Goal: Task Accomplishment & Management: Manage account settings

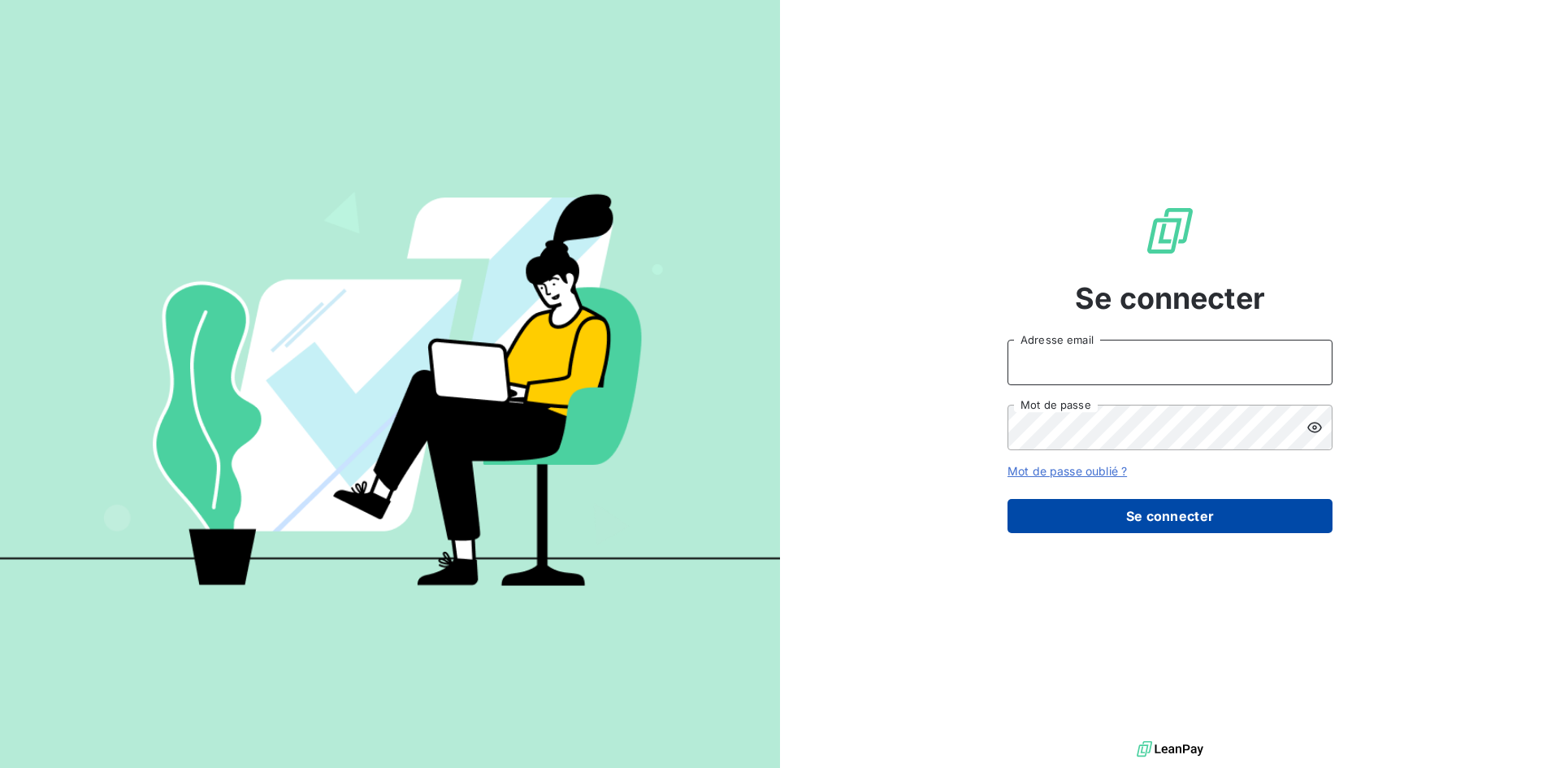
type input "[EMAIL_ADDRESS][DOMAIN_NAME]"
click at [1173, 508] on button "Se connecter" at bounding box center [1169, 516] width 325 height 34
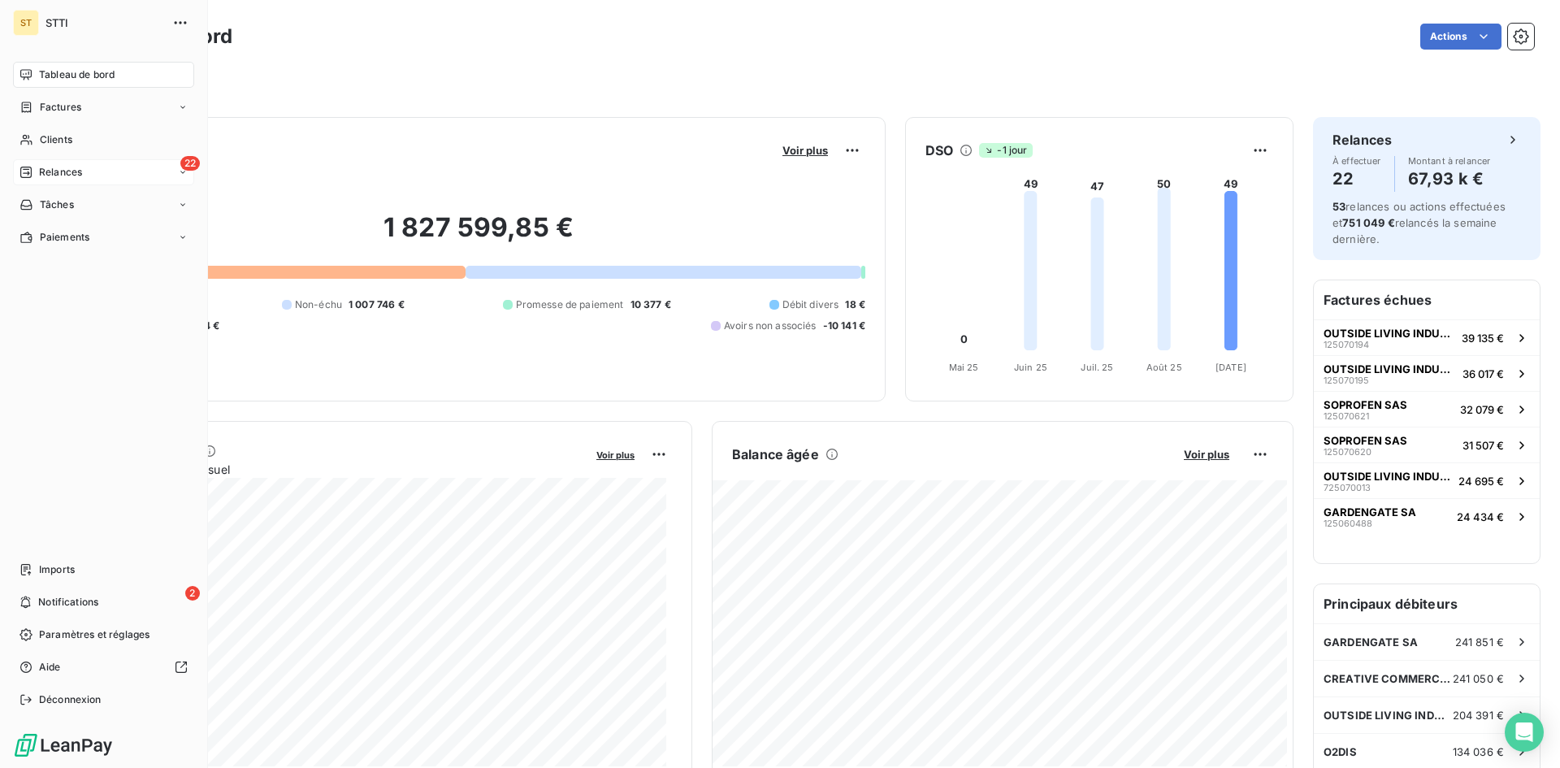
click at [86, 173] on div "22 Relances" at bounding box center [103, 172] width 181 height 26
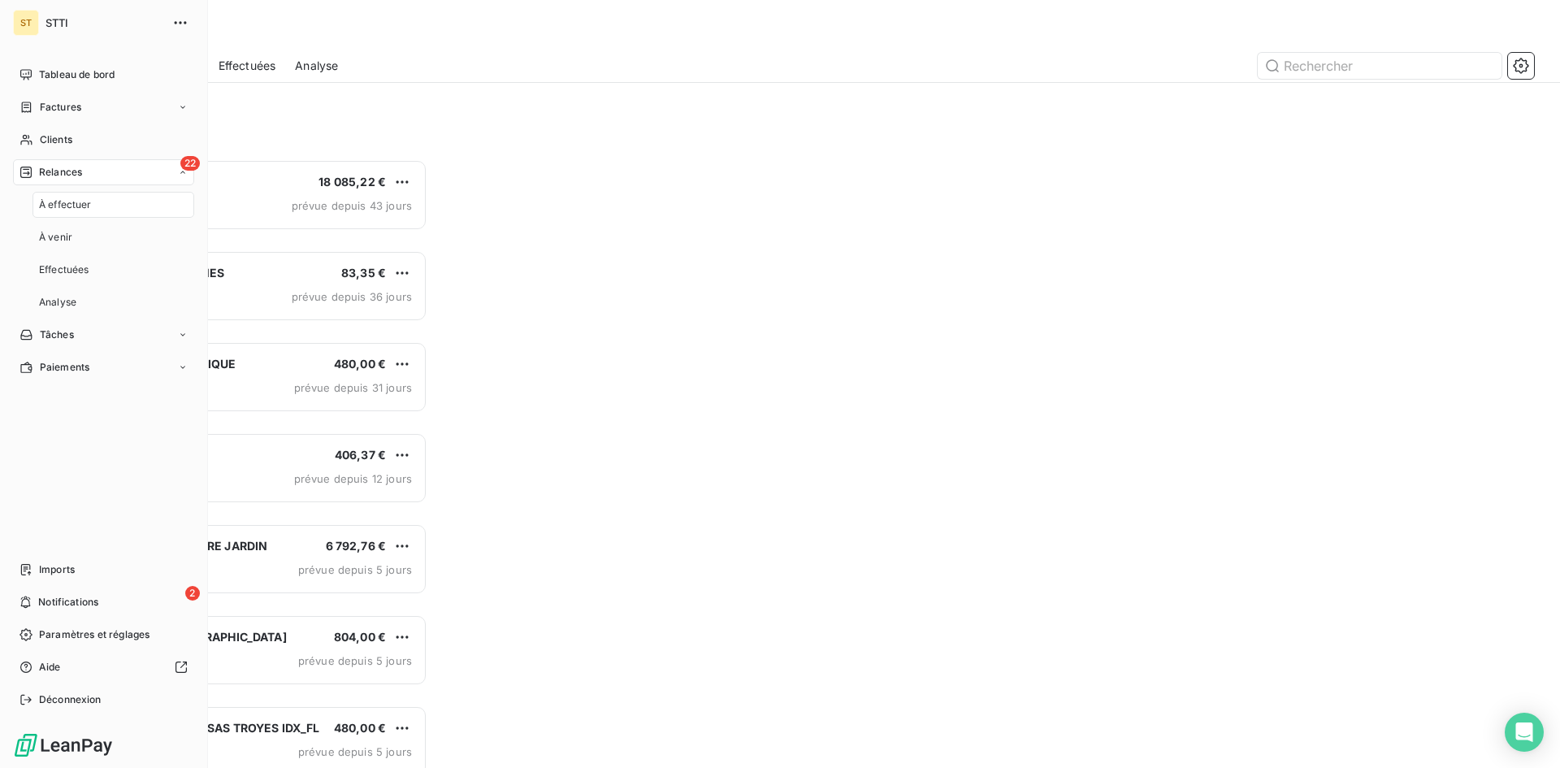
scroll to position [596, 337]
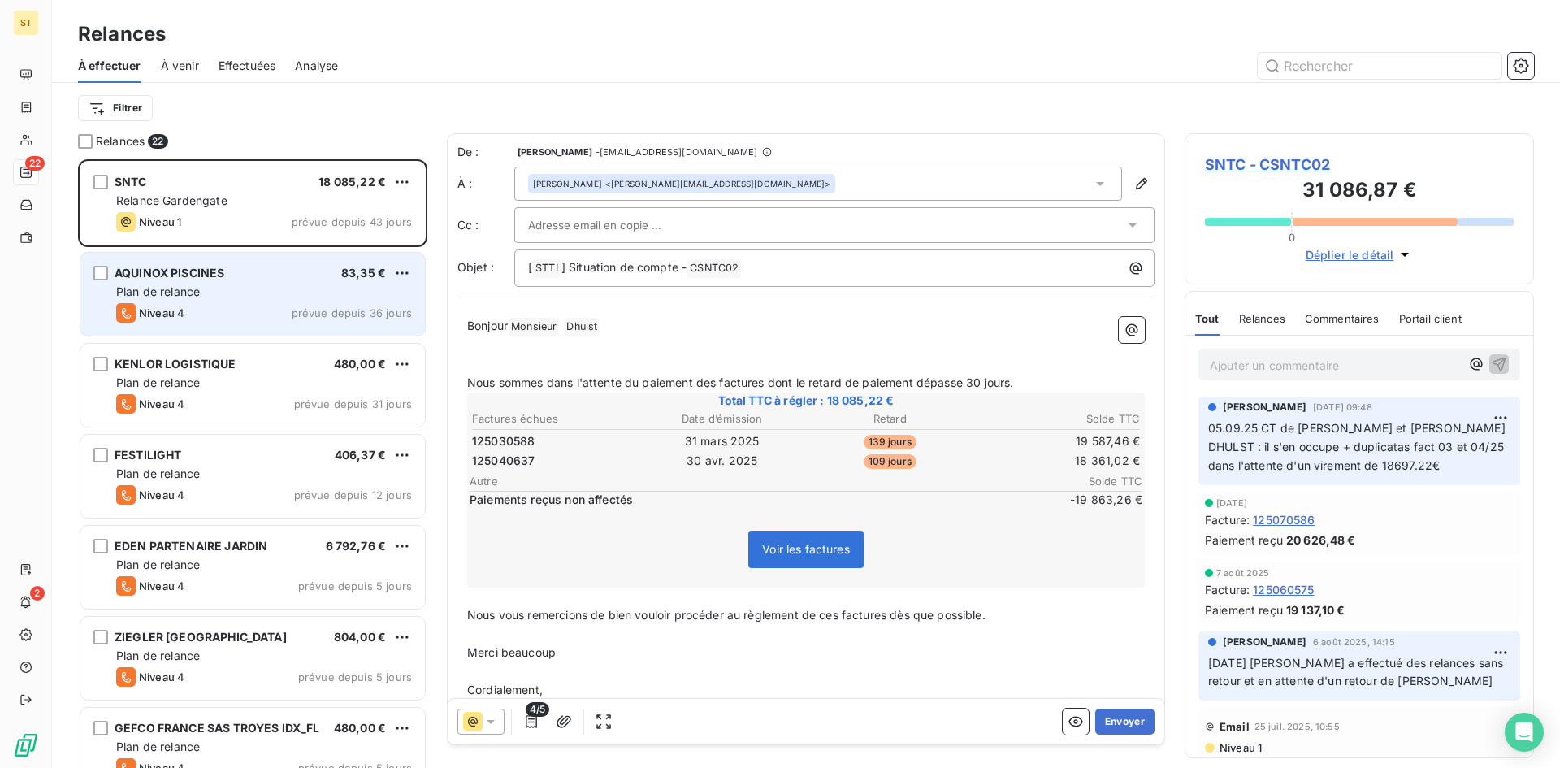
click at [189, 287] on span "Plan de relance" at bounding box center [158, 291] width 84 height 14
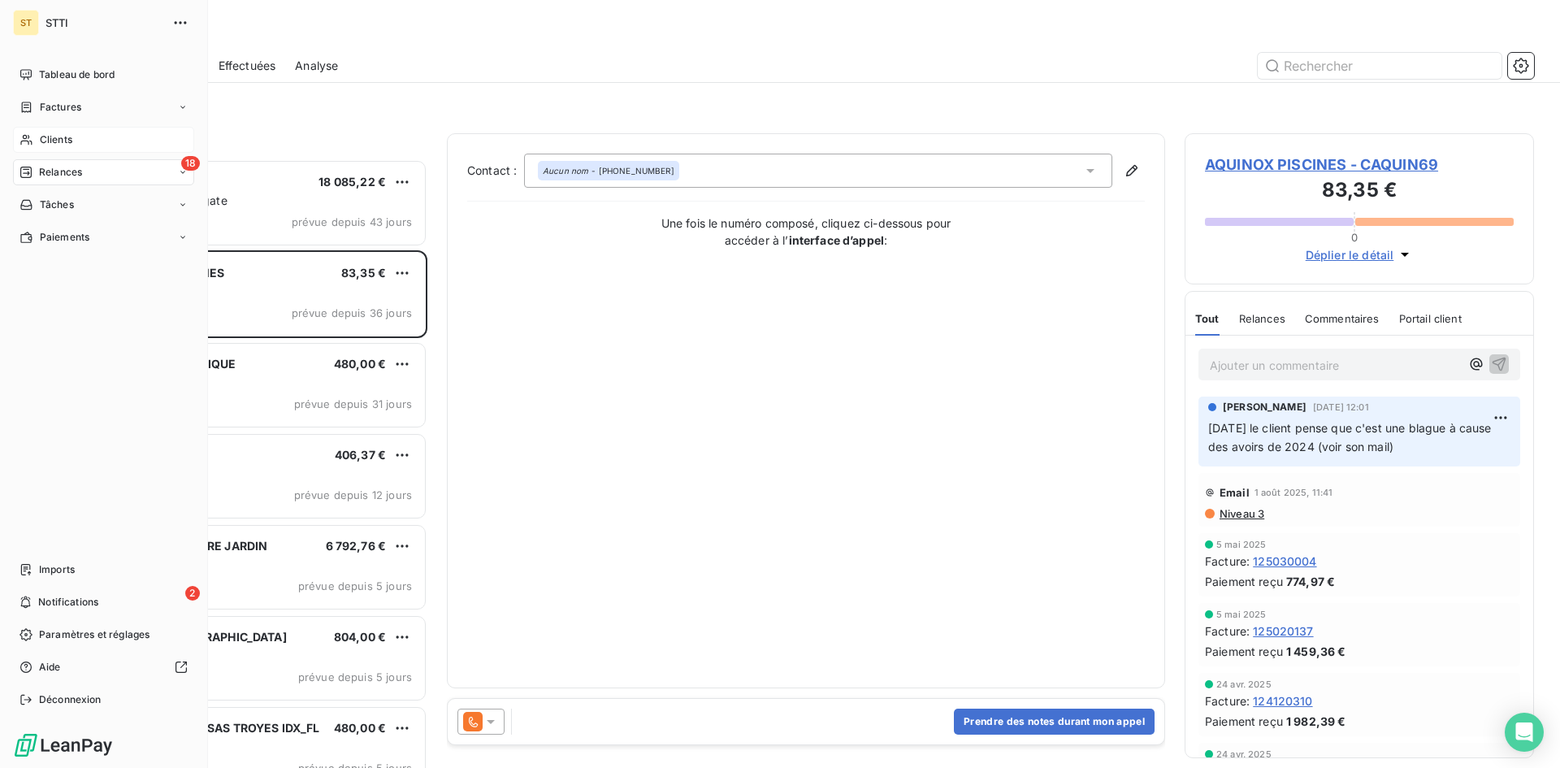
click at [43, 144] on span "Clients" at bounding box center [56, 139] width 32 height 15
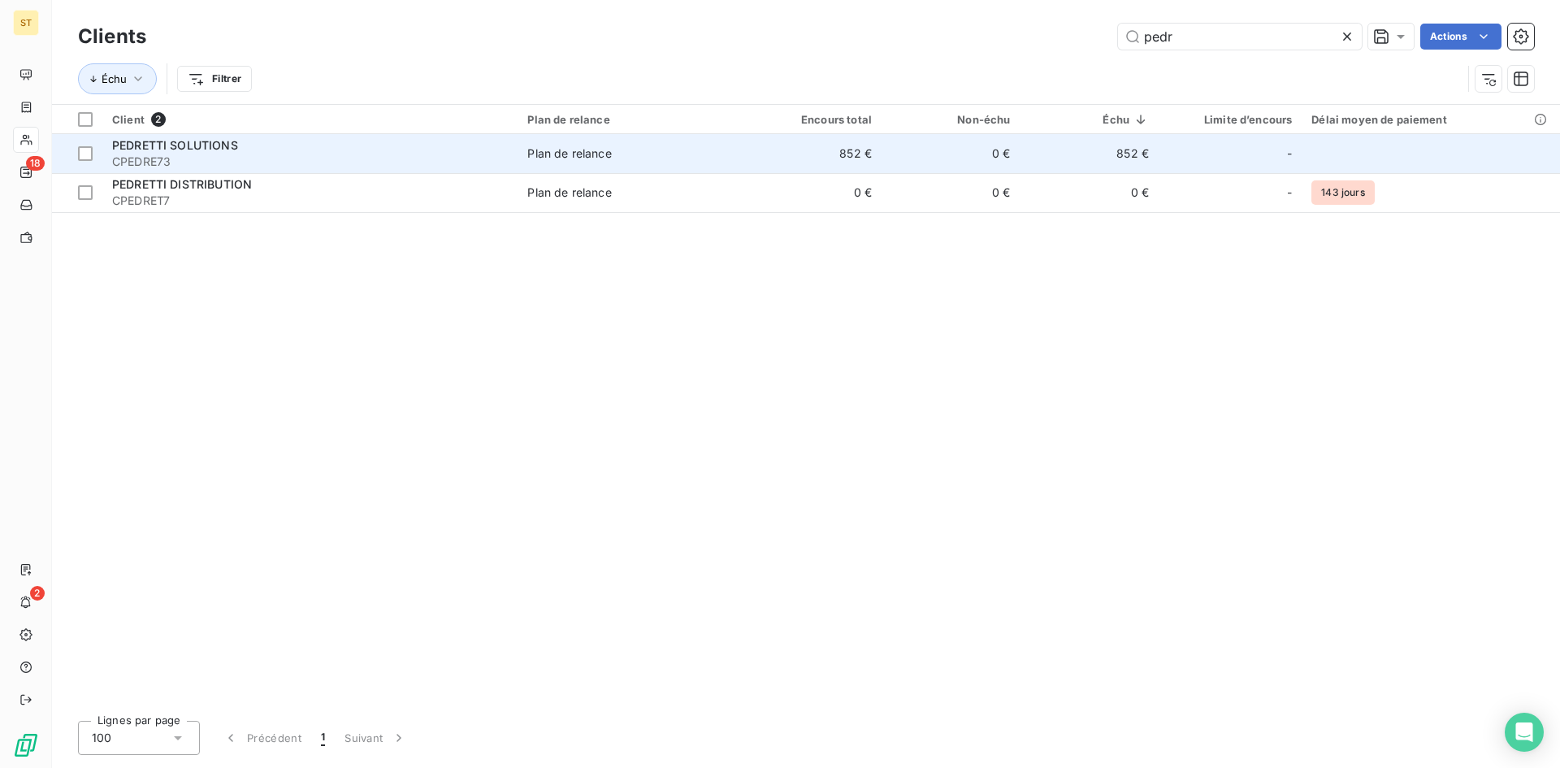
type input "pedr"
click at [152, 159] on span "CPEDRE73" at bounding box center [310, 162] width 396 height 16
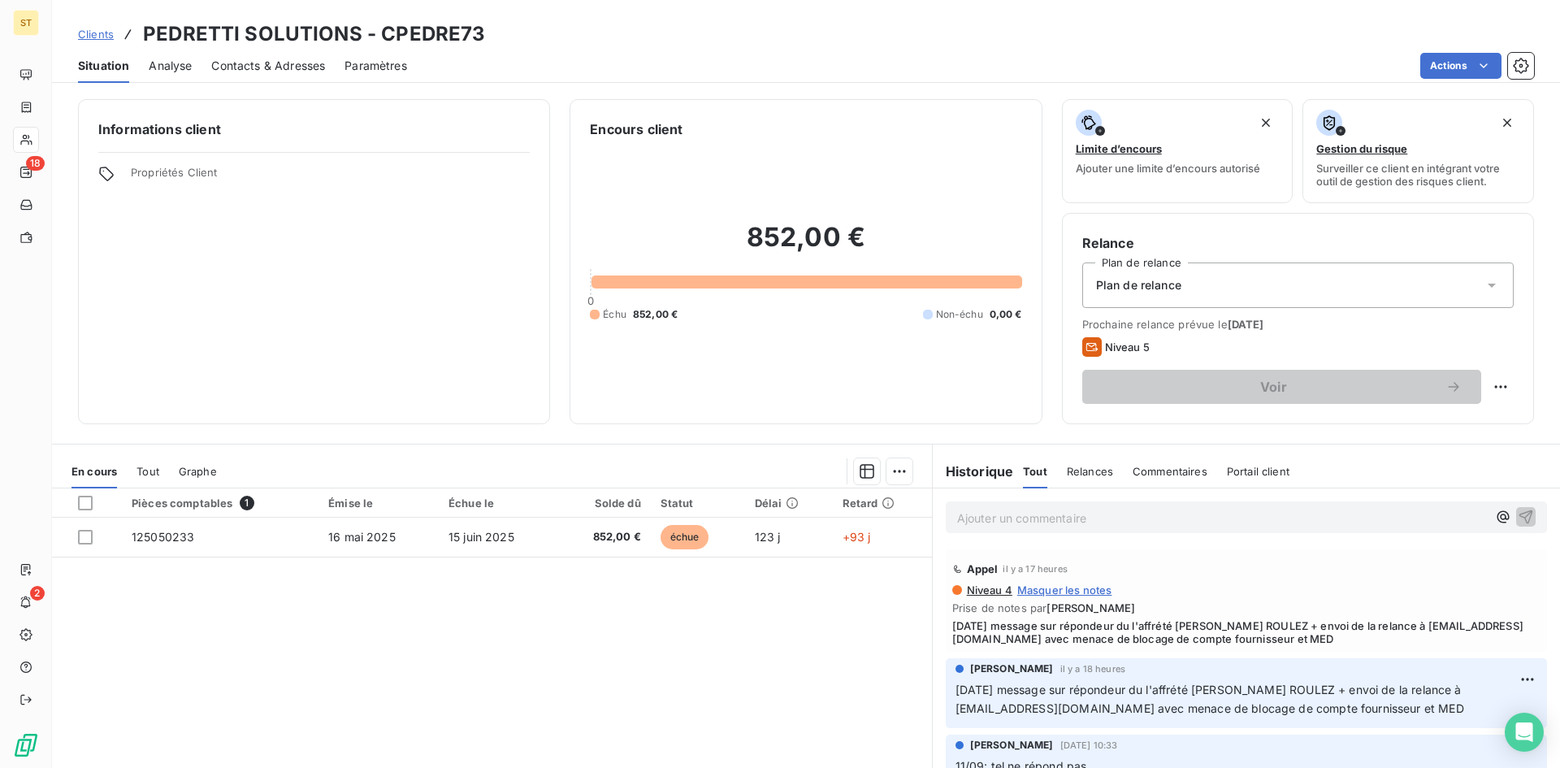
click at [239, 70] on span "Contacts & Adresses" at bounding box center [268, 66] width 114 height 16
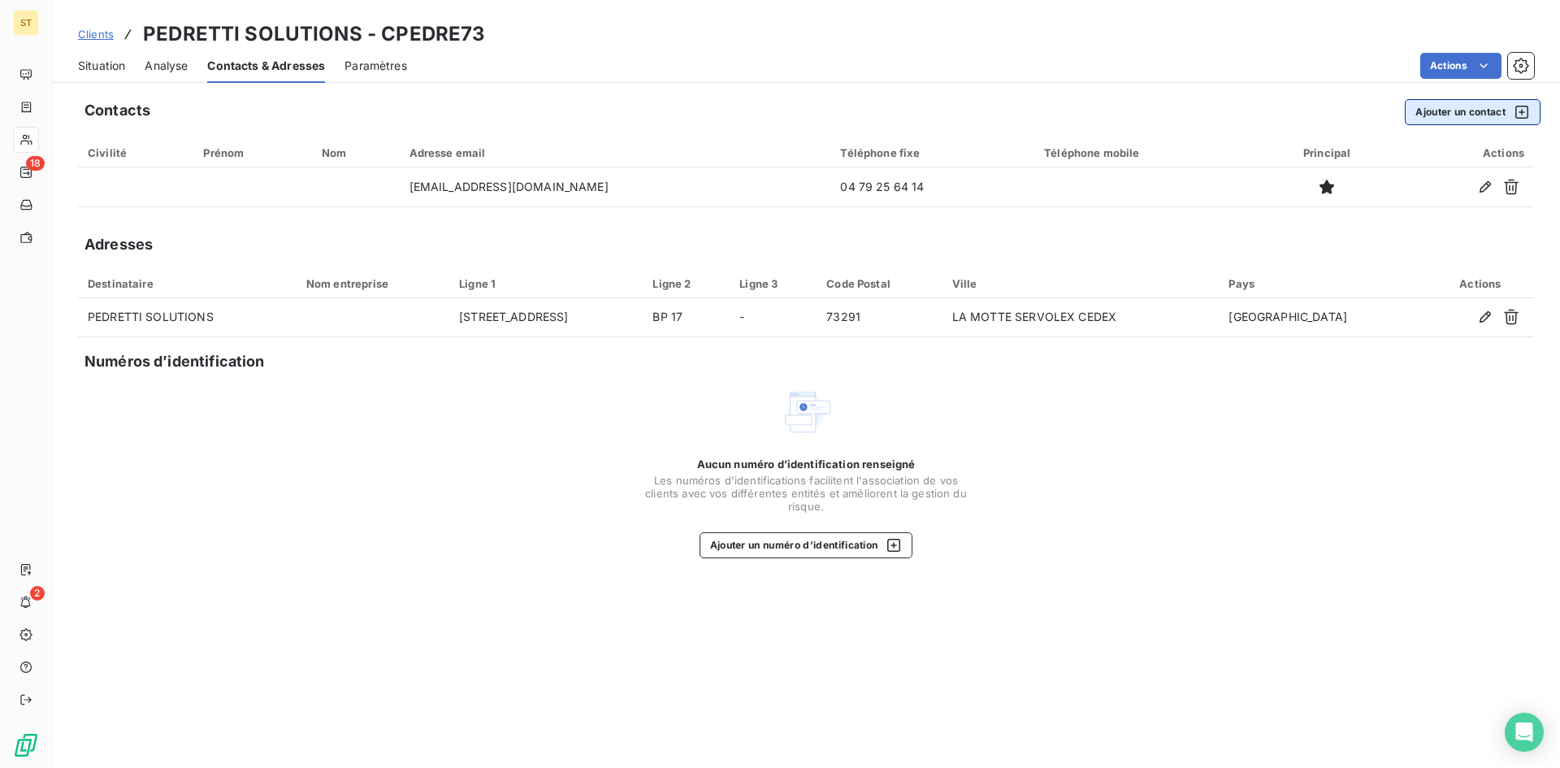
click at [1480, 108] on button "Ajouter un contact" at bounding box center [1472, 112] width 136 height 26
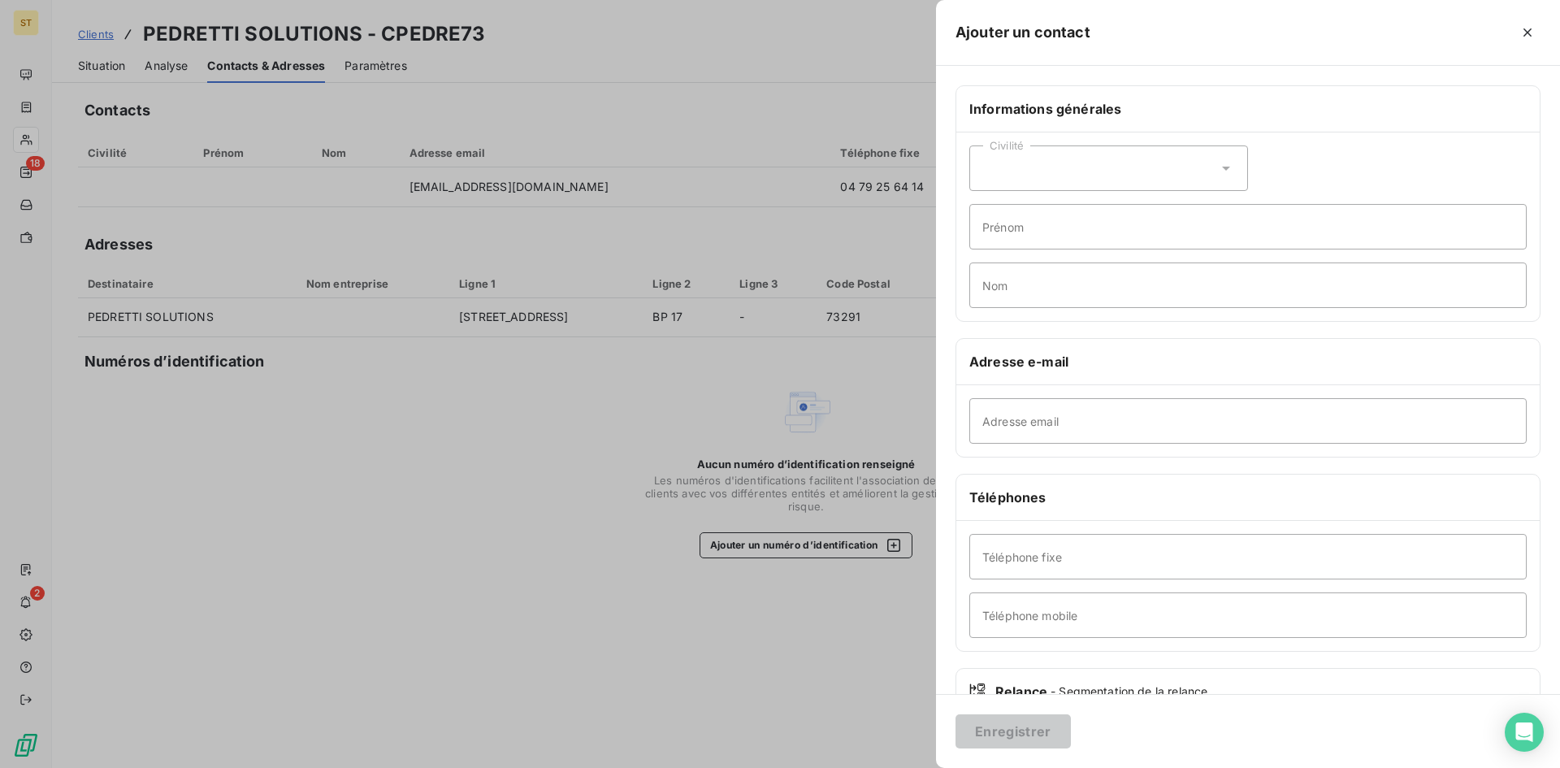
click at [1119, 174] on div "Civilité" at bounding box center [1108, 167] width 279 height 45
click at [1008, 236] on span "Monsieur" at bounding box center [1026, 238] width 49 height 15
click at [997, 234] on input "Prénom" at bounding box center [1247, 226] width 557 height 45
type input "[PERSON_NAME]"
click at [1012, 285] on input "Nom" at bounding box center [1247, 284] width 557 height 45
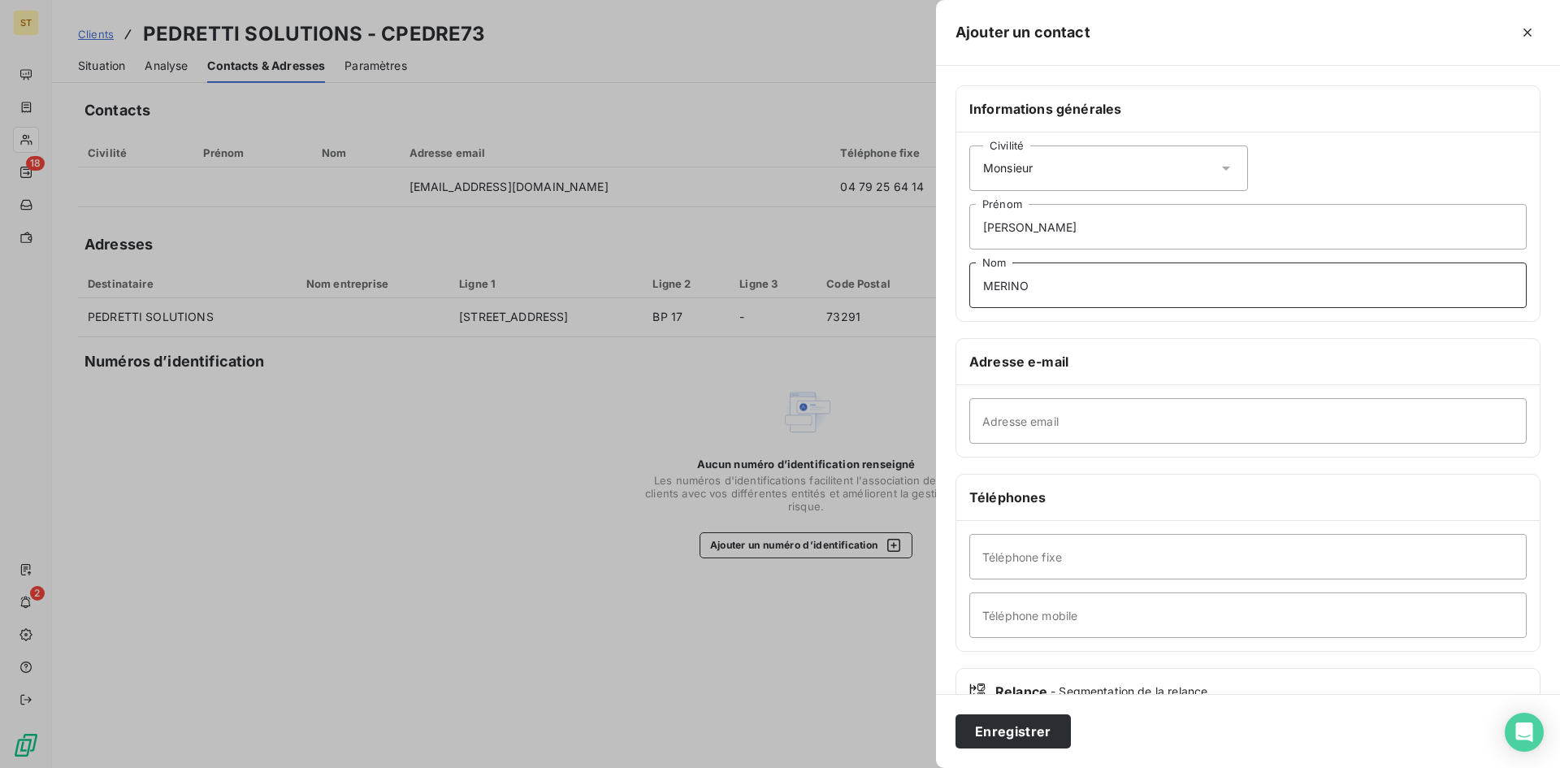
type input "MERINO"
click at [1041, 424] on input "Adresse email" at bounding box center [1247, 420] width 557 height 45
type input "[PERSON_NAME][EMAIL_ADDRESS][DOMAIN_NAME]"
click at [1010, 740] on button "Enregistrer" at bounding box center [1012, 731] width 115 height 34
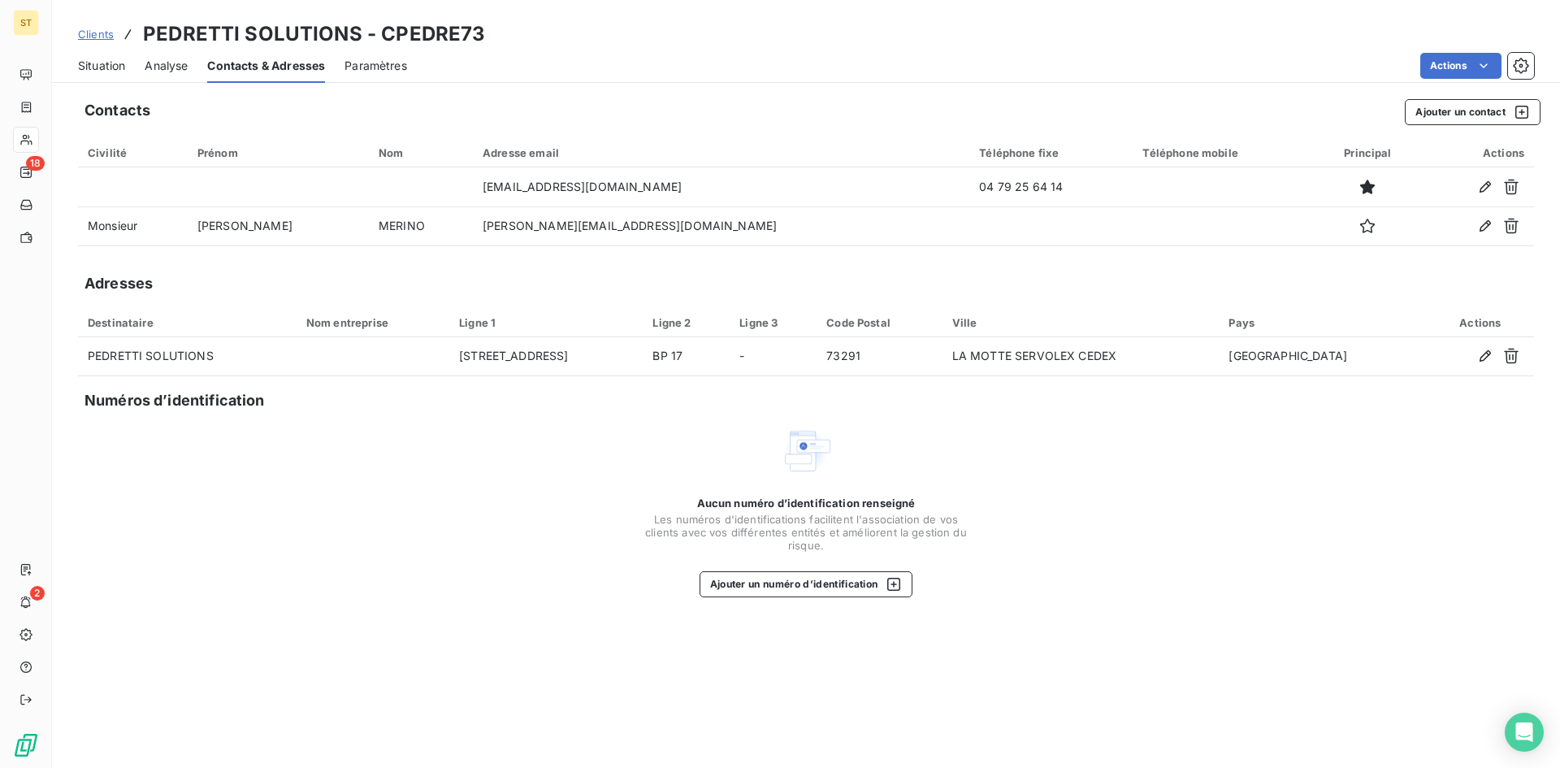
click at [104, 62] on span "Situation" at bounding box center [101, 66] width 47 height 16
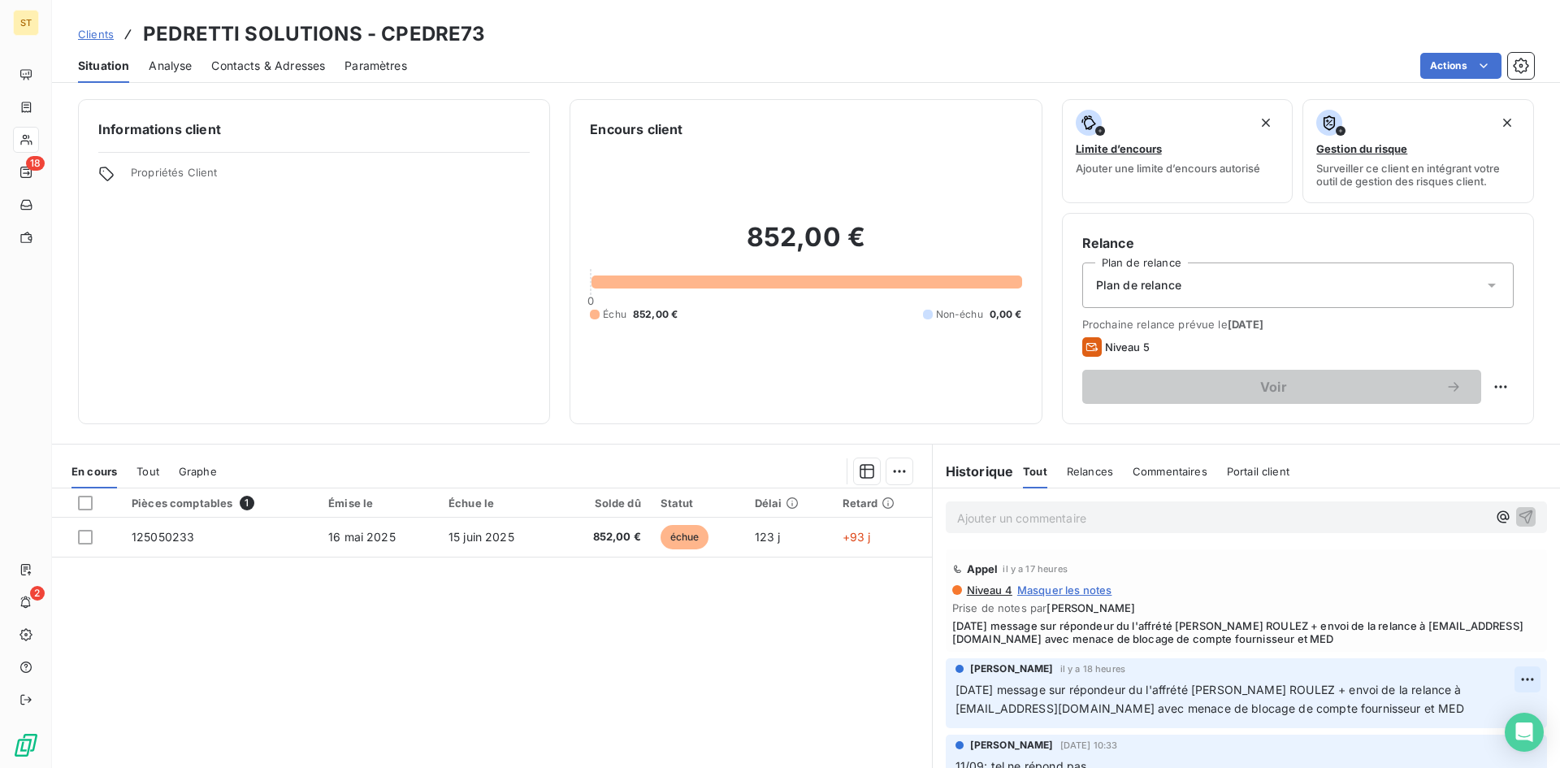
click at [1499, 682] on html "ST 18 2 Clients PEDRETTI SOLUTIONS - CPEDRE73 Situation Analyse Contacts & Adre…" at bounding box center [780, 384] width 1560 height 768
click at [1433, 715] on div "Editer" at bounding box center [1463, 715] width 91 height 26
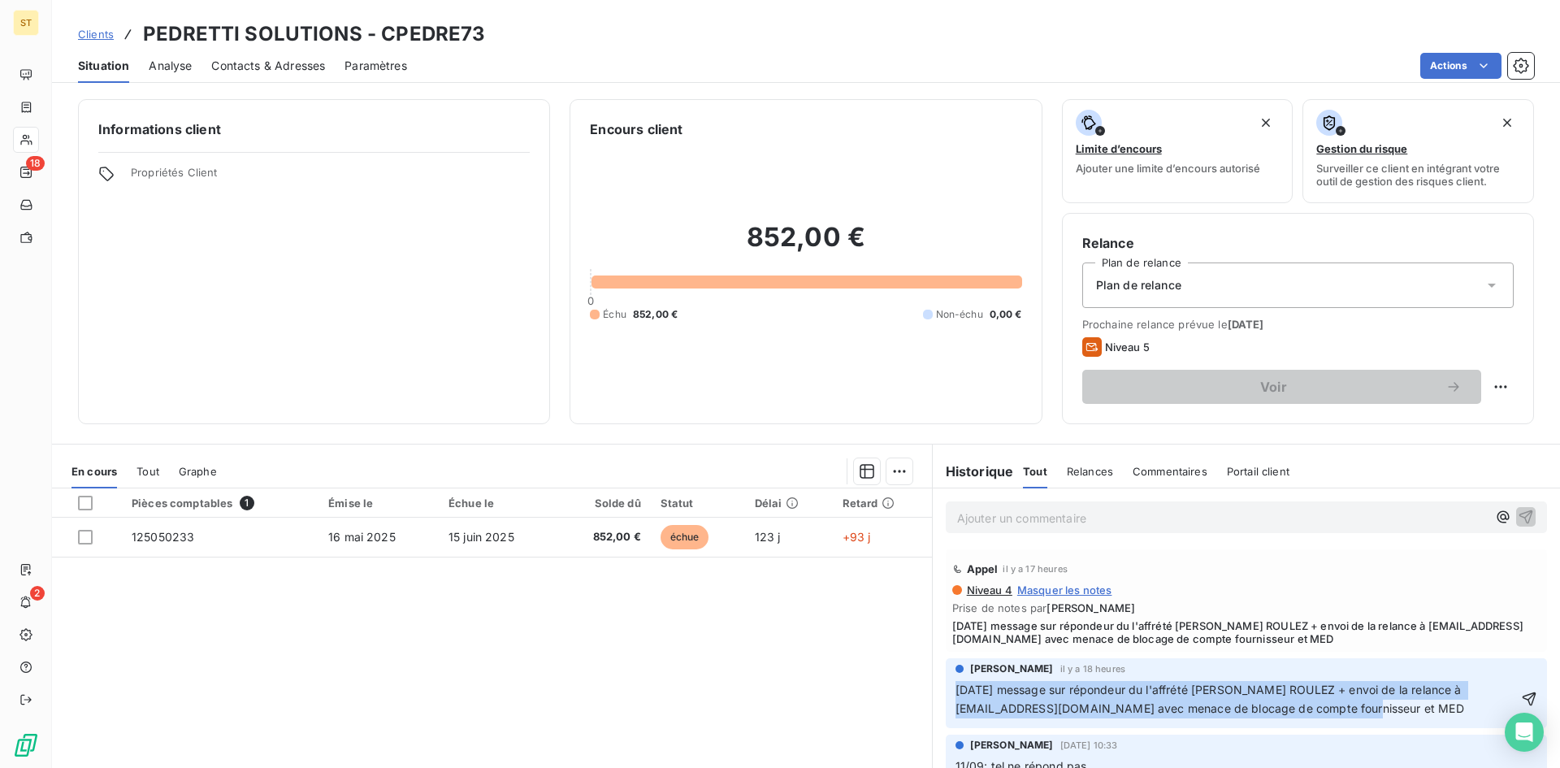
drag, startPoint x: 1403, startPoint y: 710, endPoint x: 941, endPoint y: 692, distance: 462.5
click at [945, 692] on div "[PERSON_NAME] il y a 18 heures [DATE] message sur répondeur du l'affrété M. ROU…" at bounding box center [1245, 693] width 601 height 70
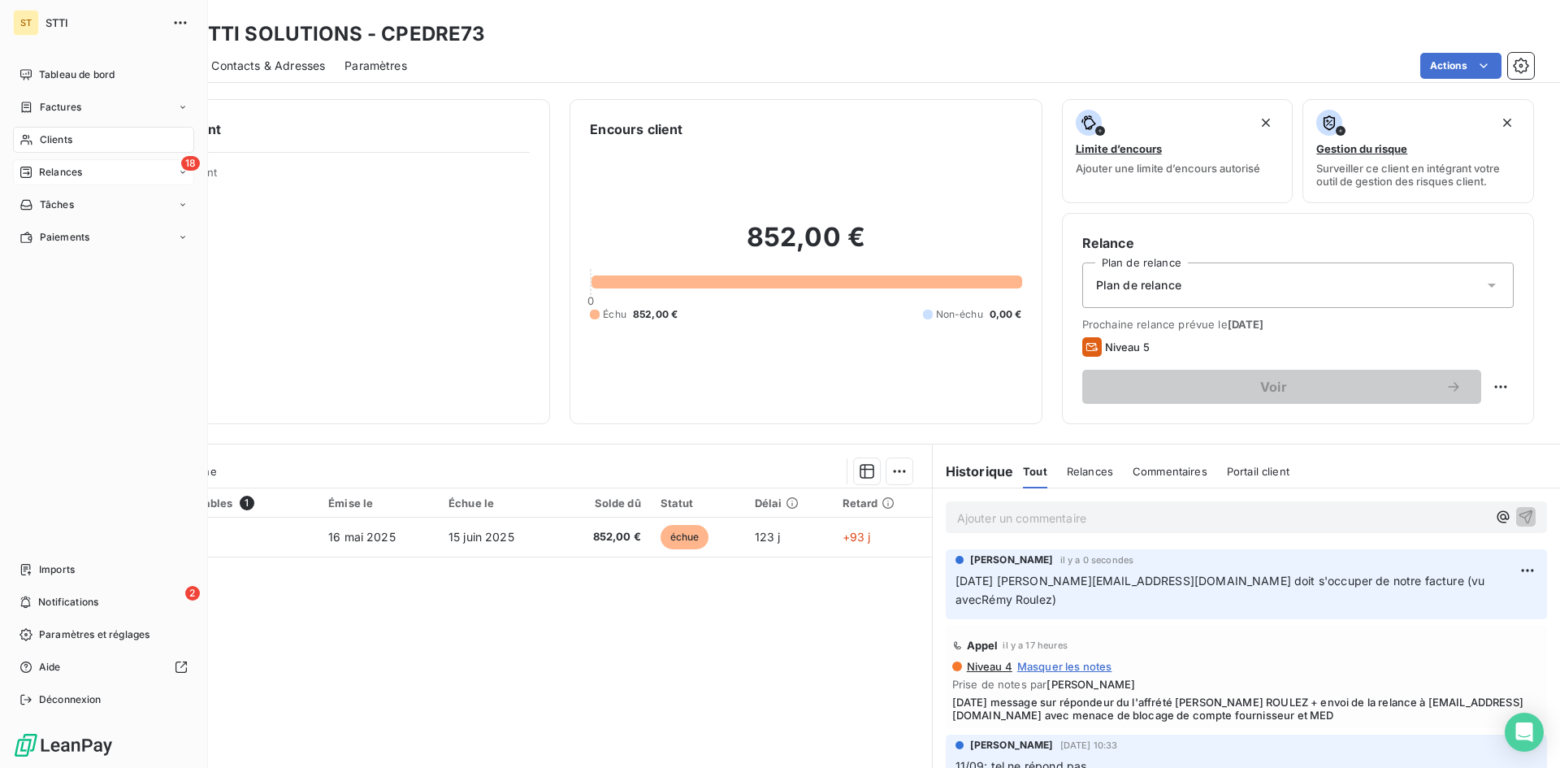
click at [42, 168] on span "Relances" at bounding box center [60, 172] width 43 height 15
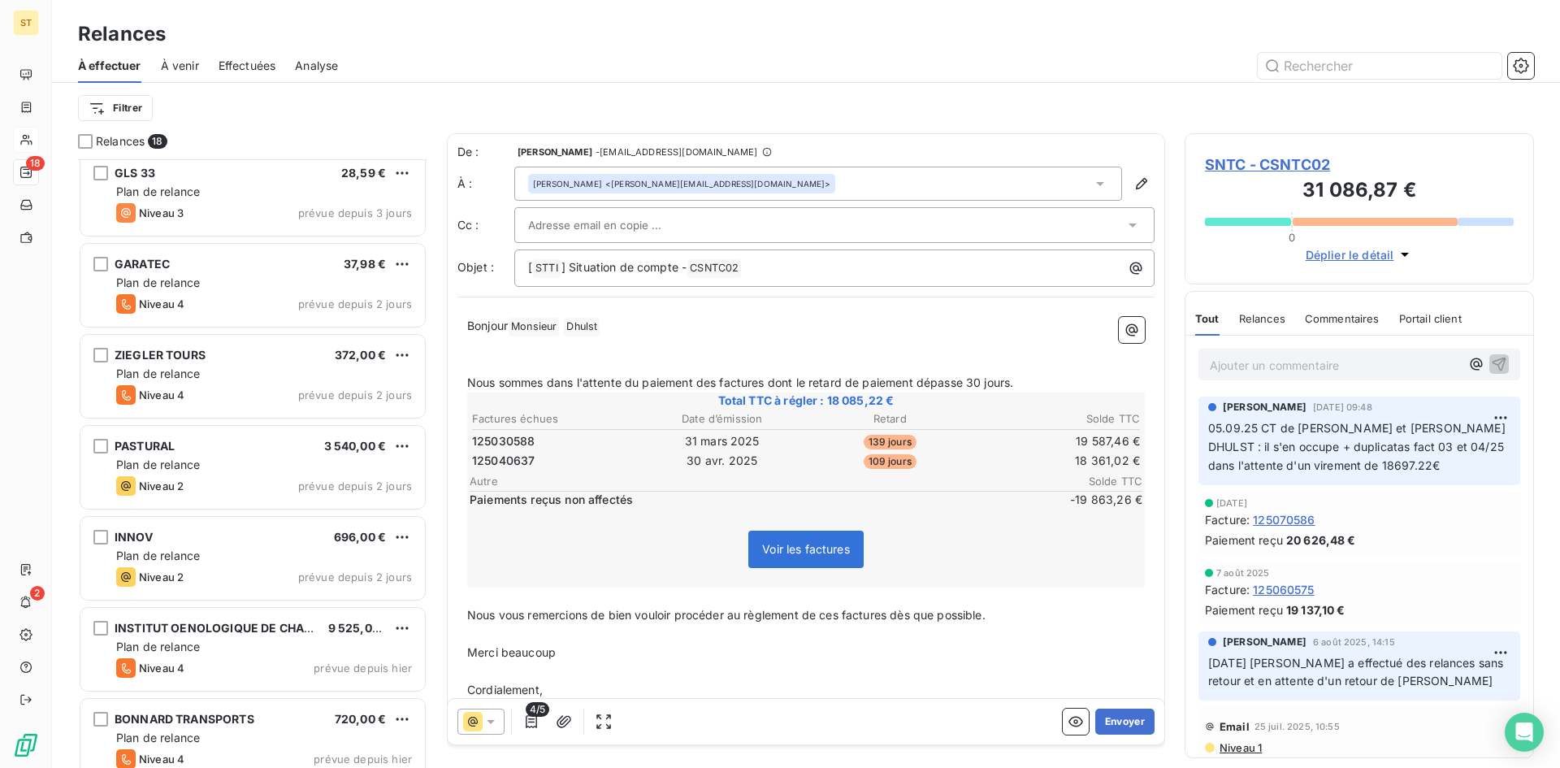
scroll to position [1030, 0]
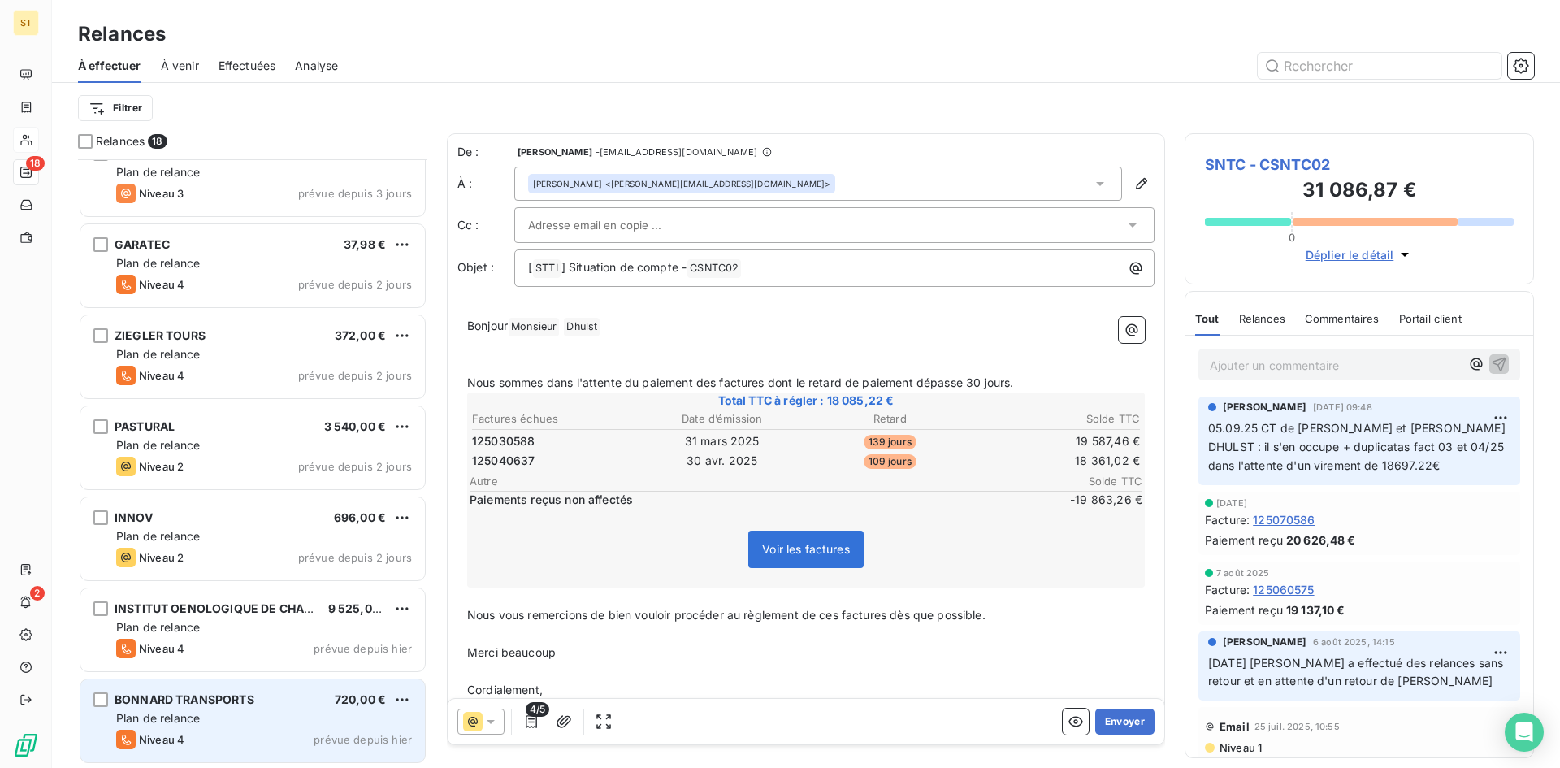
click at [194, 730] on div "Niveau 4 prévue depuis hier" at bounding box center [264, 738] width 296 height 19
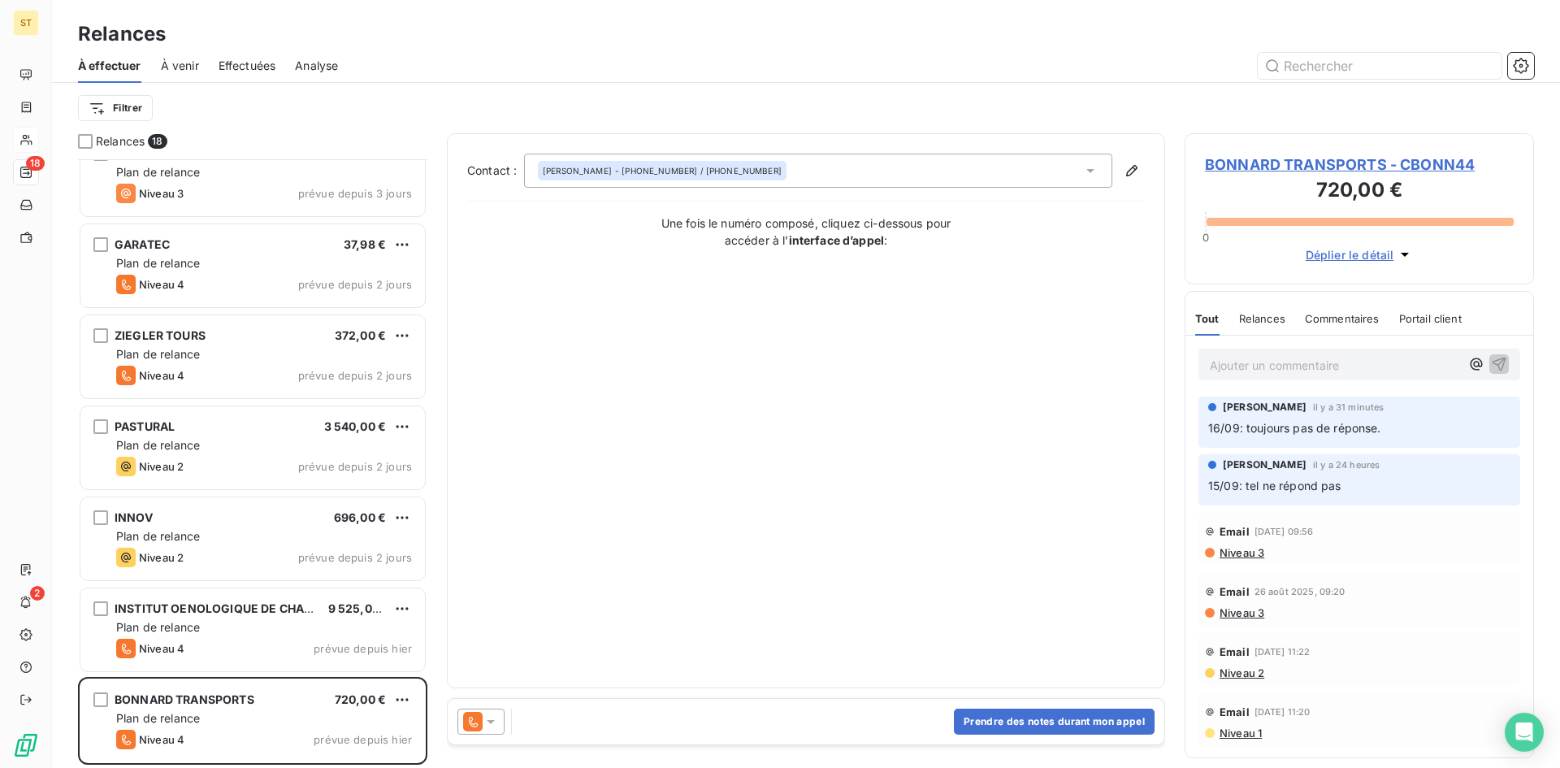
click at [1313, 166] on span "BONNARD TRANSPORTS - CBONN44" at bounding box center [1359, 165] width 309 height 22
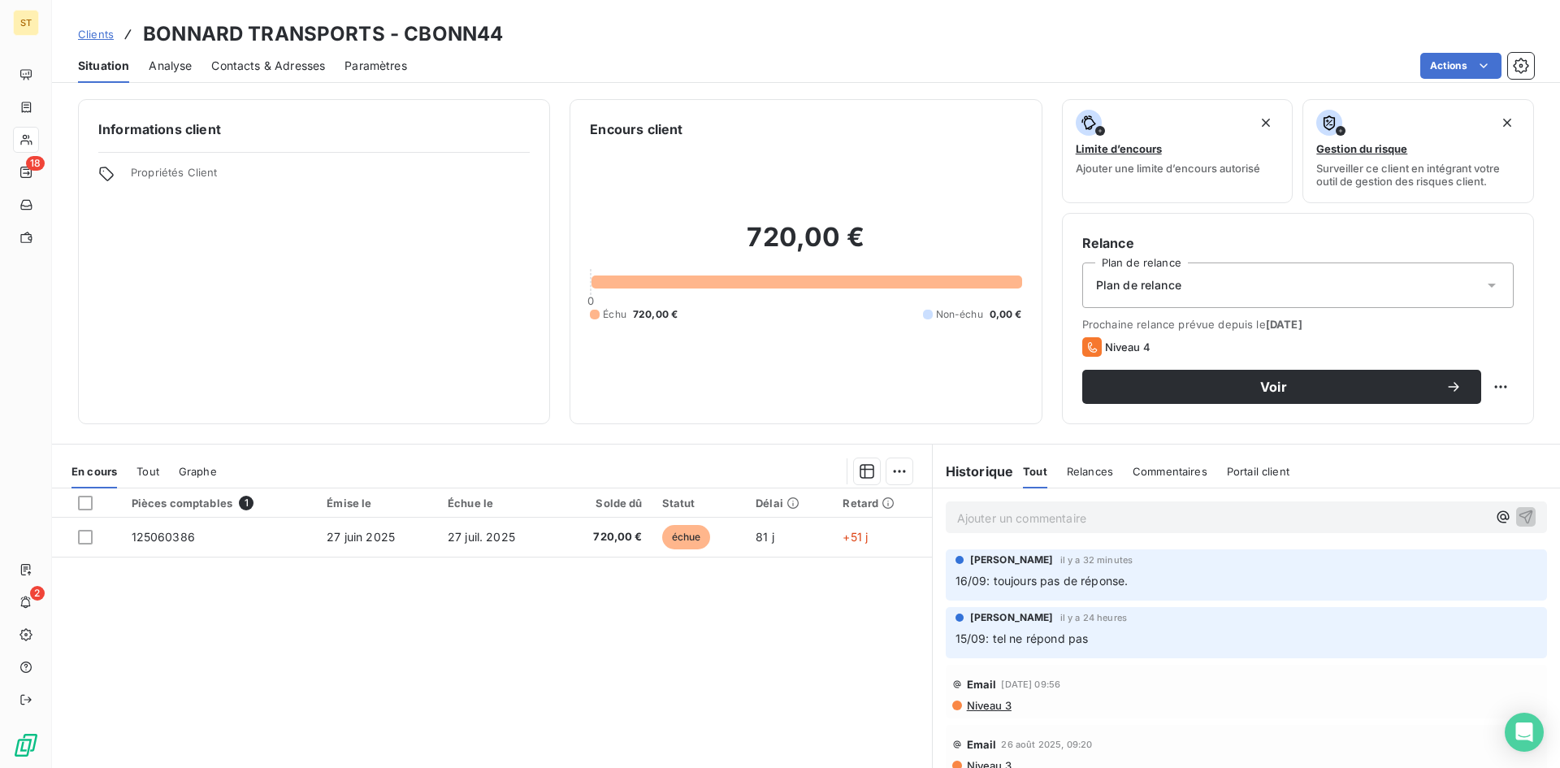
click at [248, 66] on span "Contacts & Adresses" at bounding box center [268, 66] width 114 height 16
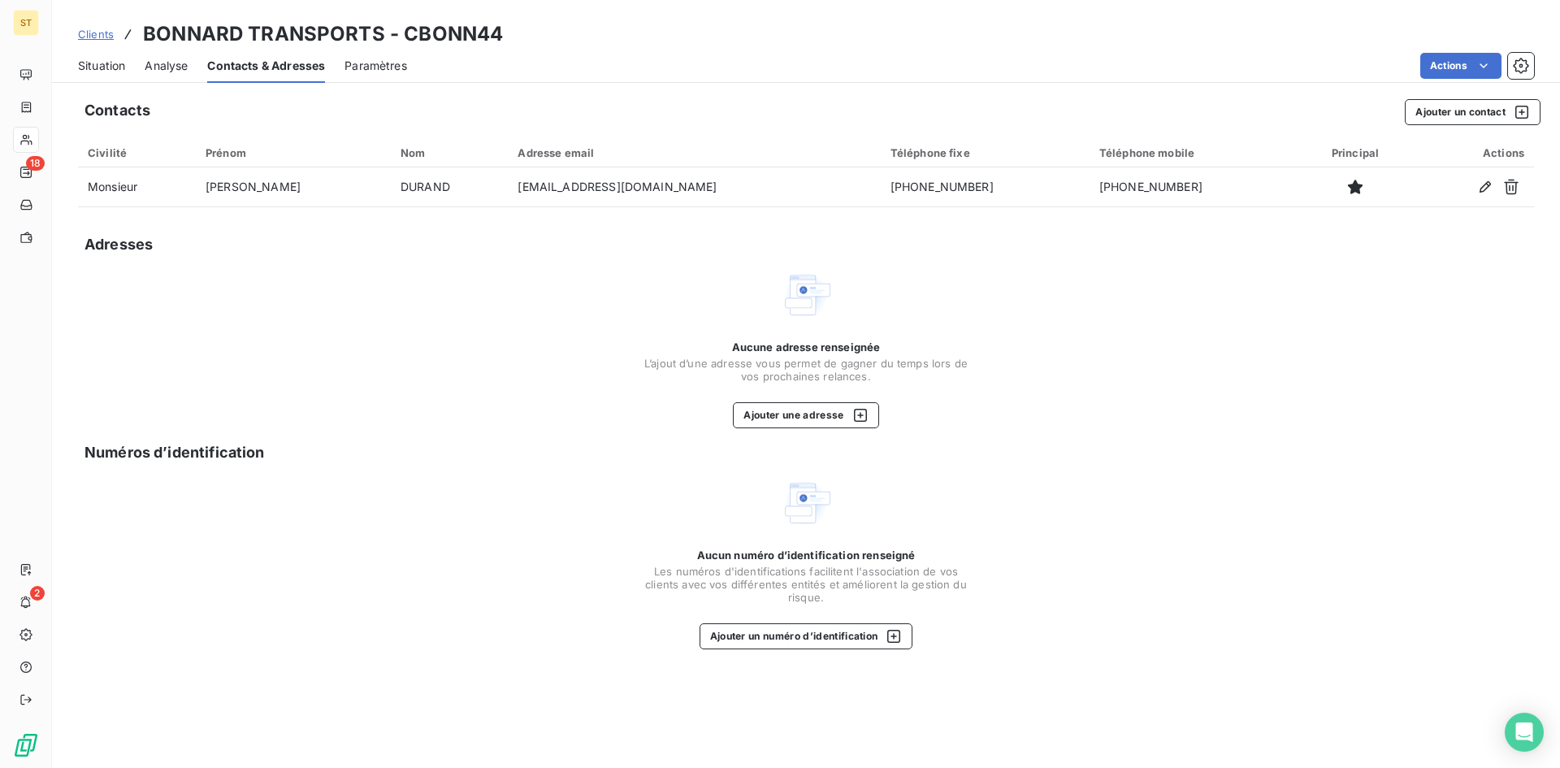
click at [157, 70] on span "Analyse" at bounding box center [166, 66] width 43 height 16
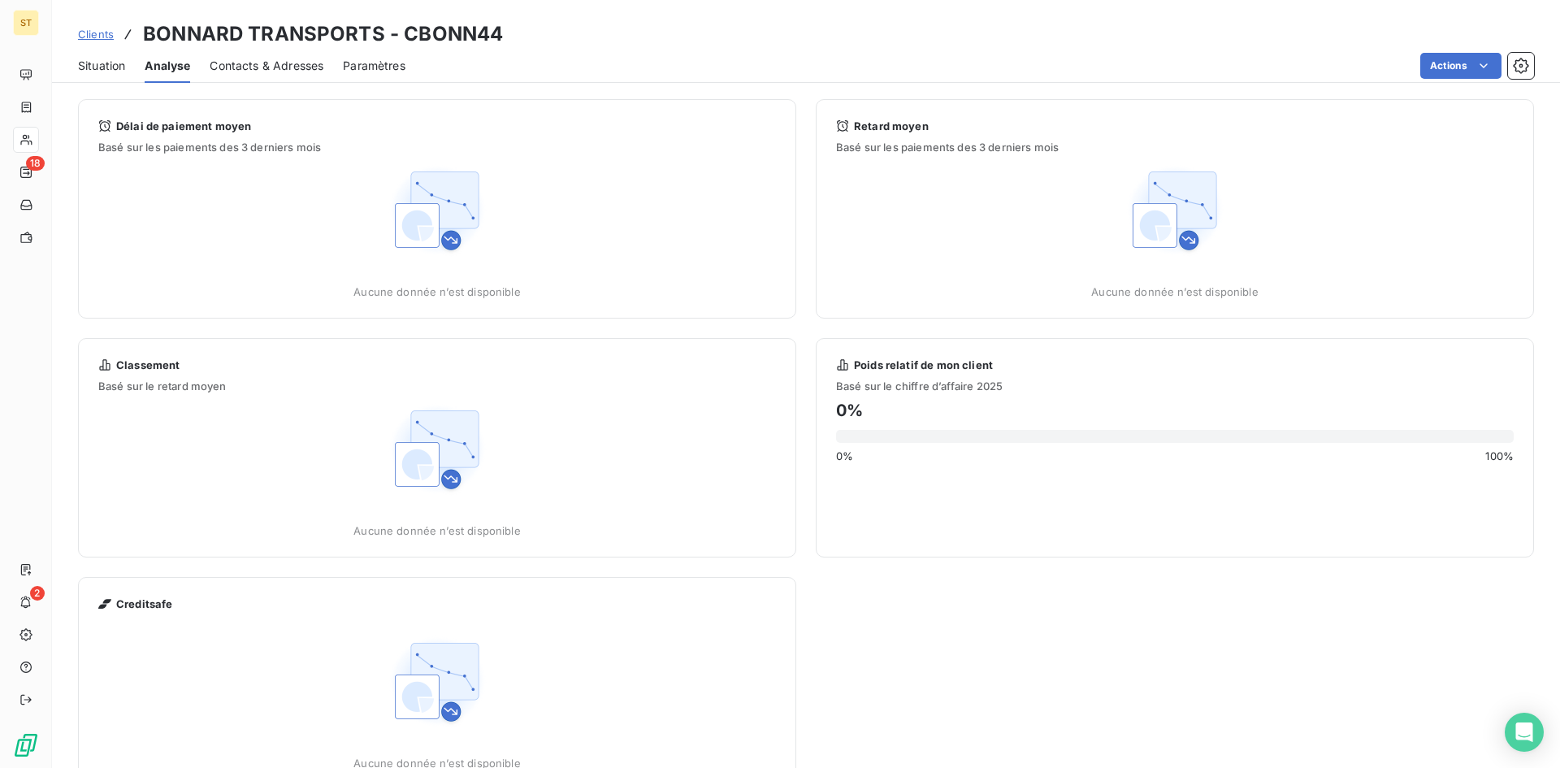
click at [112, 63] on span "Situation" at bounding box center [101, 66] width 47 height 16
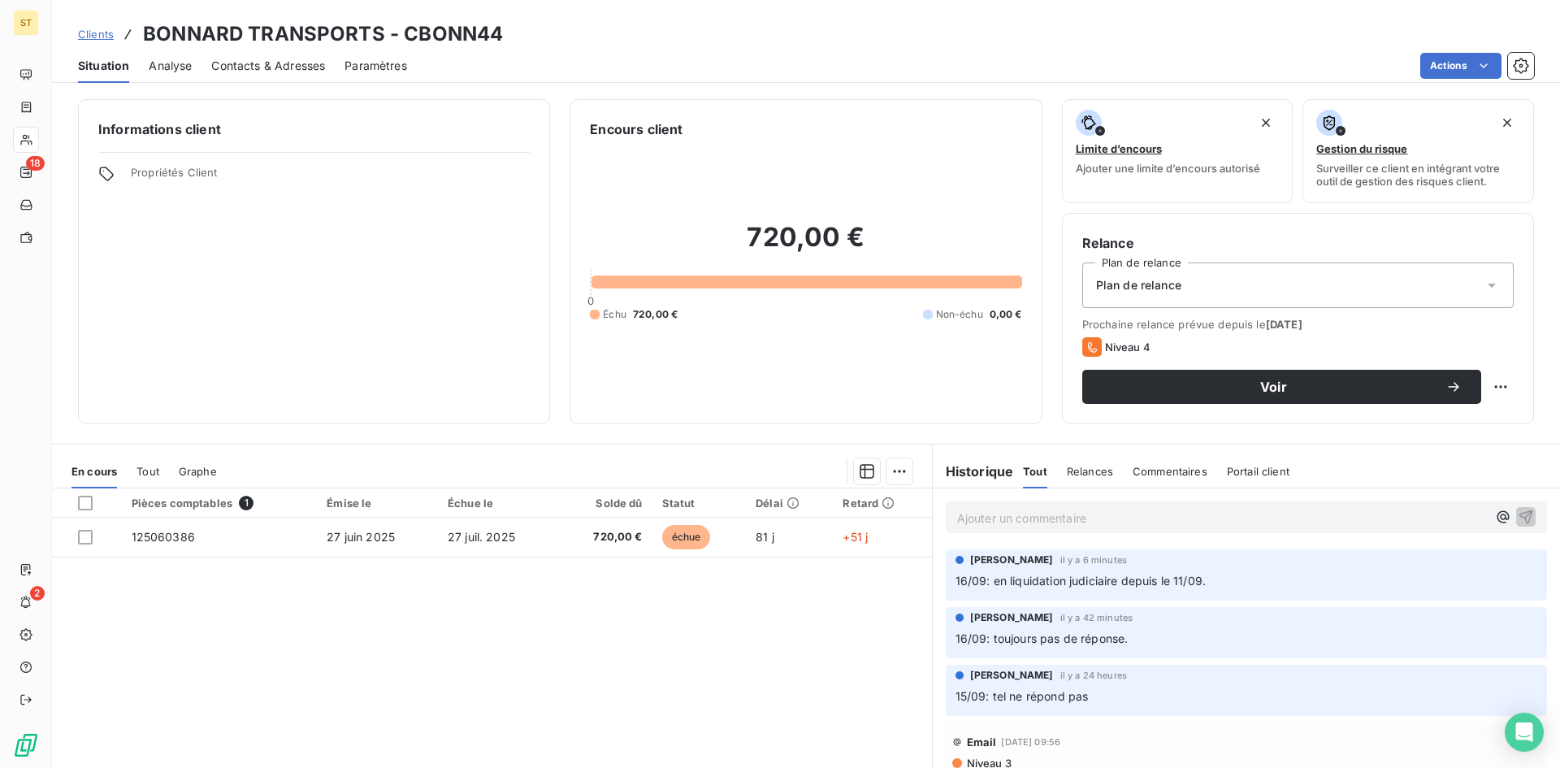
click at [1483, 285] on icon at bounding box center [1491, 285] width 16 height 16
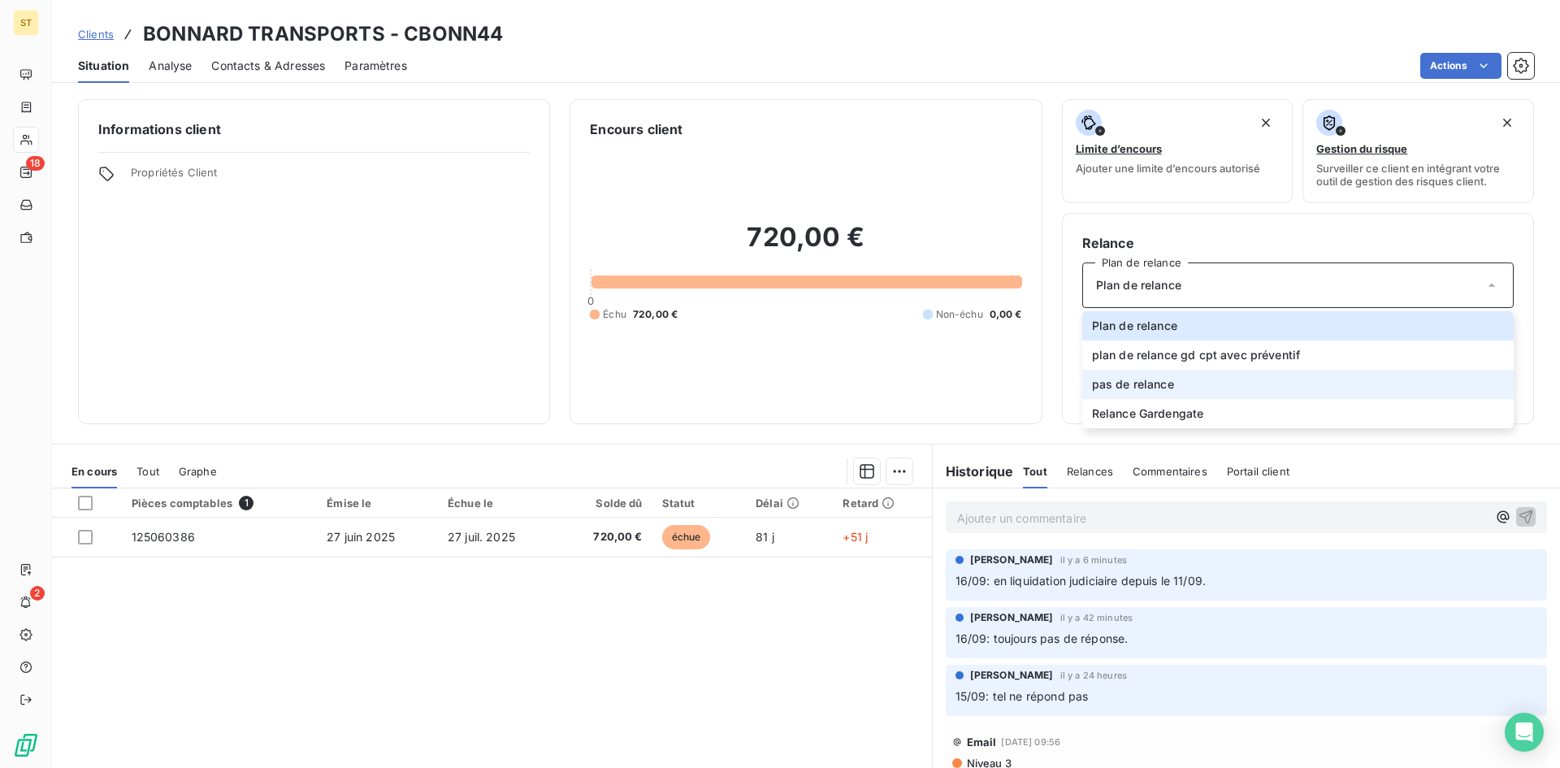
click at [1151, 384] on span "pas de relance" at bounding box center [1133, 384] width 82 height 16
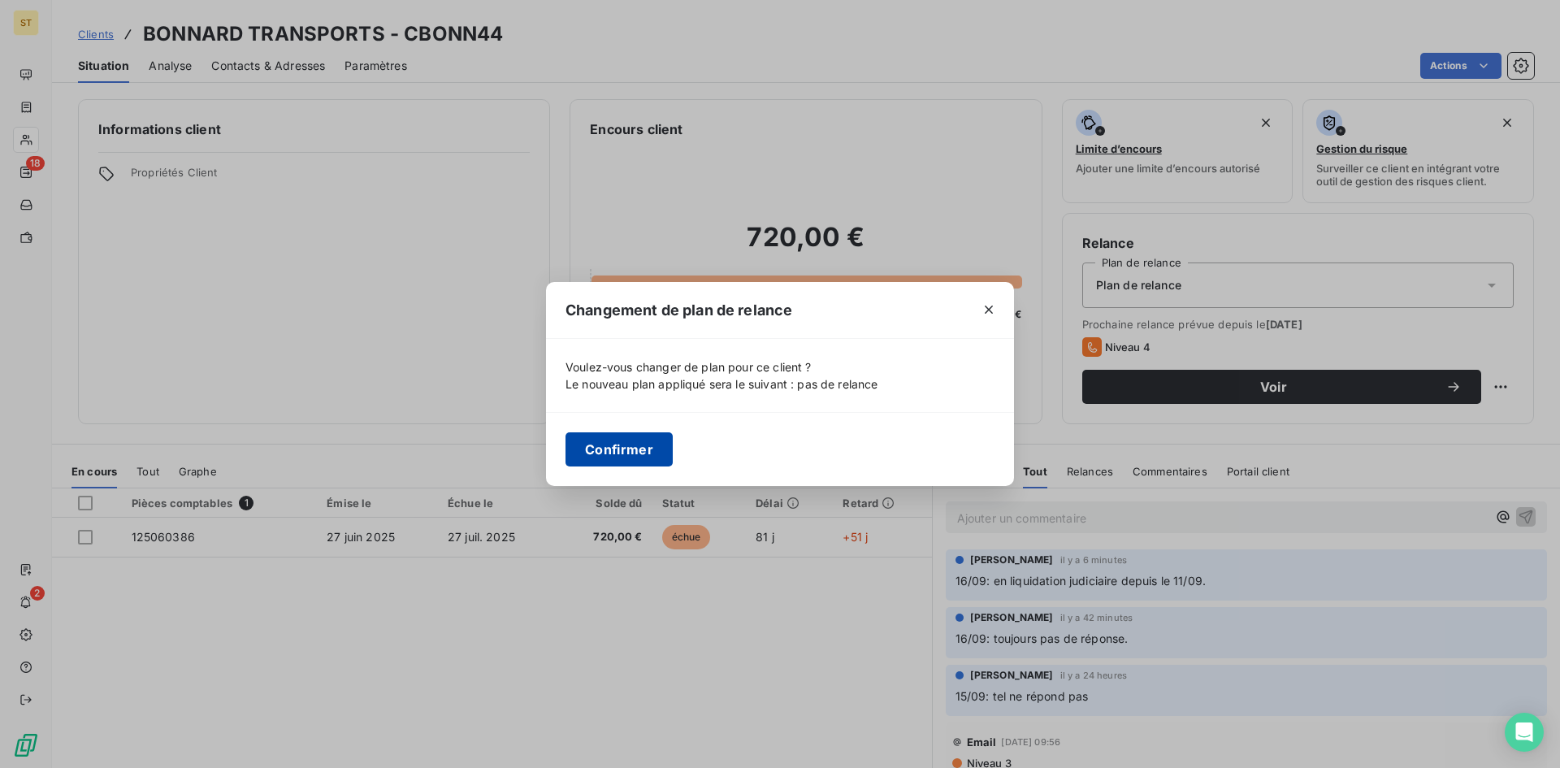
click at [604, 456] on button "Confirmer" at bounding box center [618, 449] width 107 height 34
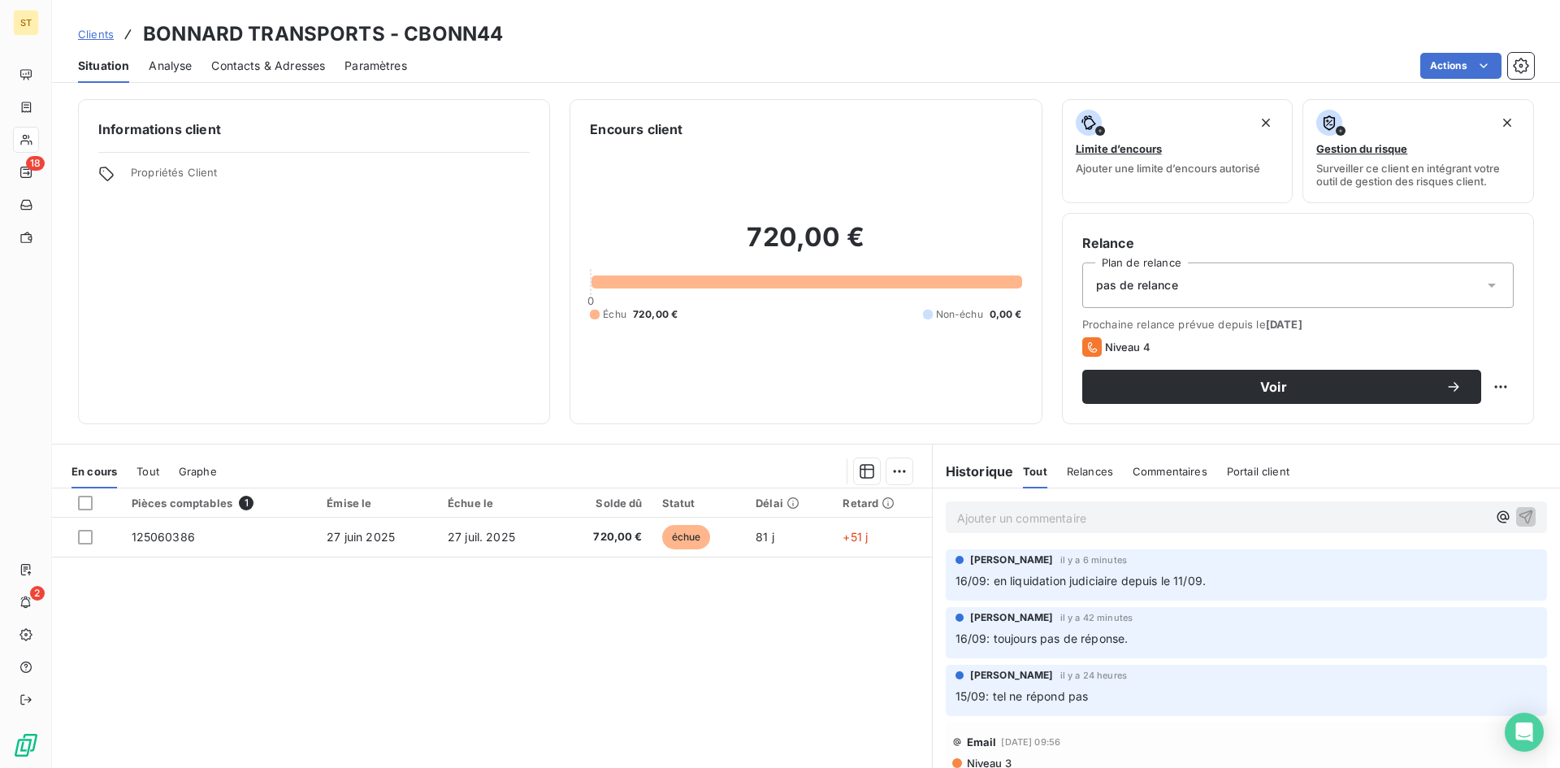
click at [994, 521] on p "Ajouter un commentaire ﻿" at bounding box center [1222, 518] width 530 height 20
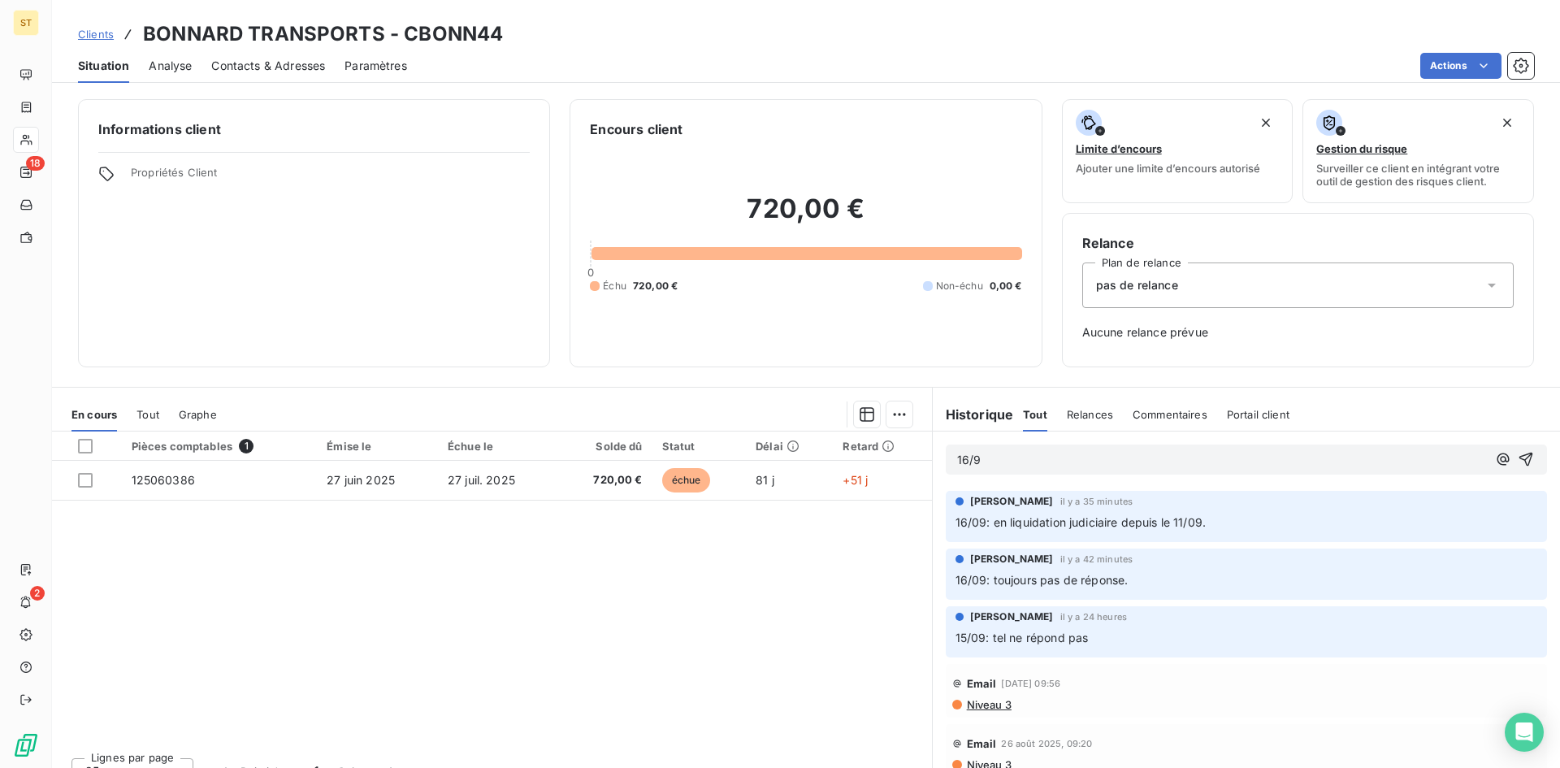
click at [1037, 469] on div "16/9" at bounding box center [1245, 459] width 601 height 30
click at [1024, 455] on p "16/9" at bounding box center [1222, 460] width 530 height 19
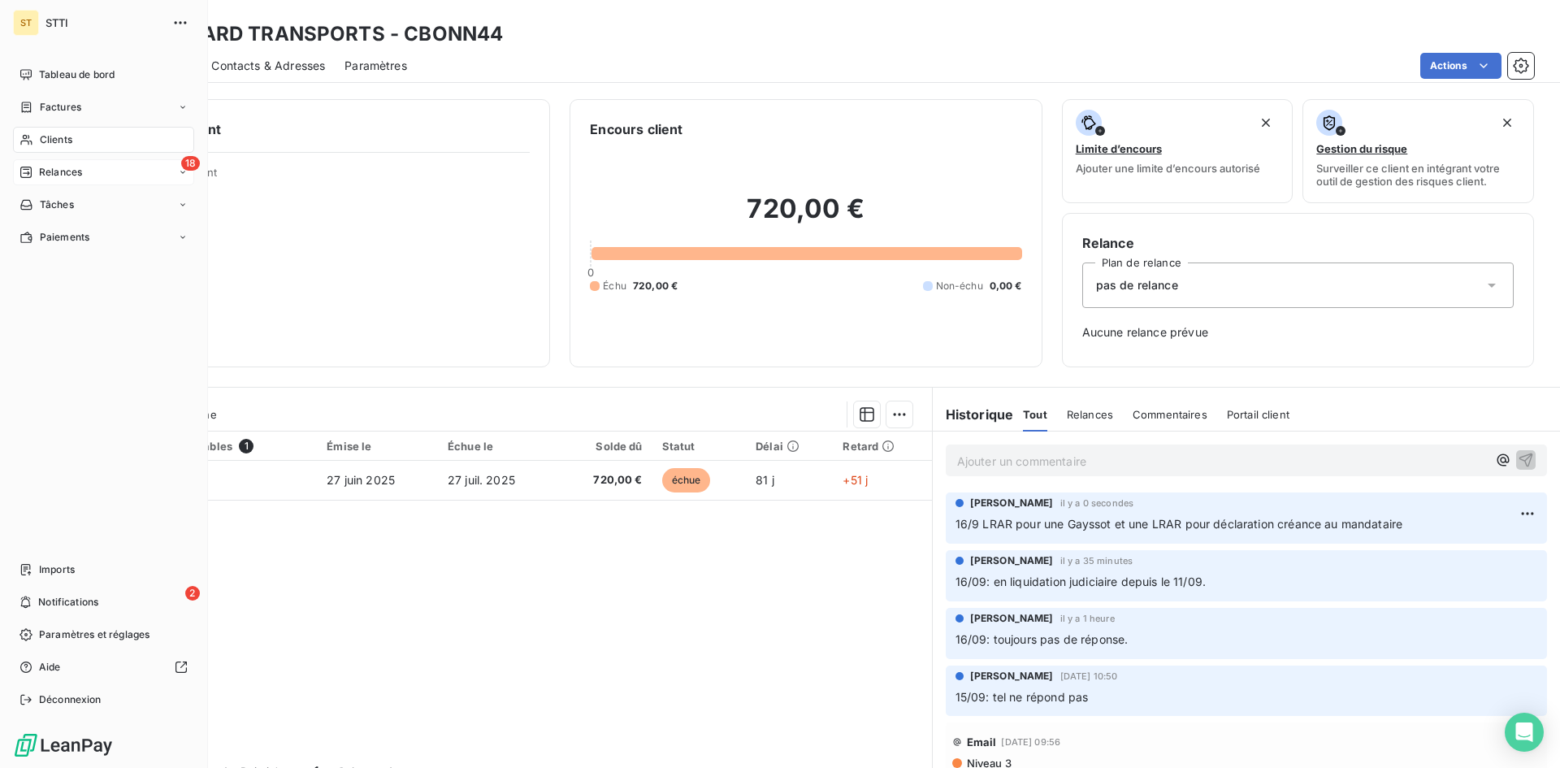
click at [63, 173] on span "Relances" at bounding box center [60, 172] width 43 height 15
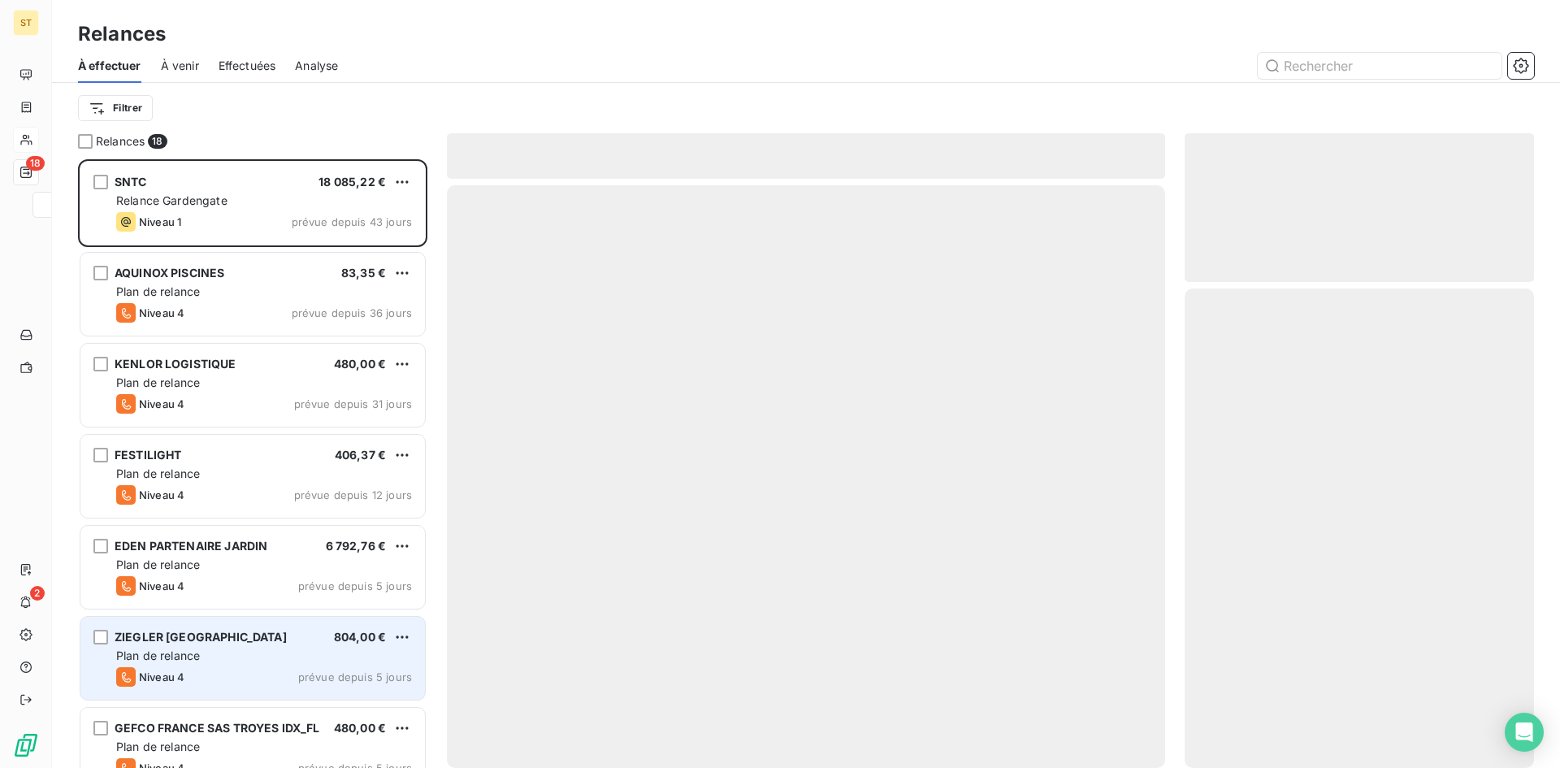
scroll to position [596, 337]
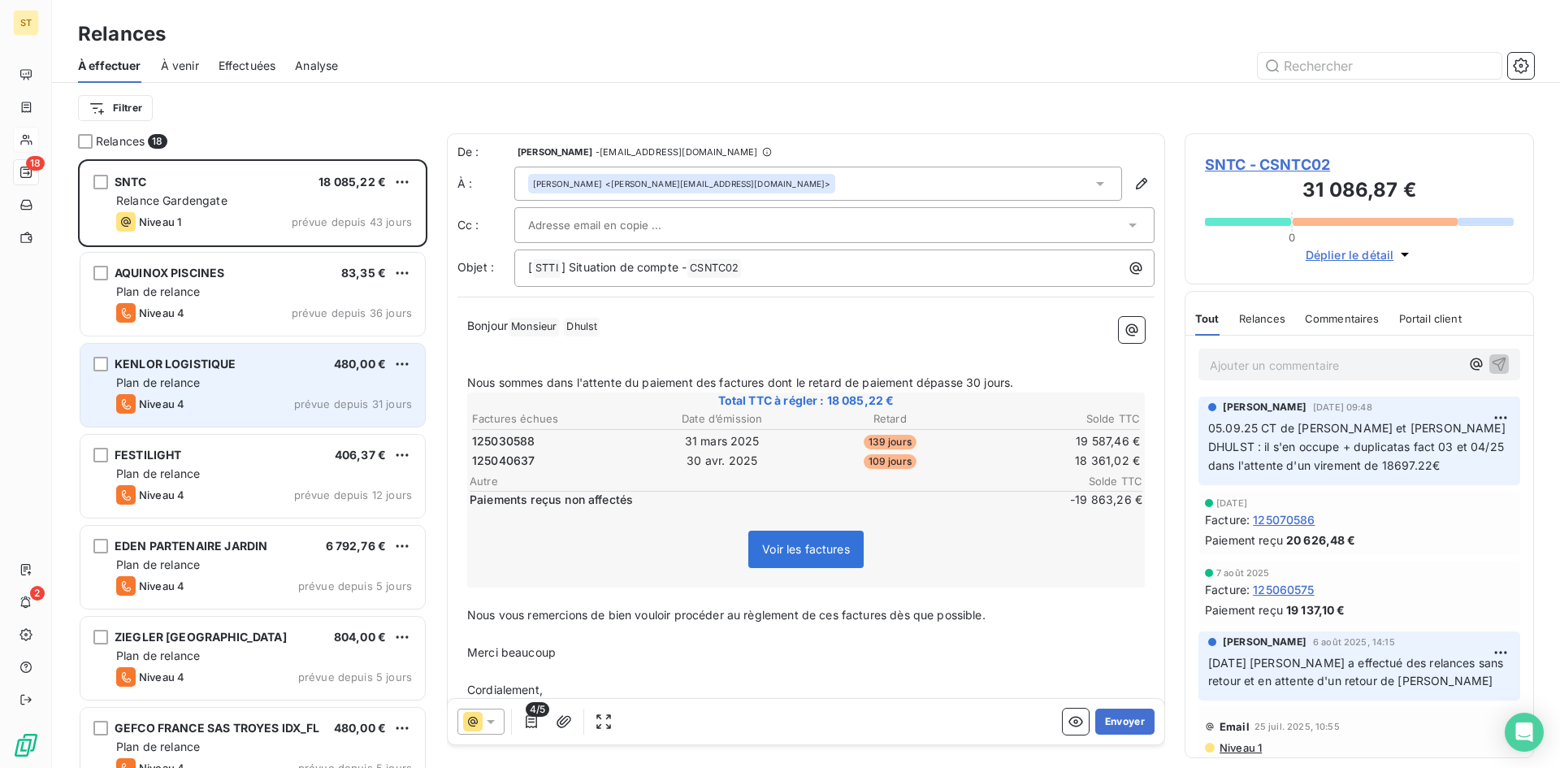
click at [279, 412] on div "Niveau 4 prévue depuis 31 jours" at bounding box center [264, 403] width 296 height 19
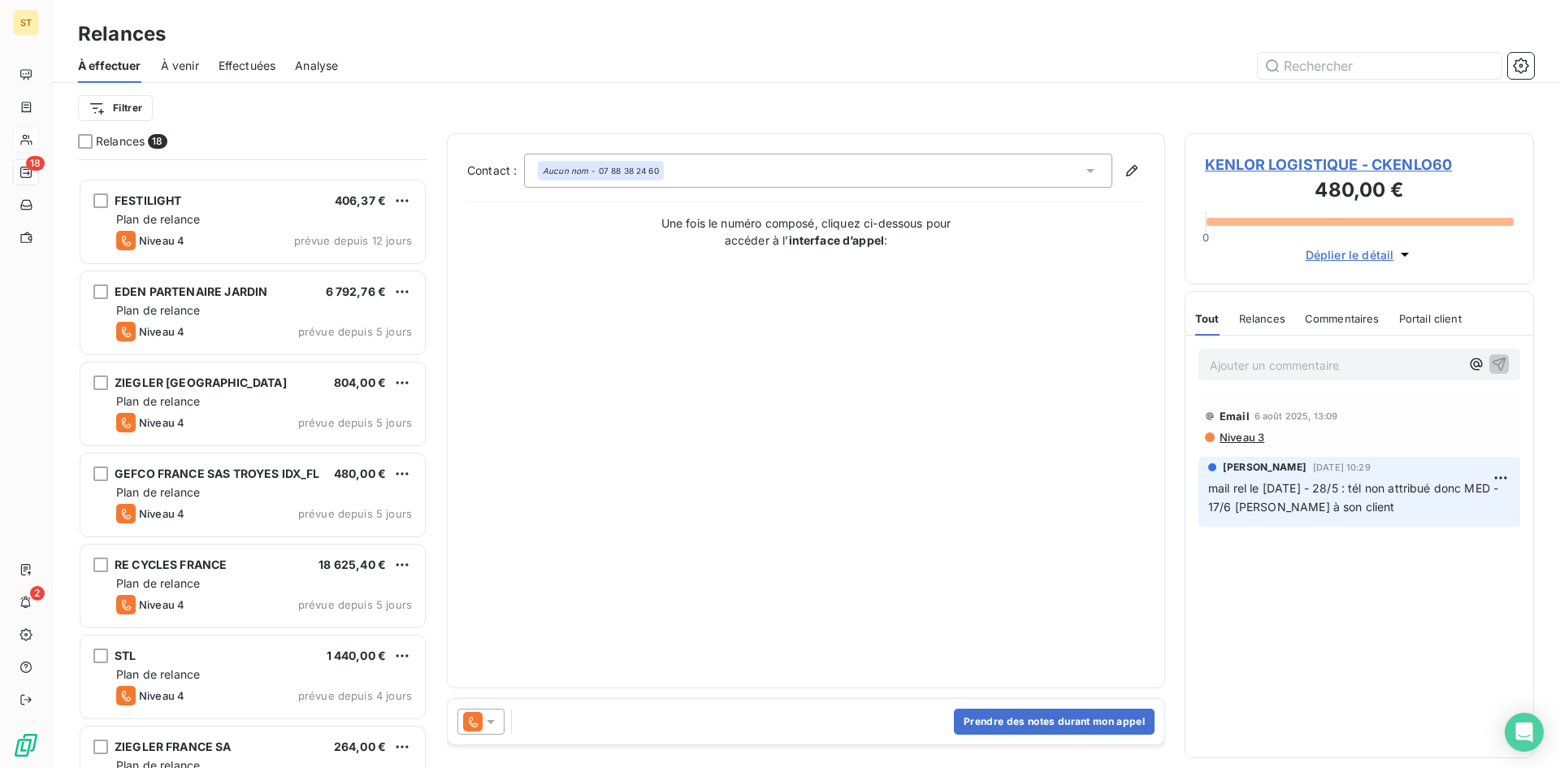
scroll to position [407, 0]
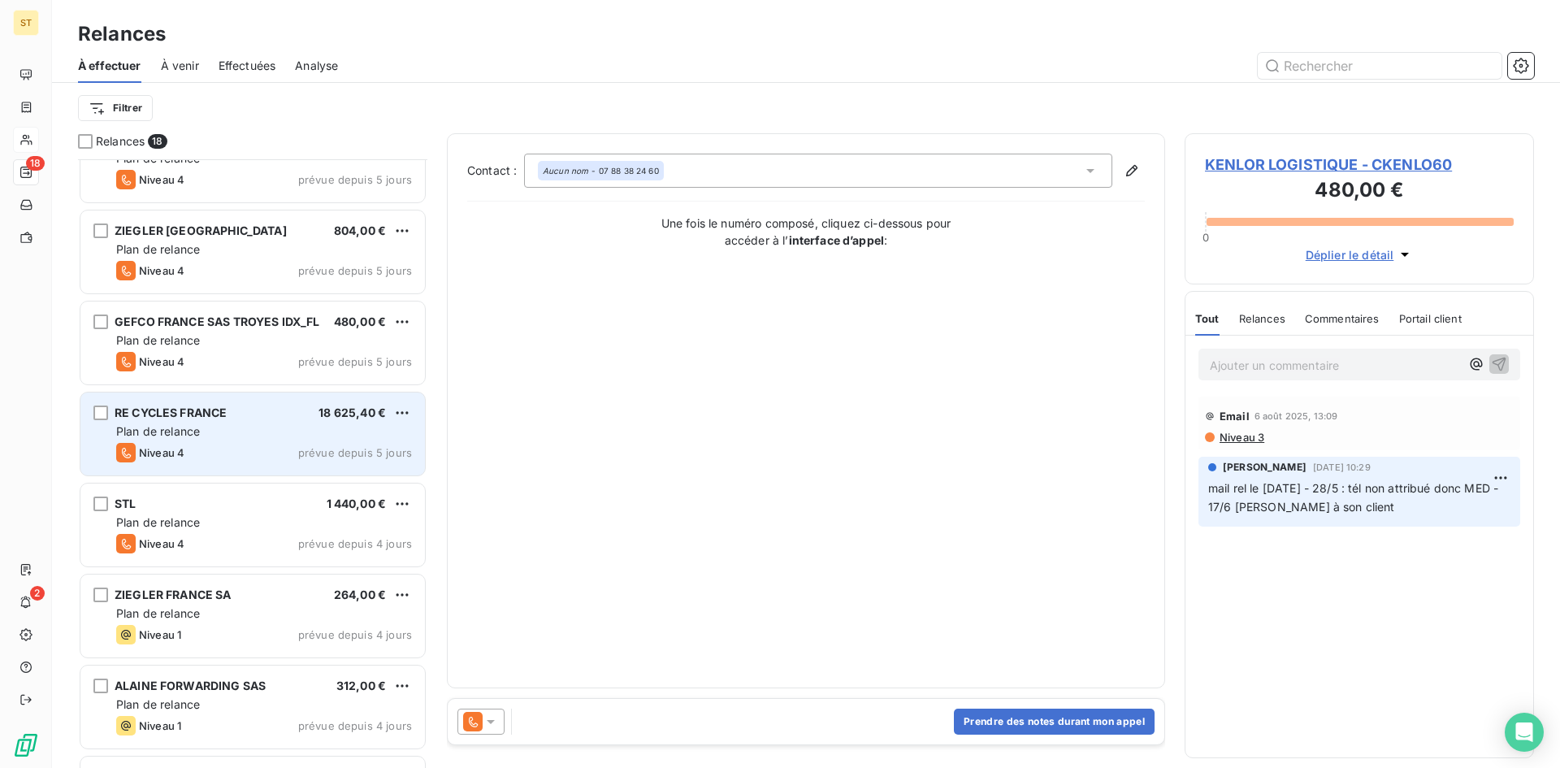
click at [239, 444] on div "Niveau 4 prévue depuis 5 jours" at bounding box center [264, 452] width 296 height 19
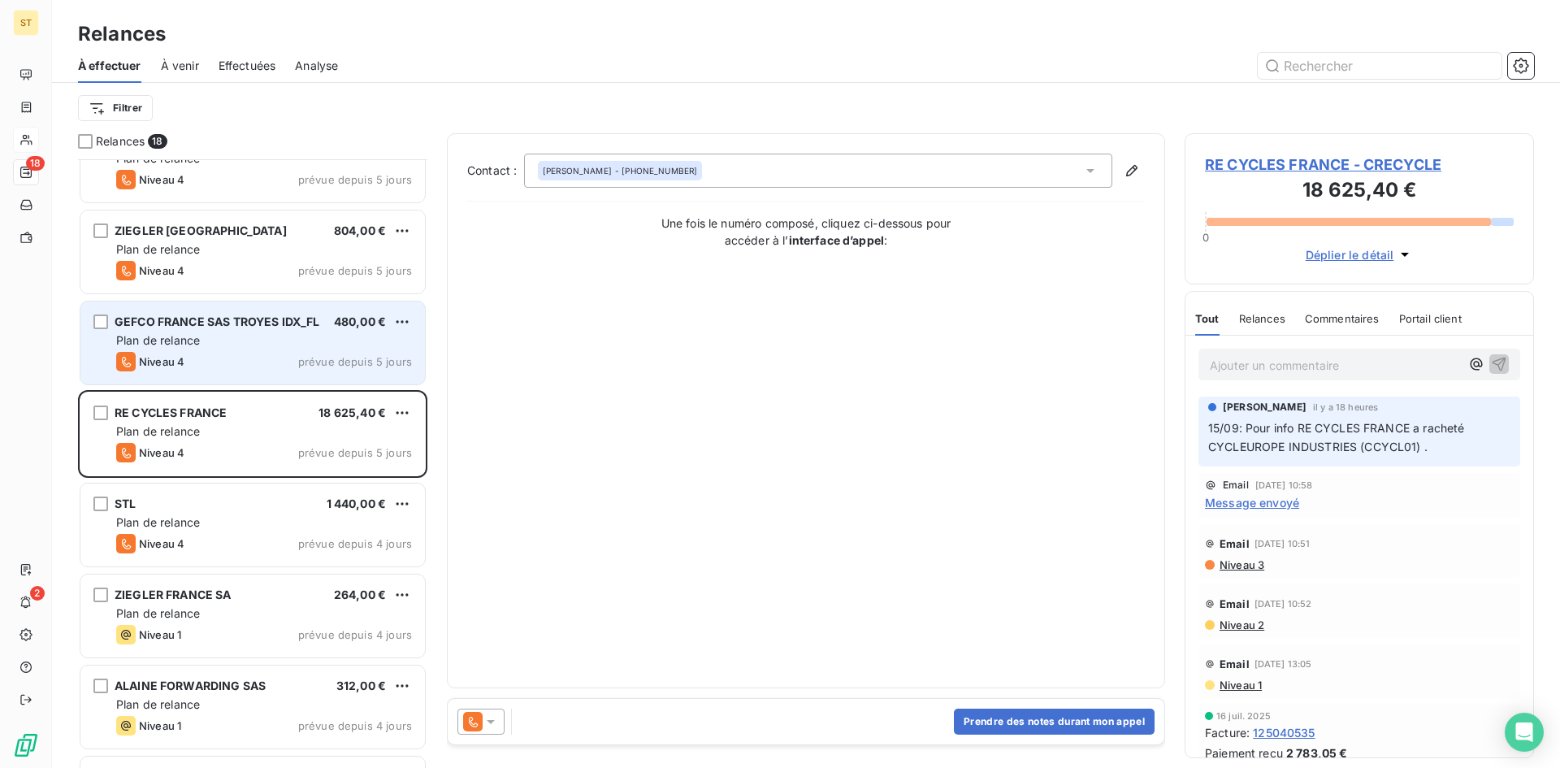
click at [223, 350] on div "GEFCO FRANCE SAS TROYES IDX_FL 480,00 € Plan de relance Niveau 4 prévue depuis …" at bounding box center [252, 342] width 344 height 83
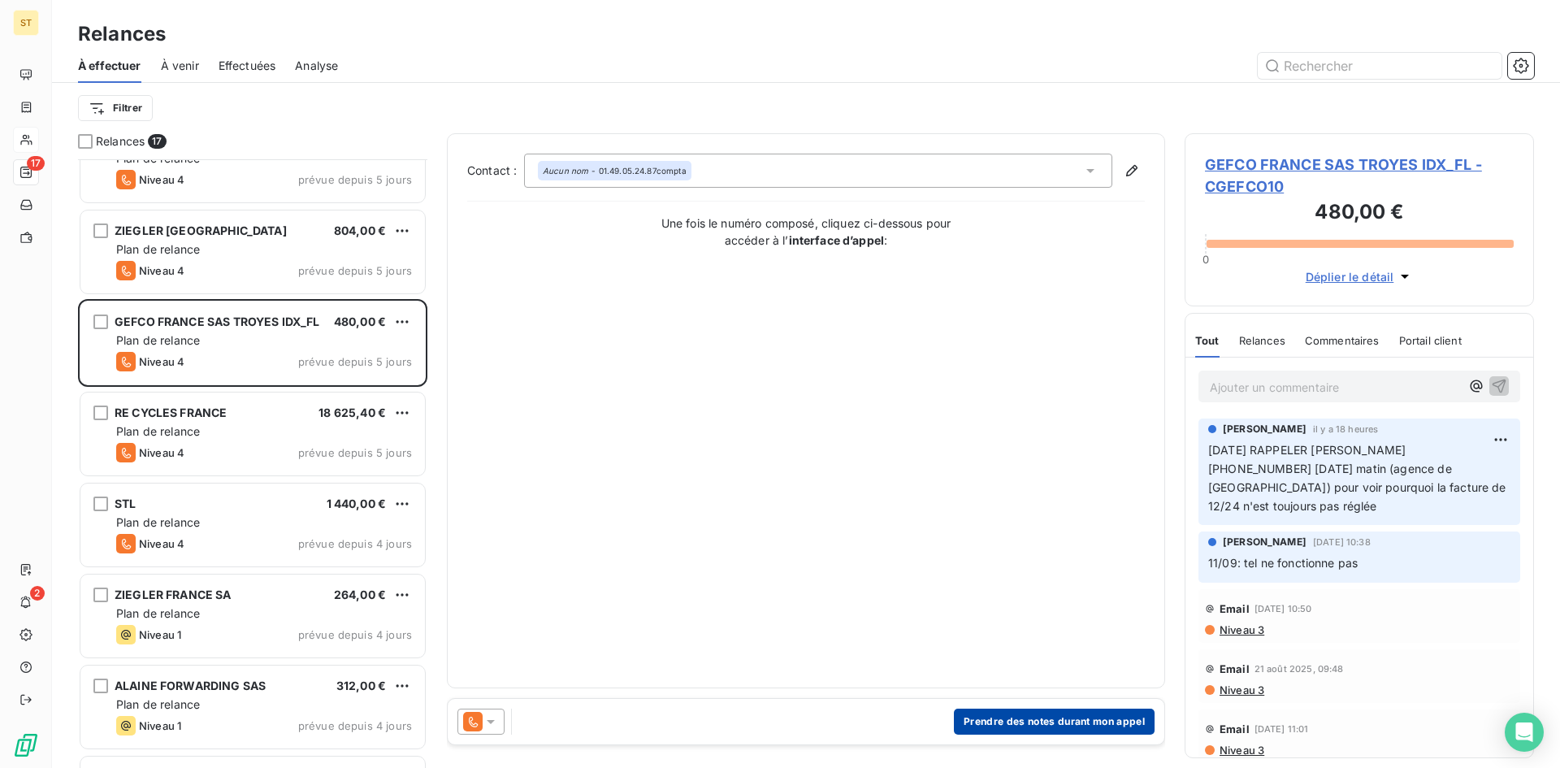
click at [1066, 720] on button "Prendre des notes durant mon appel" at bounding box center [1054, 721] width 201 height 26
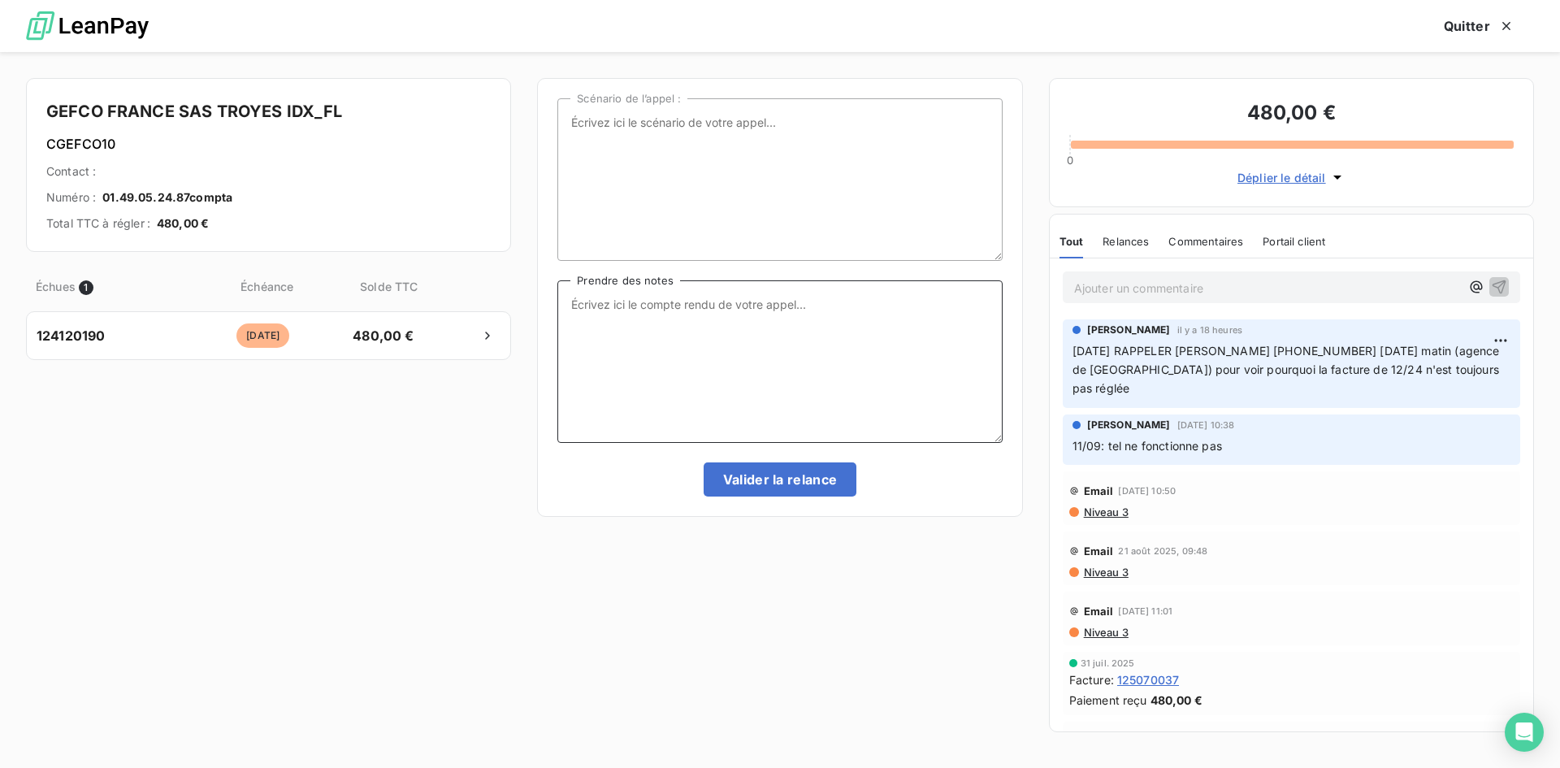
click at [604, 326] on textarea "Prendre des notes" at bounding box center [779, 361] width 444 height 162
click at [716, 328] on textarea "vu avec [PERSON_NAME] + mail du duplicata avec CMR pour qu'elle traite en direc…" at bounding box center [779, 361] width 444 height 162
click at [770, 338] on textarea "vu avec [PERSON_NAME] + mail du duplicata avec CMR pour qu'elle traite en direc…" at bounding box center [779, 361] width 444 height 162
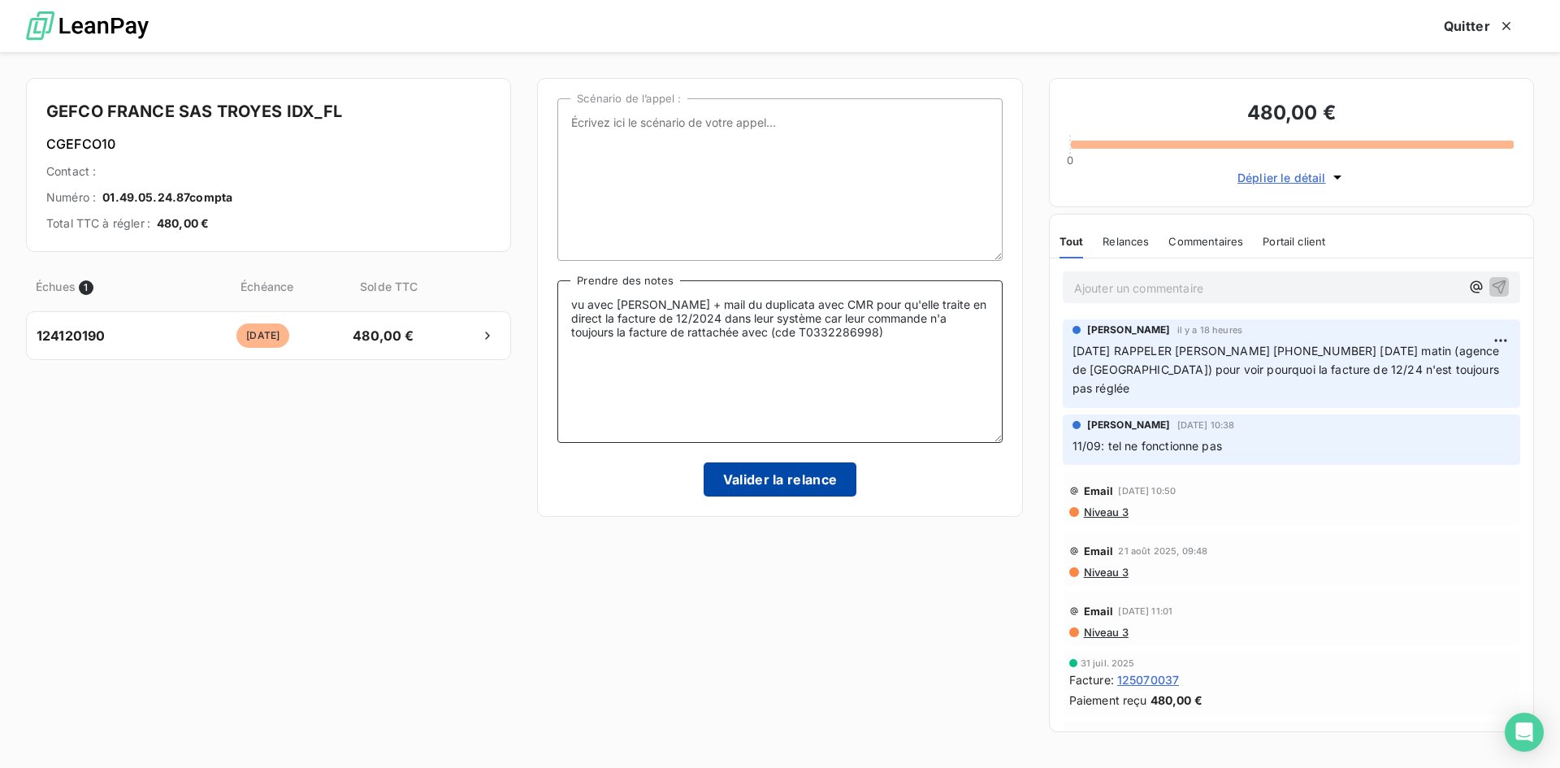
type textarea "vu avec [PERSON_NAME] + mail du duplicata avec CMR pour qu'elle traite en direc…"
click at [767, 486] on button "Valider la relance" at bounding box center [780, 479] width 154 height 34
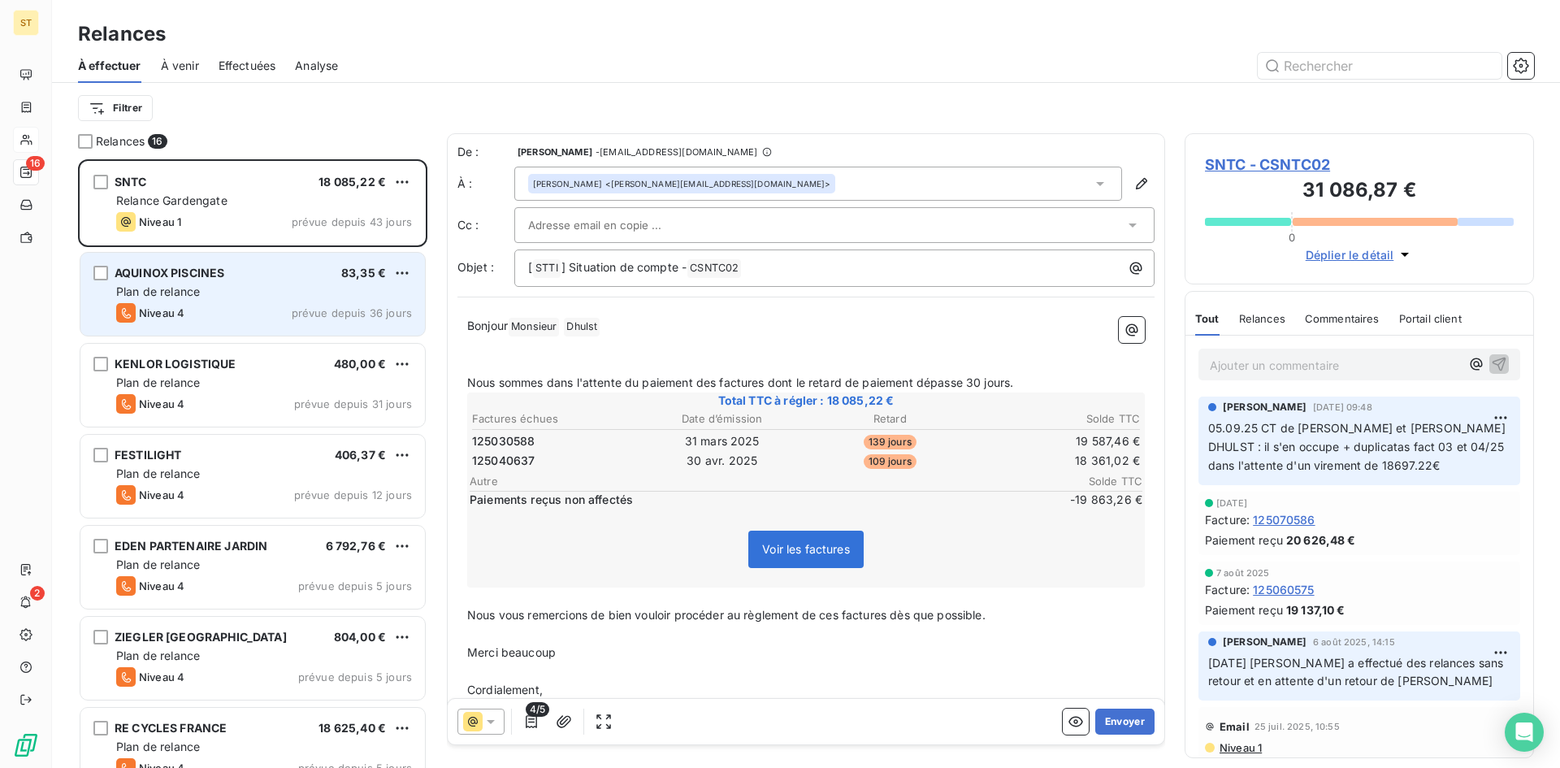
click at [210, 297] on div "Plan de relance" at bounding box center [264, 291] width 296 height 16
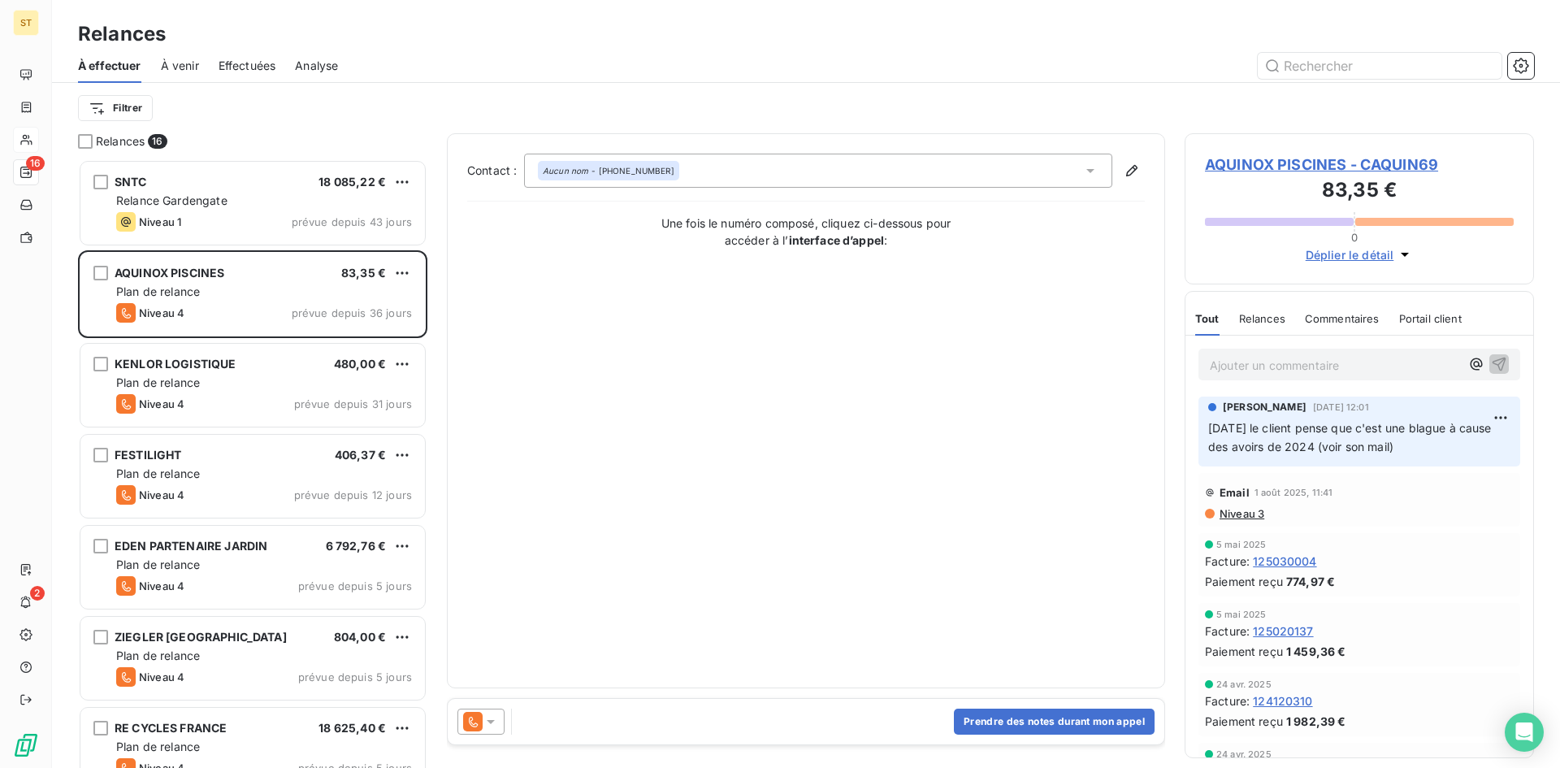
click at [1231, 364] on p "Ajouter un commentaire ﻿" at bounding box center [1334, 365] width 250 height 20
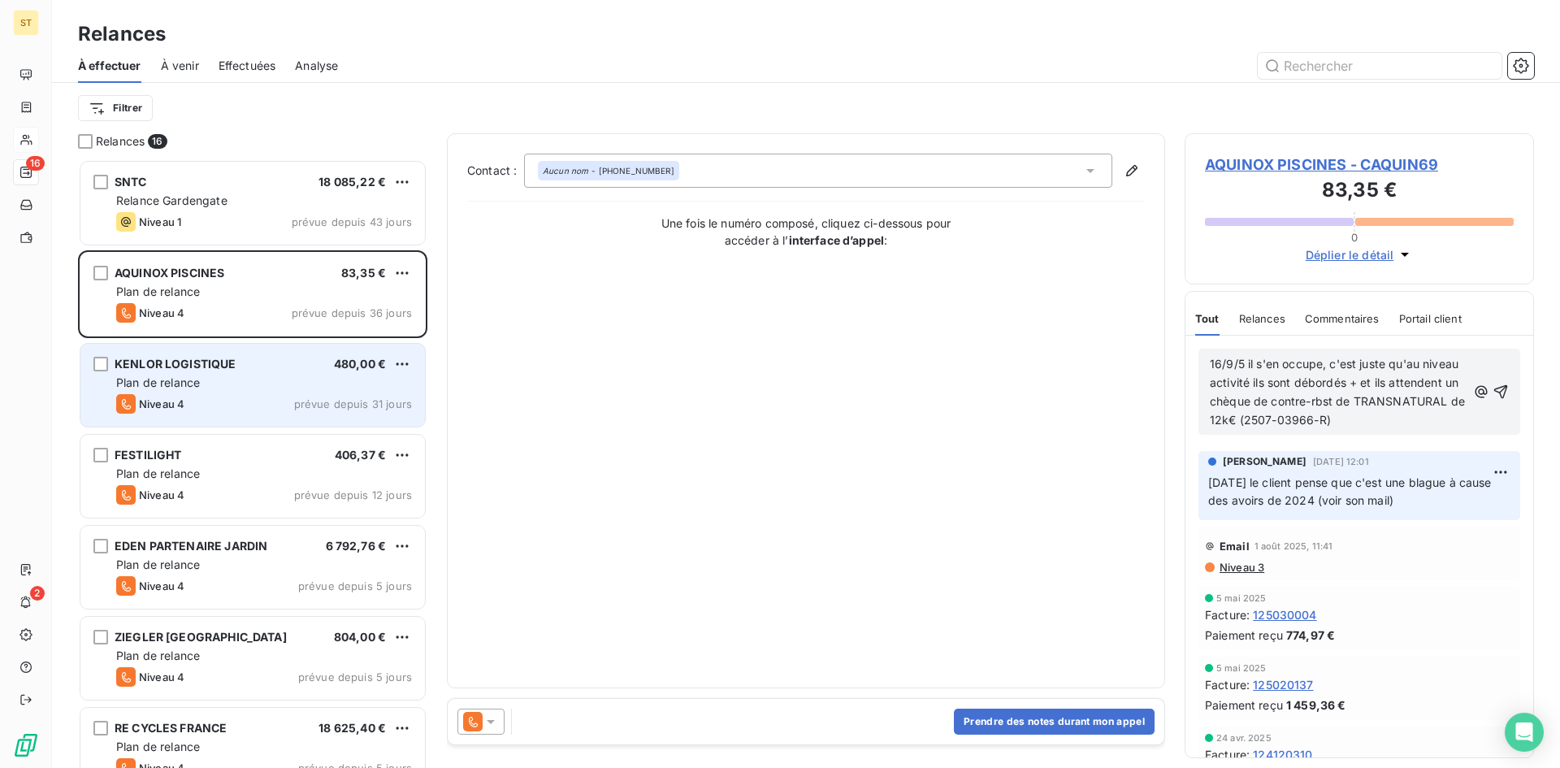
click at [261, 383] on div "Plan de relance" at bounding box center [264, 382] width 296 height 16
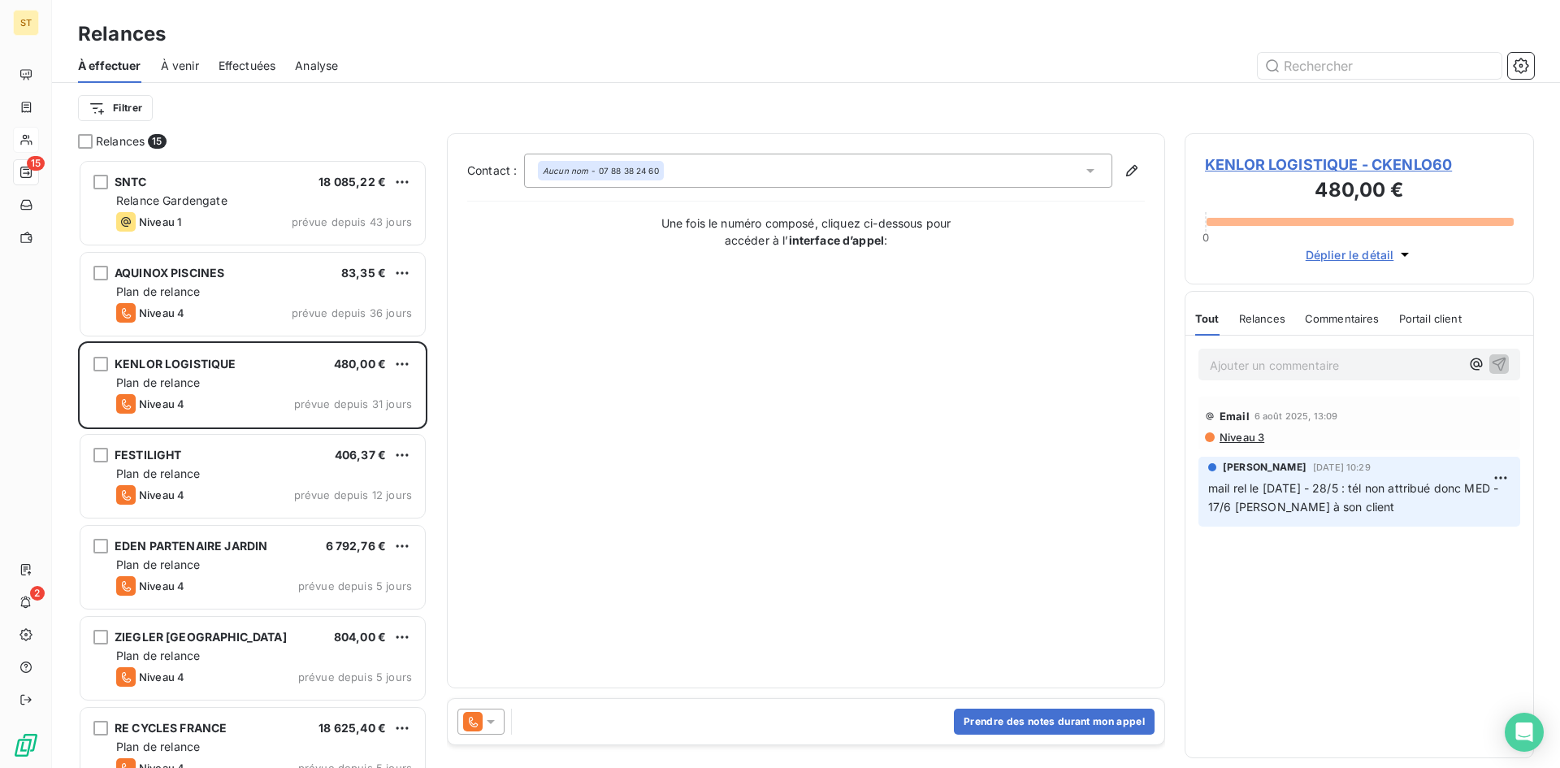
click at [1248, 434] on span "Niveau 3" at bounding box center [1241, 437] width 46 height 13
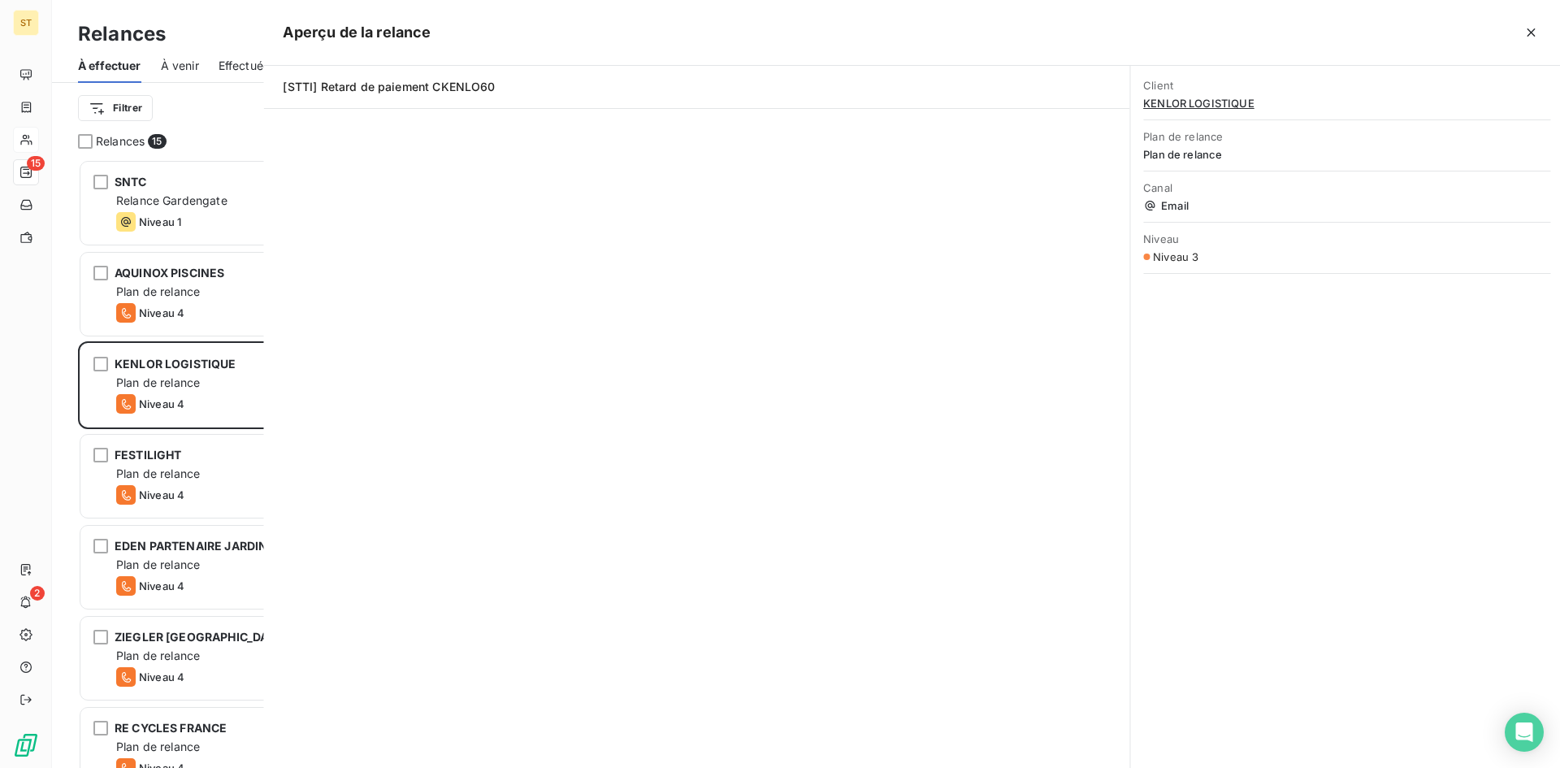
scroll to position [596, 337]
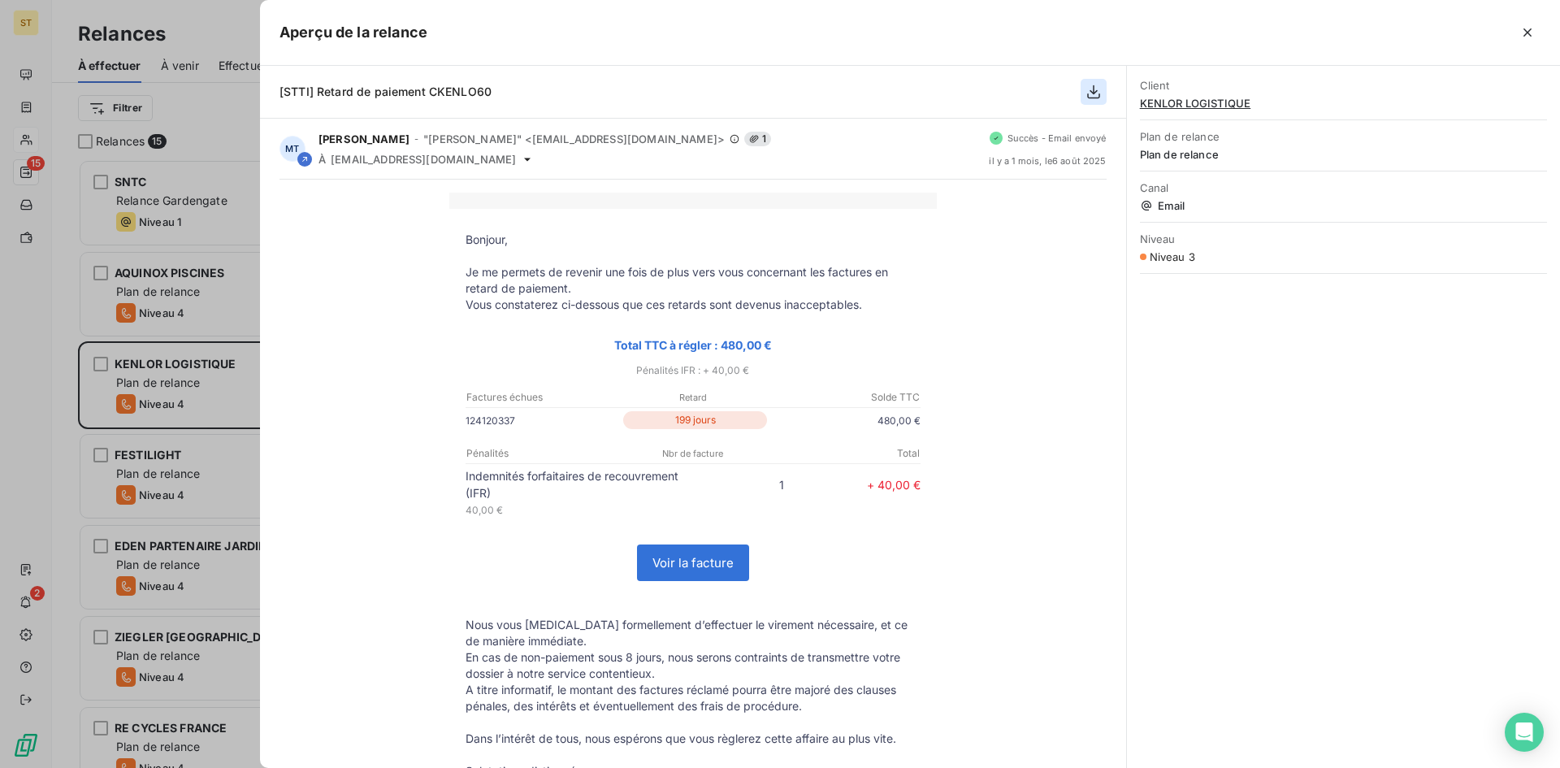
click at [1092, 88] on icon "button" at bounding box center [1093, 92] width 16 height 16
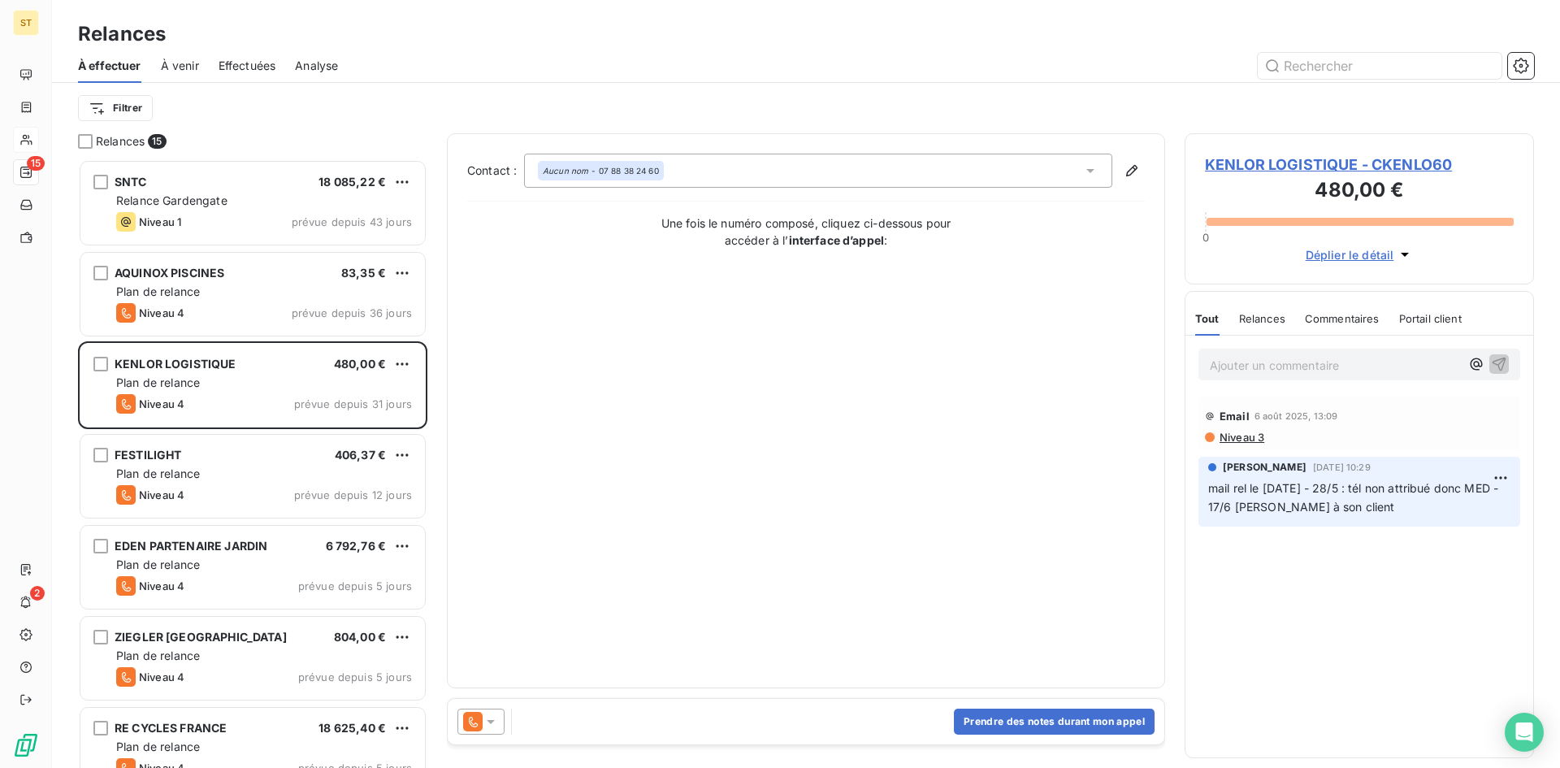
click at [1265, 364] on p "Ajouter un commentaire ﻿" at bounding box center [1334, 365] width 250 height 20
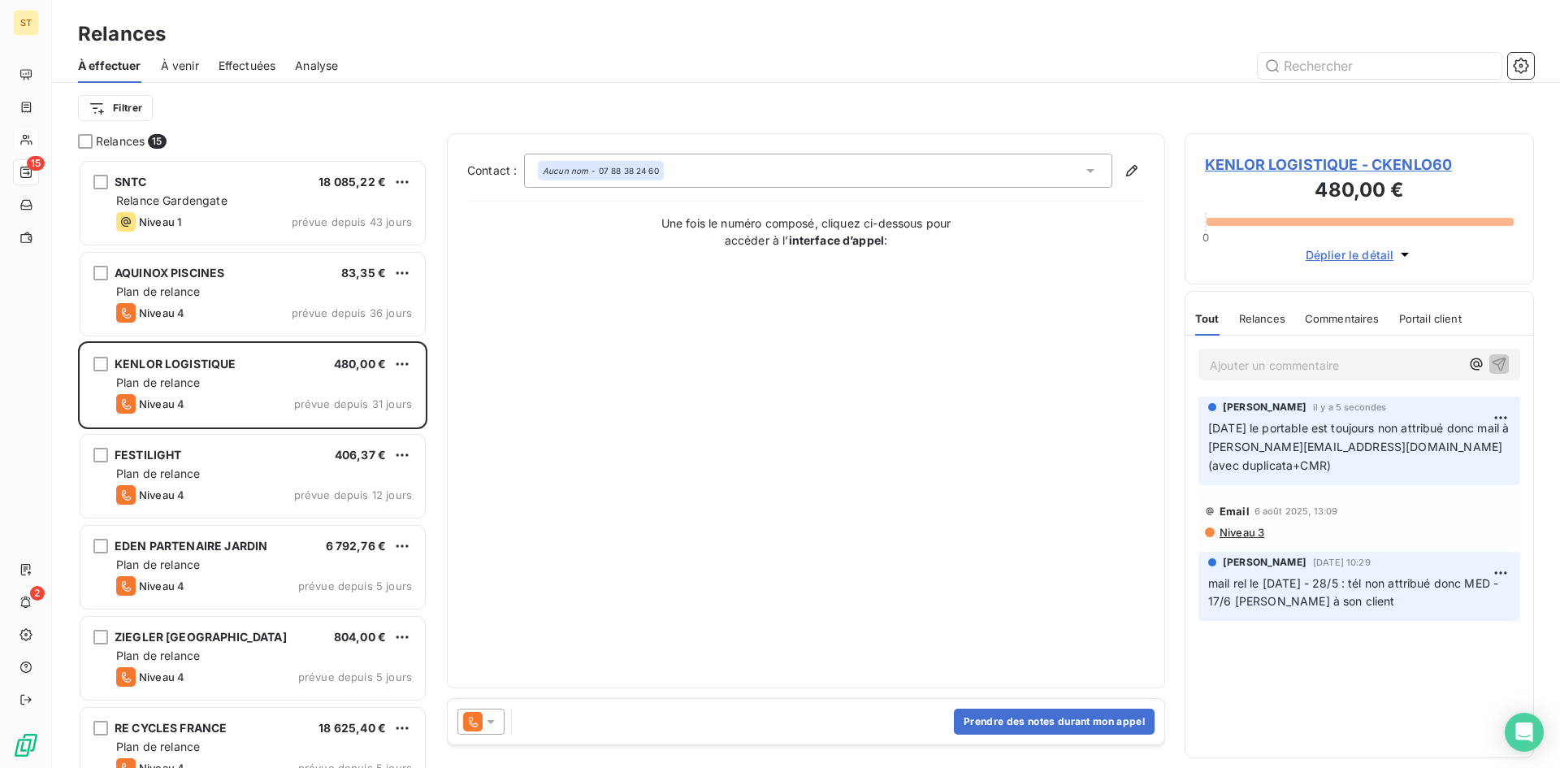
click at [1471, 436] on p "[DATE] le portable est toujours non attribué donc mail à [PERSON_NAME][EMAIL_AD…" at bounding box center [1359, 447] width 302 height 56
click at [1504, 417] on html "ST 15 2 Relances À effectuer À venir Effectuées Analyse Filtrer Relances 15 SNT…" at bounding box center [780, 384] width 1560 height 768
click at [1456, 452] on div "Editer" at bounding box center [1461, 453] width 91 height 26
drag, startPoint x: 1452, startPoint y: 428, endPoint x: 1478, endPoint y: 431, distance: 26.9
click at [1478, 431] on span "[DATE] le portable est toujours non attribué donc mail à [PERSON_NAME][EMAIL_AD…" at bounding box center [1343, 446] width 270 height 51
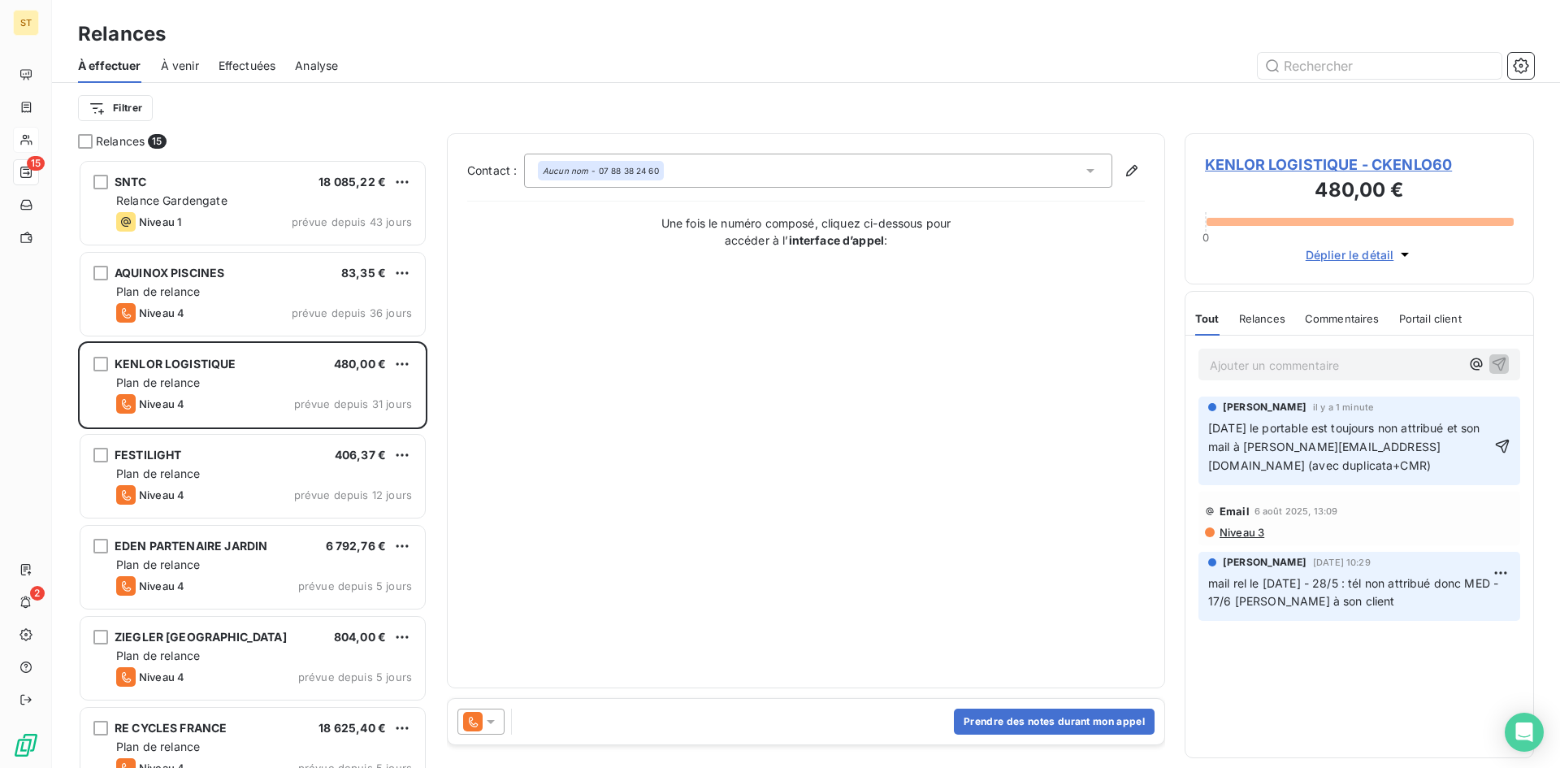
click at [1235, 447] on span "[DATE] le portable est toujours non attribué et son mail à [PERSON_NAME][EMAIL_…" at bounding box center [1345, 446] width 275 height 51
click at [1413, 447] on span "[DATE] le portable est toujours non attribué et son mail [PERSON_NAME][EMAIL_AD…" at bounding box center [1345, 446] width 275 height 51
drag, startPoint x: 1417, startPoint y: 447, endPoint x: 1420, endPoint y: 457, distance: 11.0
click at [1420, 457] on p "[DATE] le portable est toujours non attribué et son mail [PERSON_NAME][EMAIL_AD…" at bounding box center [1349, 447] width 283 height 56
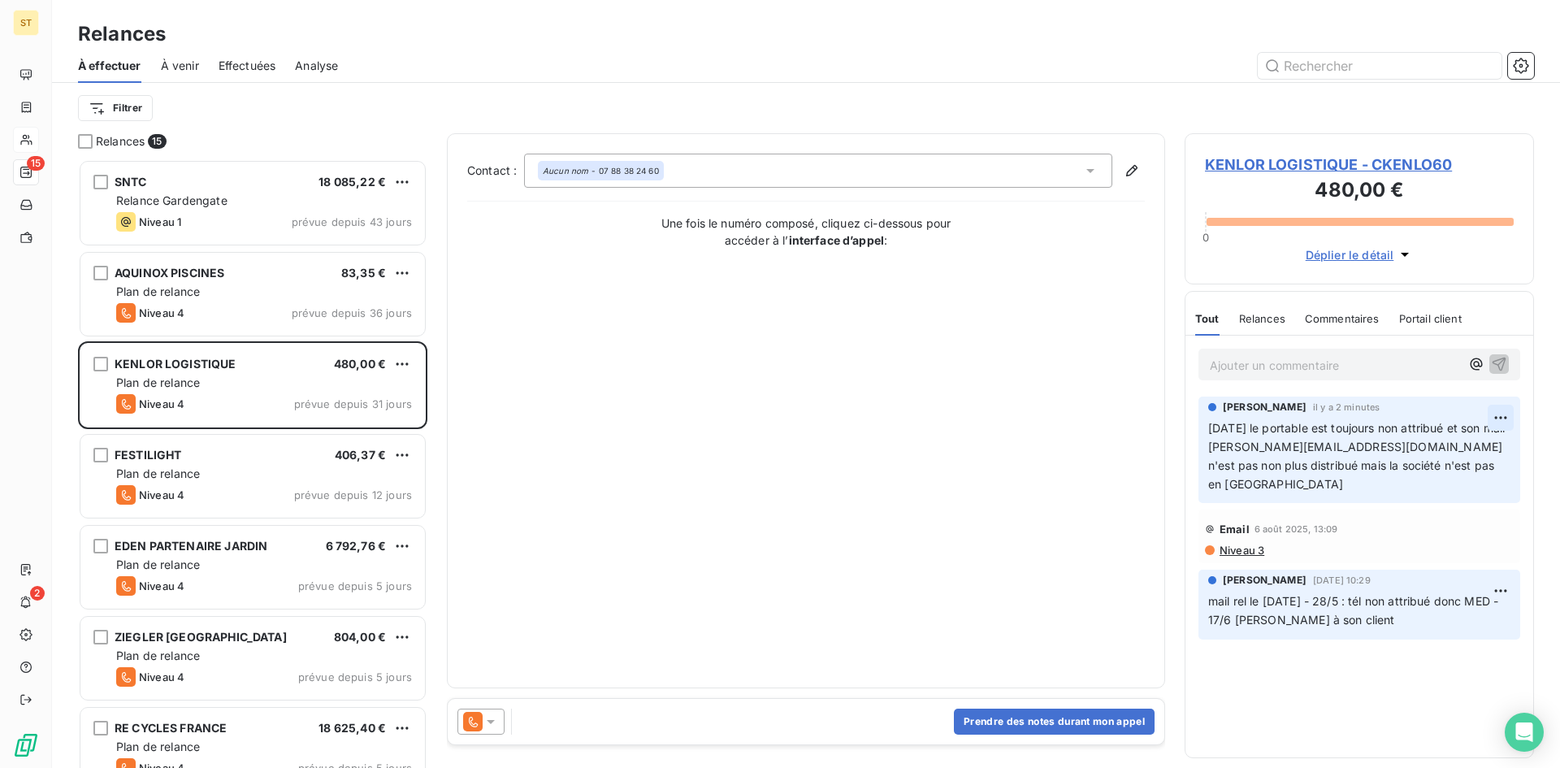
click at [1497, 416] on html "ST 15 2 Relances À effectuer À venir Effectuées Analyse Filtrer Relances 15 SNT…" at bounding box center [780, 384] width 1560 height 768
click at [1428, 455] on div "Editer" at bounding box center [1461, 453] width 91 height 26
click at [1488, 462] on p "[DATE] le portable est toujours non attribué et son mail [PERSON_NAME][EMAIL_AD…" at bounding box center [1349, 456] width 283 height 75
click at [1501, 448] on icon "button" at bounding box center [1502, 456] width 16 height 16
click at [1499, 414] on html "ST 15 2 Relances À effectuer À venir Effectuées Analyse Filtrer Relances 15 SNT…" at bounding box center [780, 384] width 1560 height 768
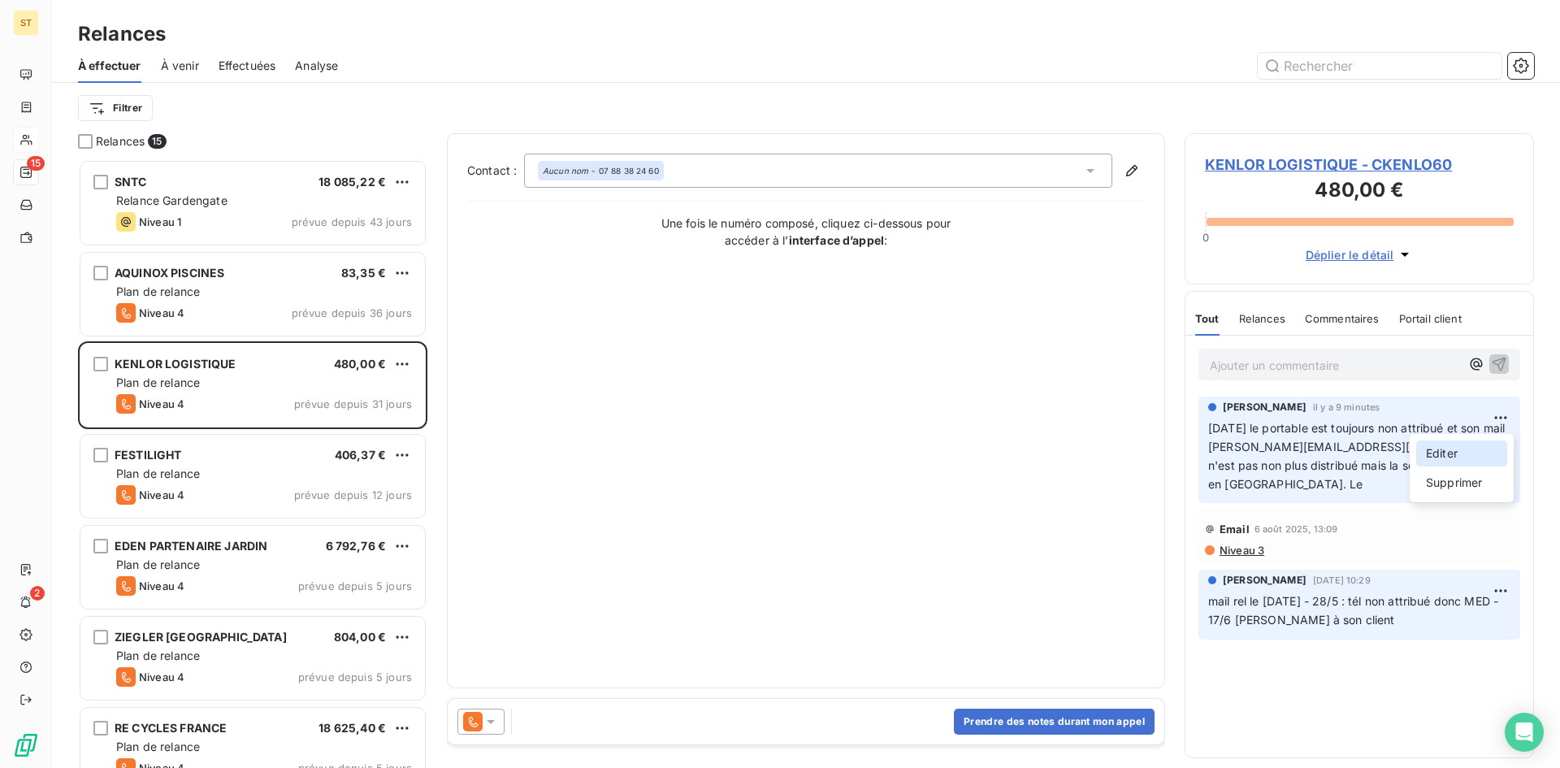
click at [1455, 452] on div "Editer" at bounding box center [1461, 453] width 91 height 26
click at [1447, 465] on span "[DATE] le portable est toujours non attribué et son mail [PERSON_NAME][EMAIL_AD…" at bounding box center [1348, 456] width 281 height 70
click at [1480, 466] on p "[DATE] le portable est toujours non attribué et son mail [PERSON_NAME][EMAIL_AD…" at bounding box center [1349, 456] width 283 height 75
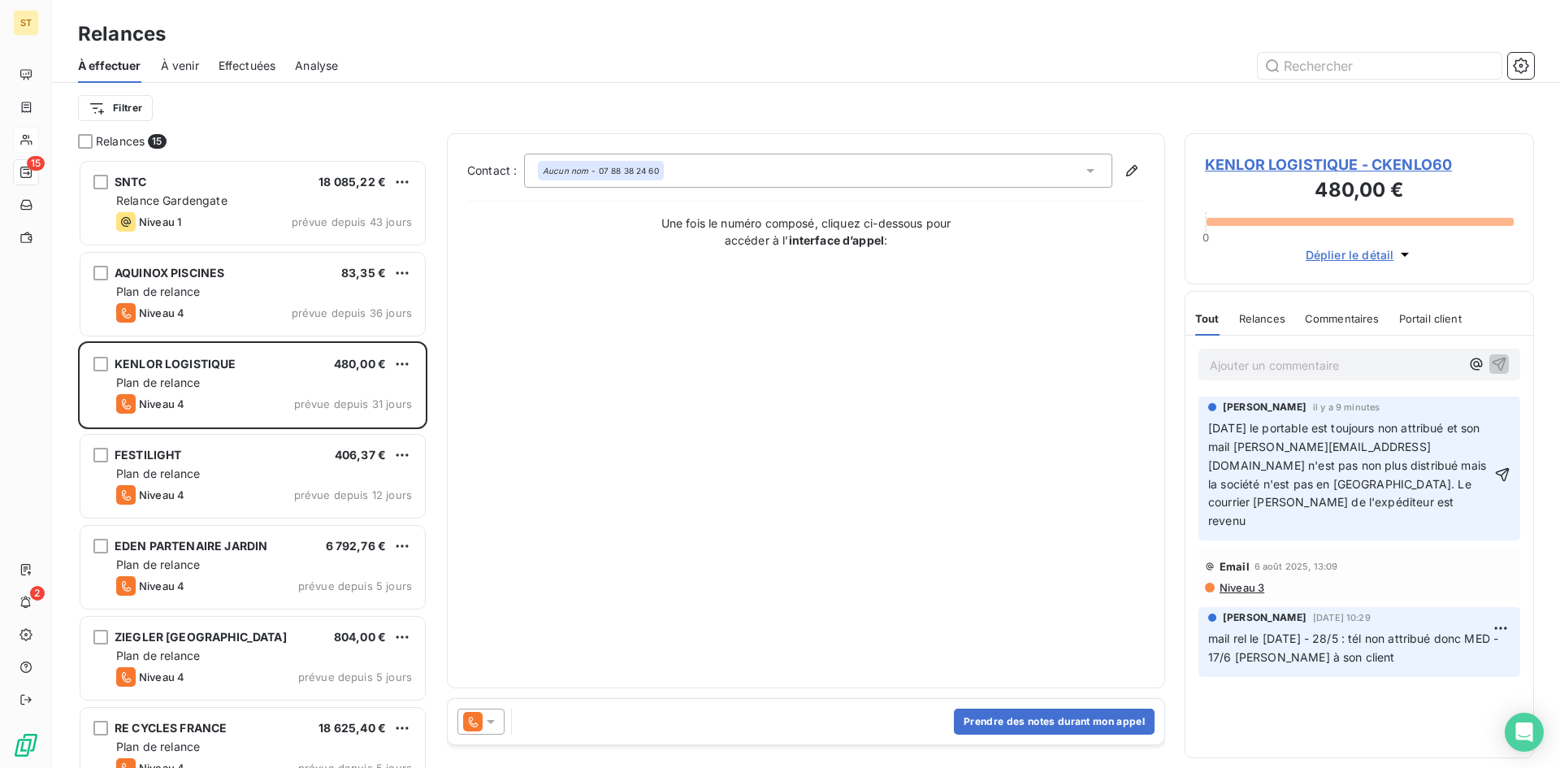
click at [1287, 465] on span "[DATE] le portable est toujours non attribué et son mail [PERSON_NAME][EMAIL_AD…" at bounding box center [1348, 474] width 281 height 106
click at [1354, 503] on p "[DATE] le portable est toujours non attribué et son mail [PERSON_NAME][EMAIL_AD…" at bounding box center [1349, 474] width 283 height 111
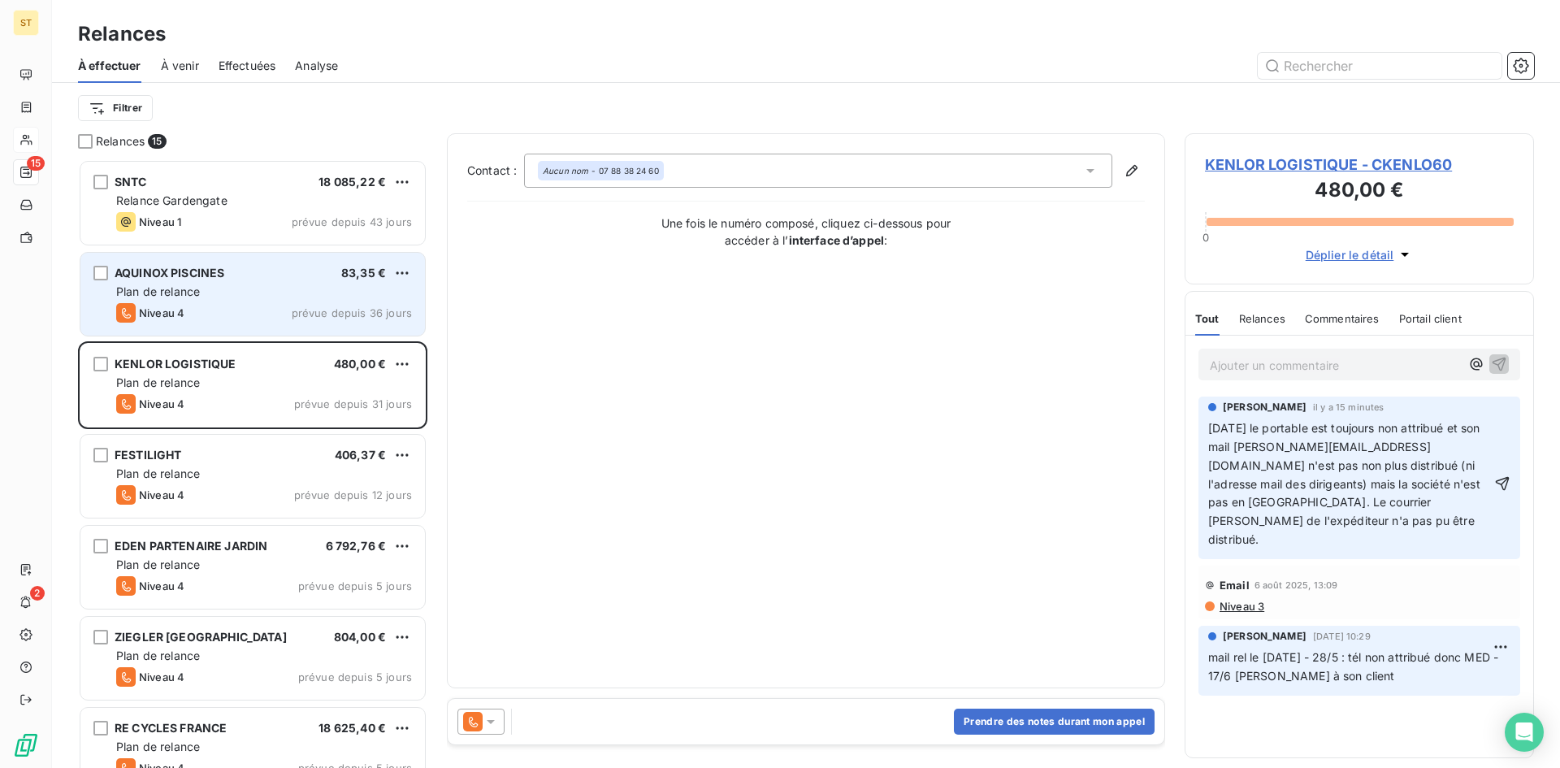
click at [190, 303] on div "Niveau 4 prévue depuis 36 jours" at bounding box center [264, 312] width 296 height 19
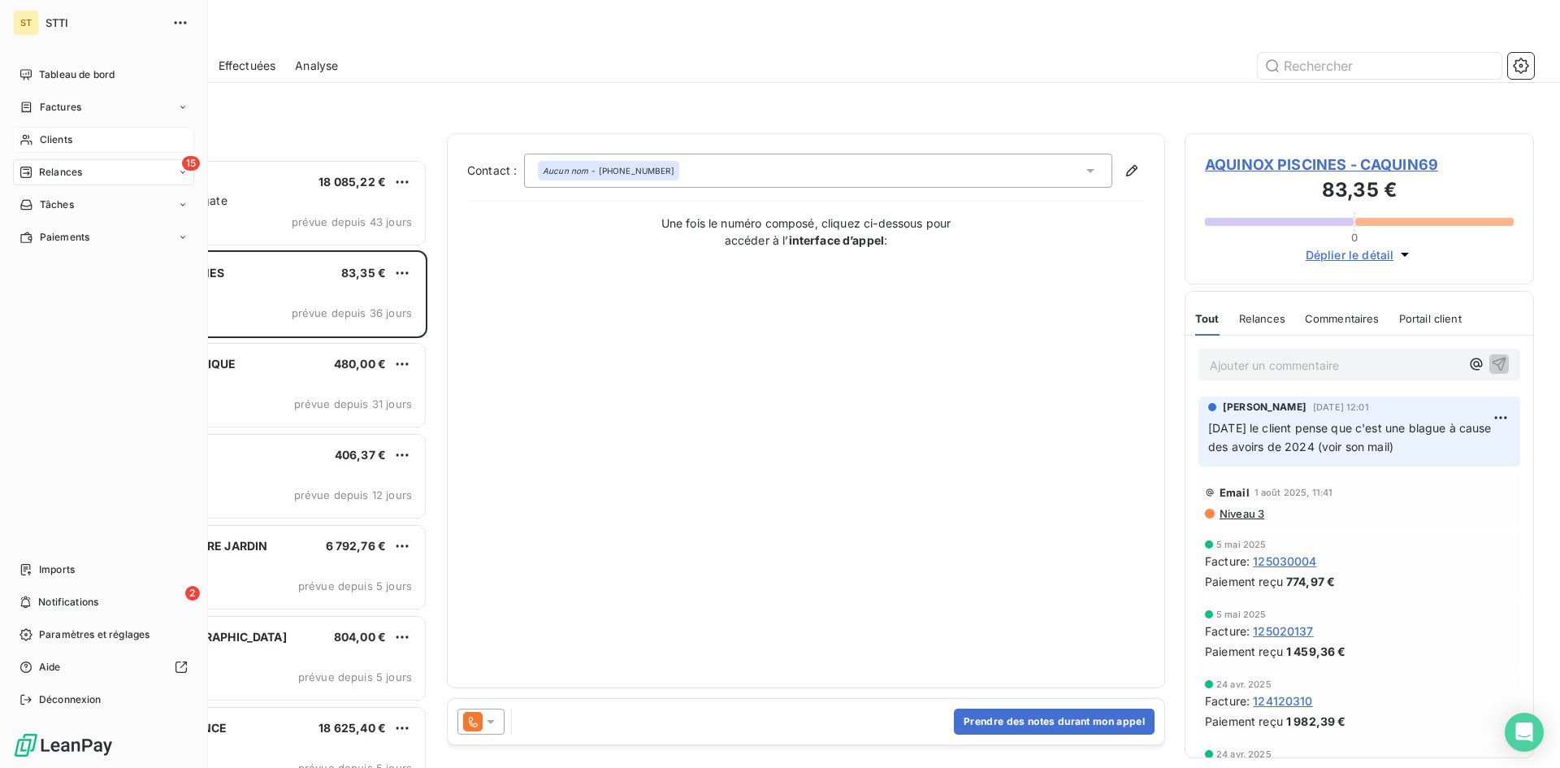
click at [65, 137] on span "Clients" at bounding box center [56, 139] width 32 height 15
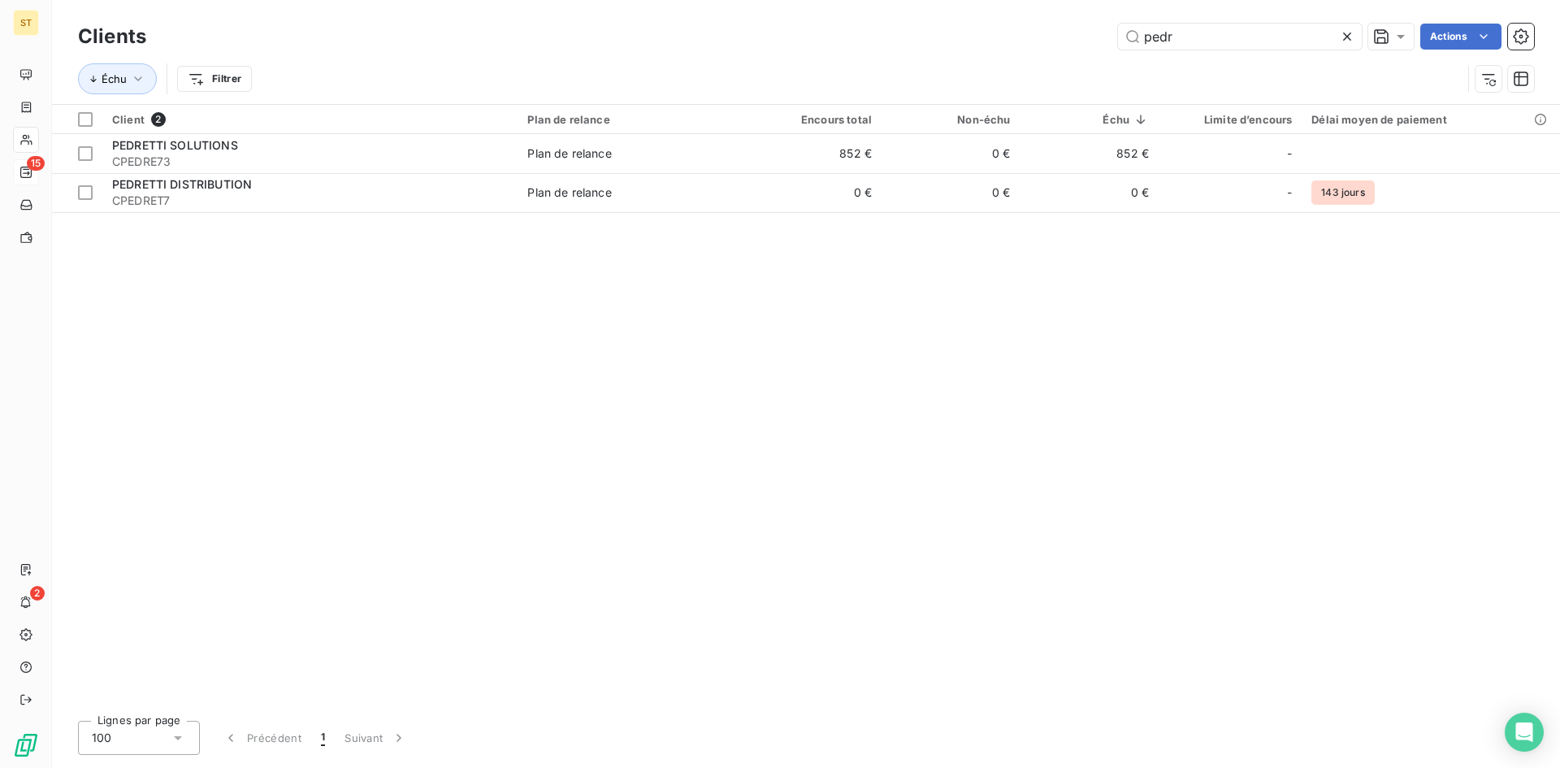
drag, startPoint x: 1193, startPoint y: 41, endPoint x: 962, endPoint y: 32, distance: 231.7
click at [962, 32] on div "pedr Actions" at bounding box center [850, 37] width 1368 height 26
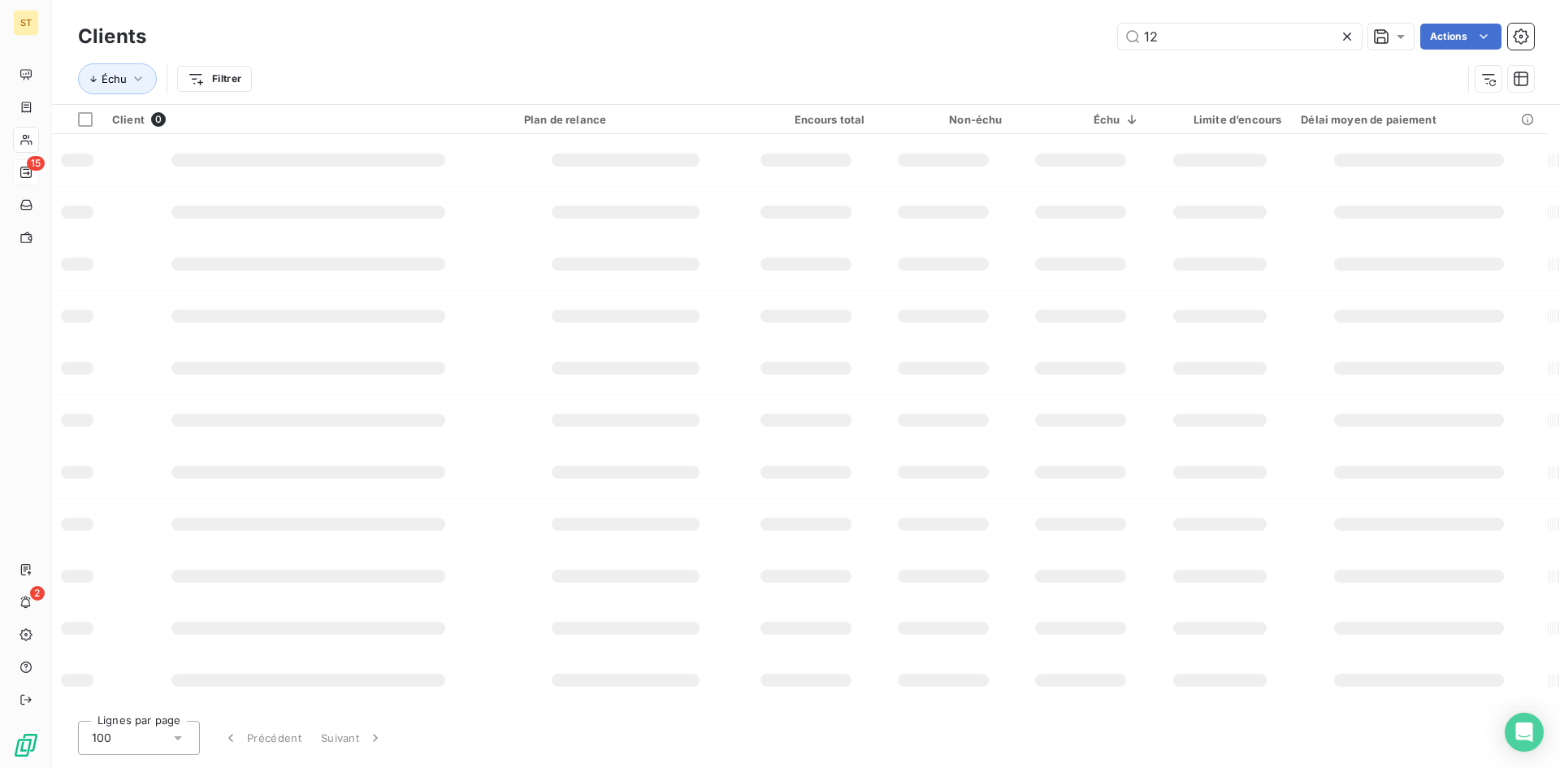
type input "1"
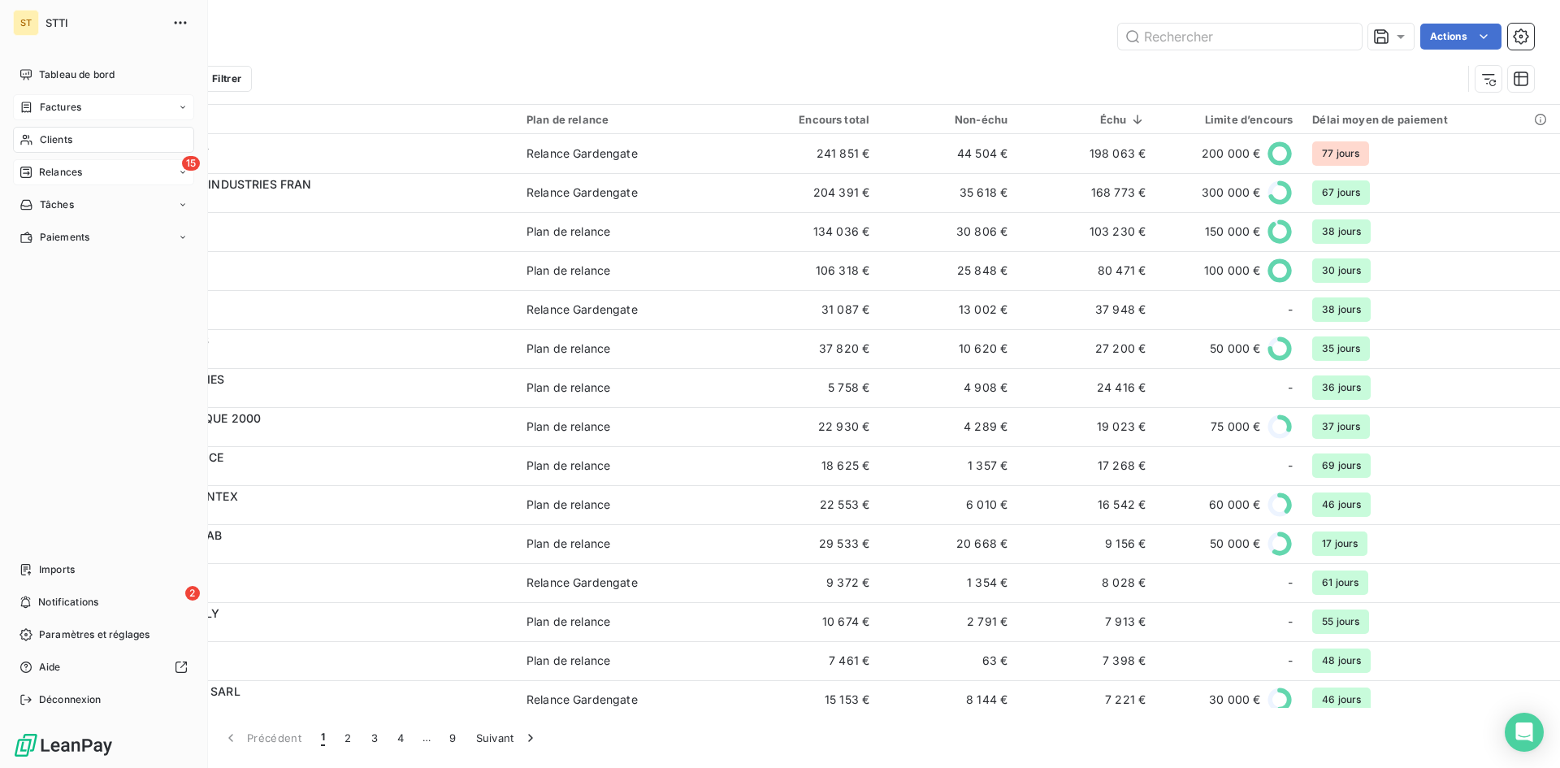
click at [45, 112] on span "Factures" at bounding box center [60, 107] width 41 height 15
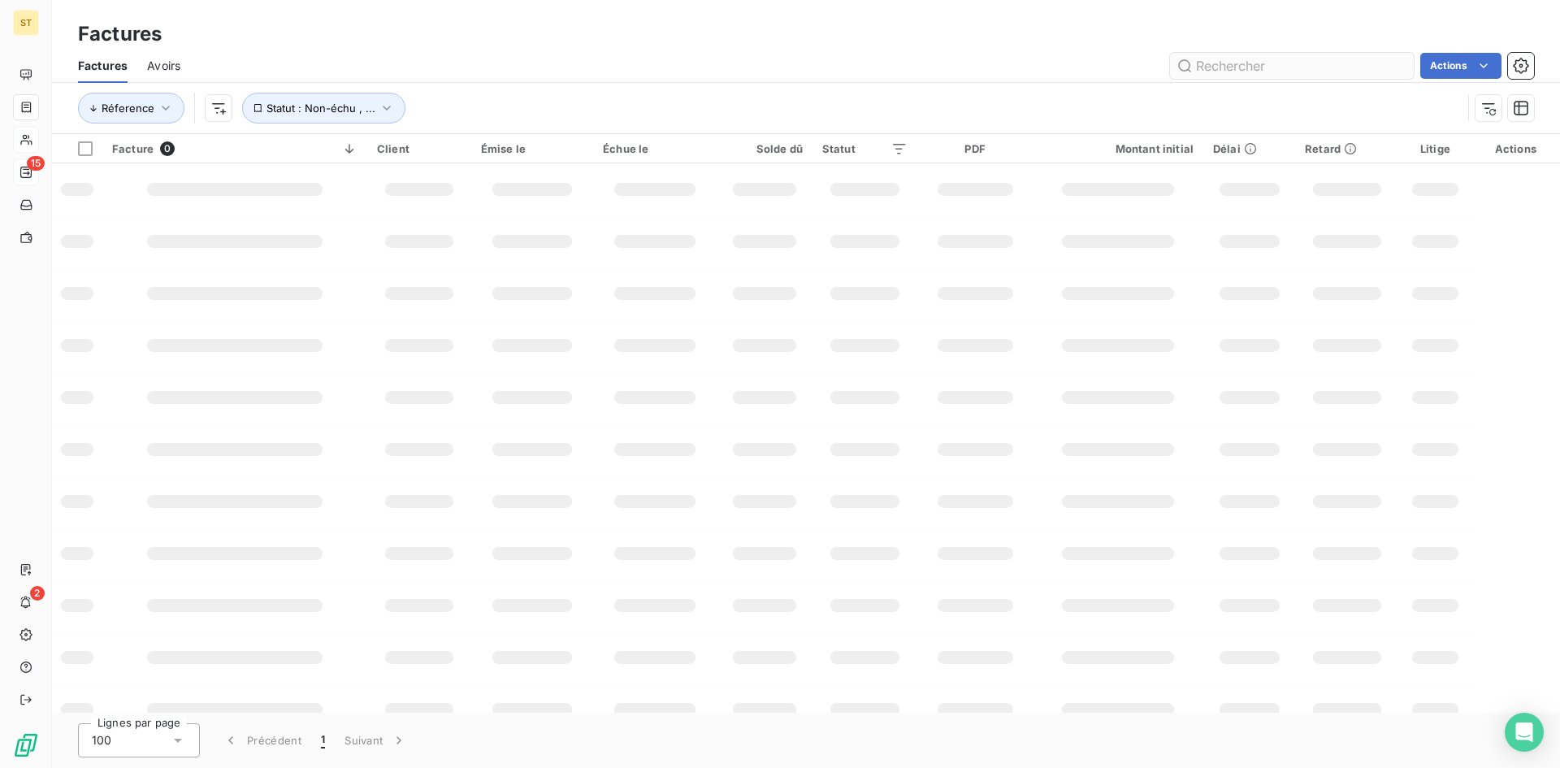
click at [1289, 56] on input "text" at bounding box center [1292, 66] width 244 height 26
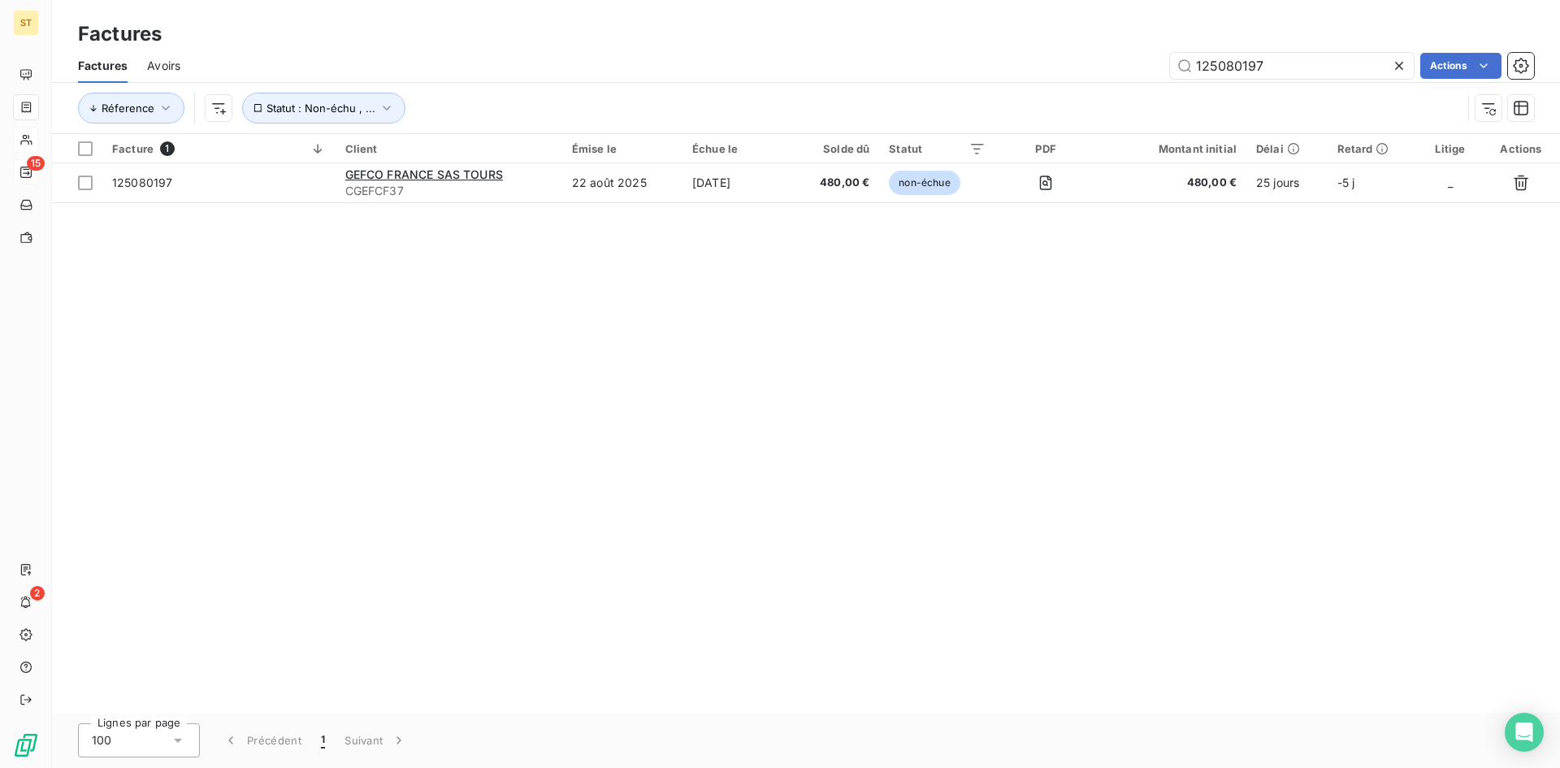
type input "125080197"
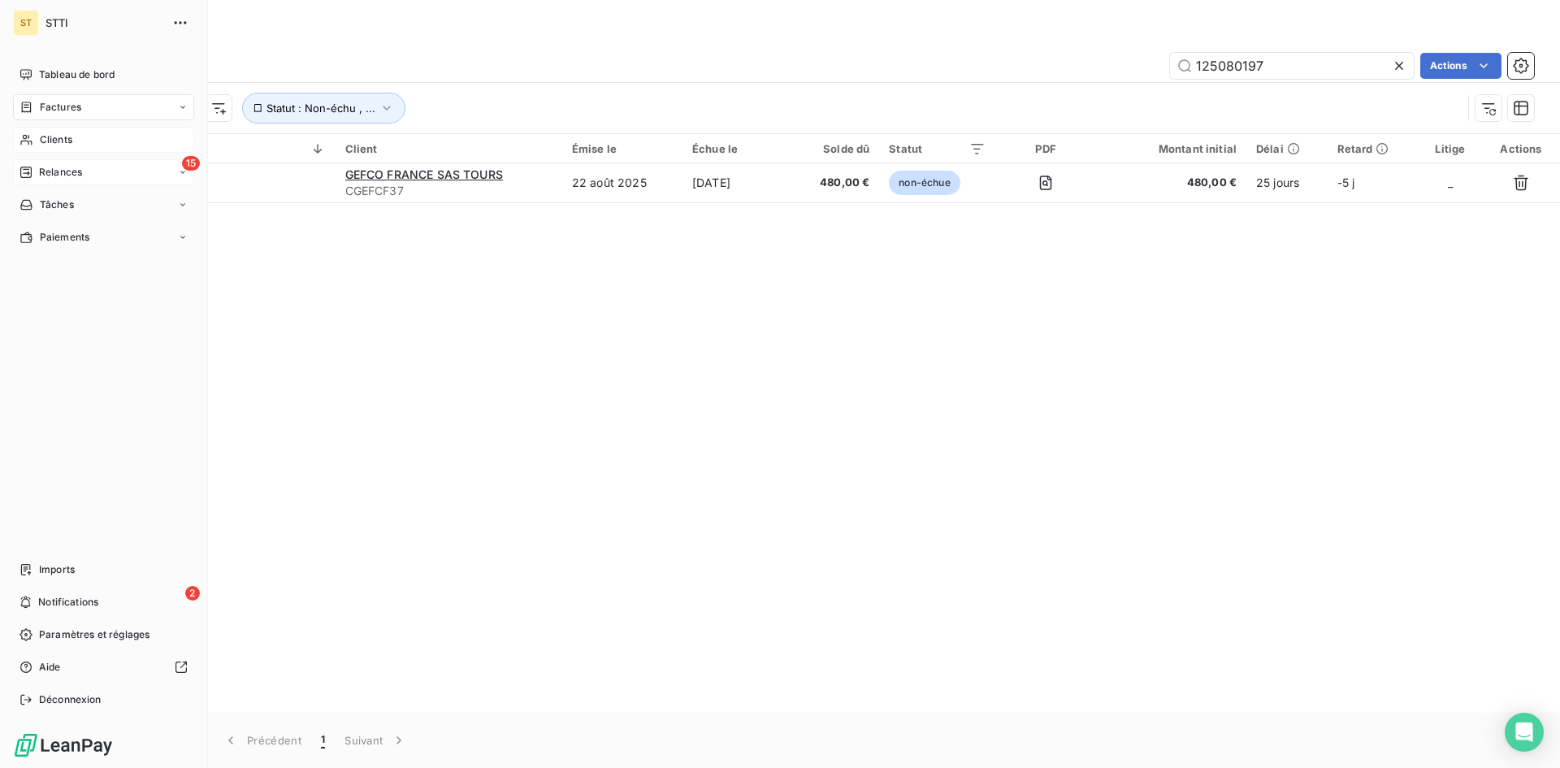
click at [106, 167] on div "15 Relances" at bounding box center [103, 172] width 181 height 26
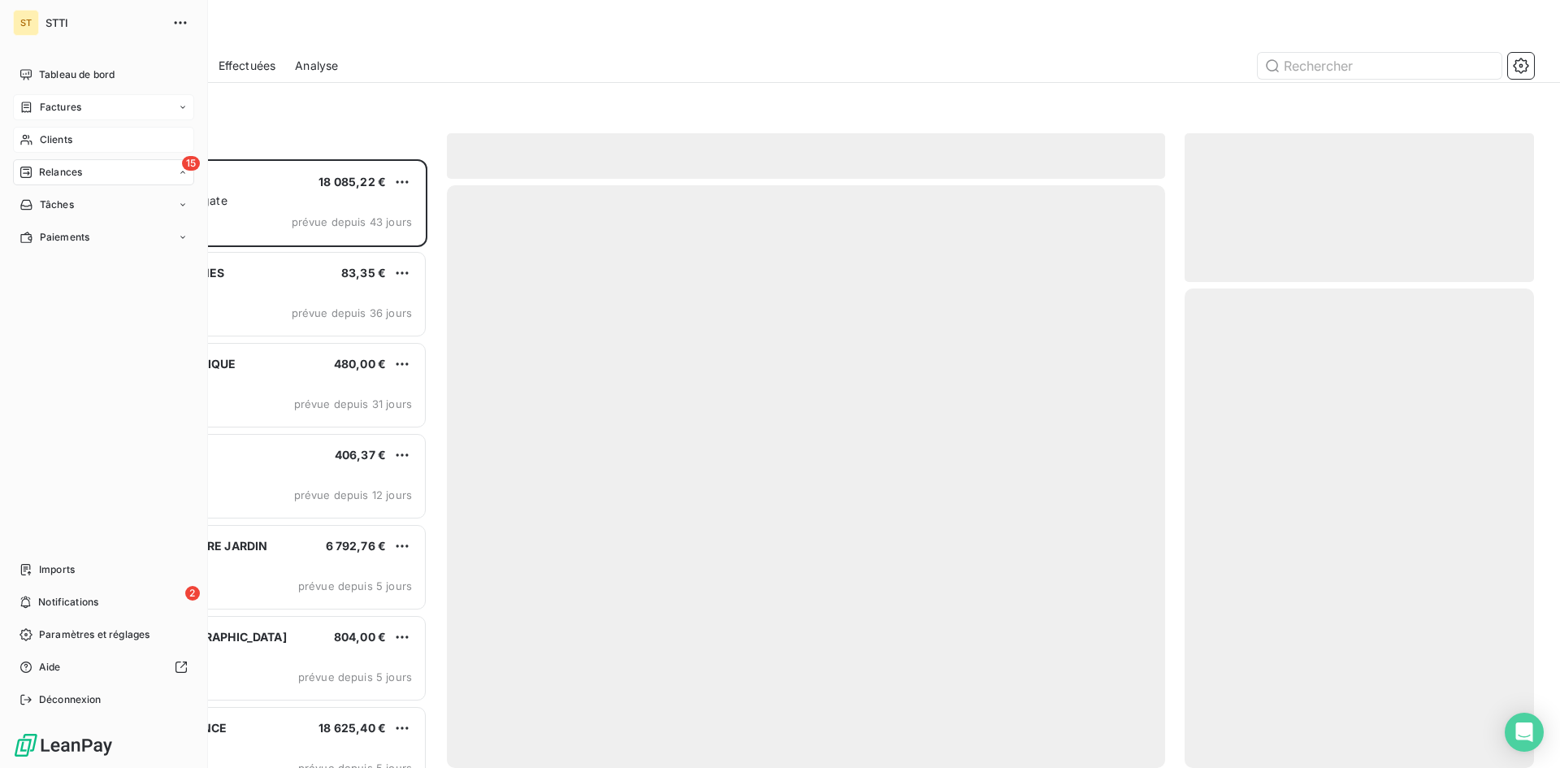
scroll to position [596, 337]
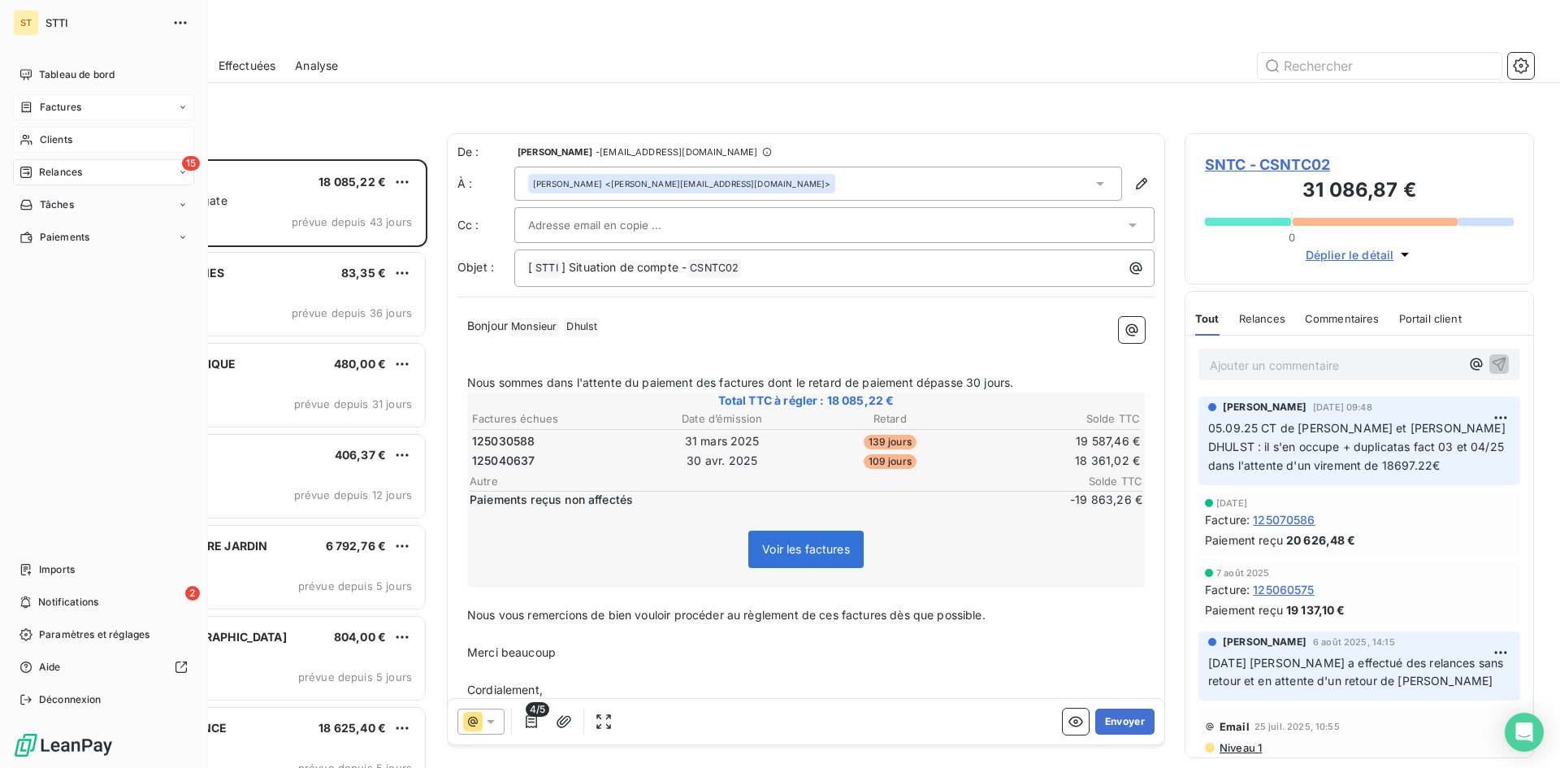
click at [63, 99] on div "Factures" at bounding box center [103, 107] width 181 height 26
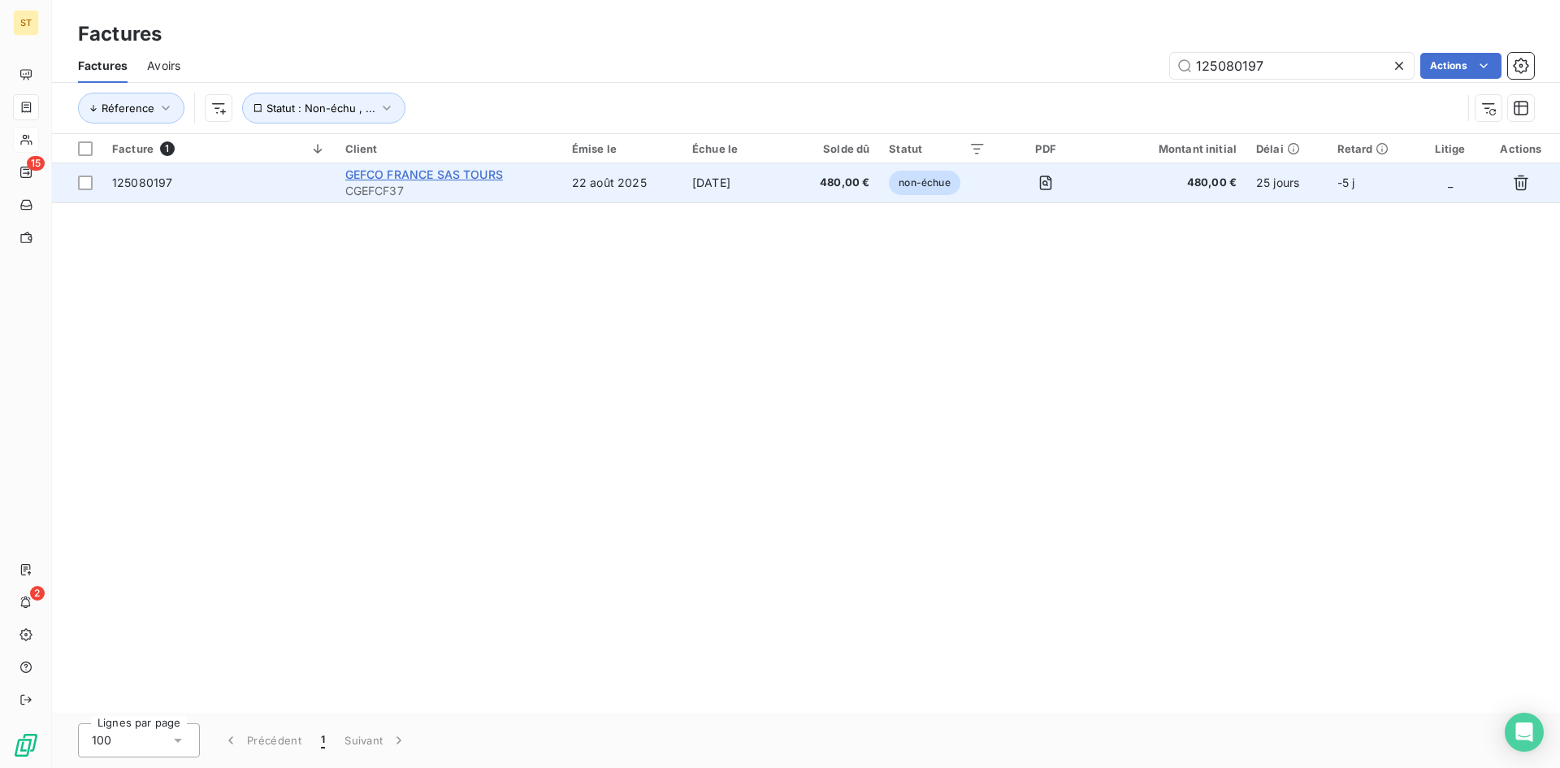
click at [383, 177] on span "GEFCO FRANCE SAS TOURS" at bounding box center [424, 174] width 158 height 14
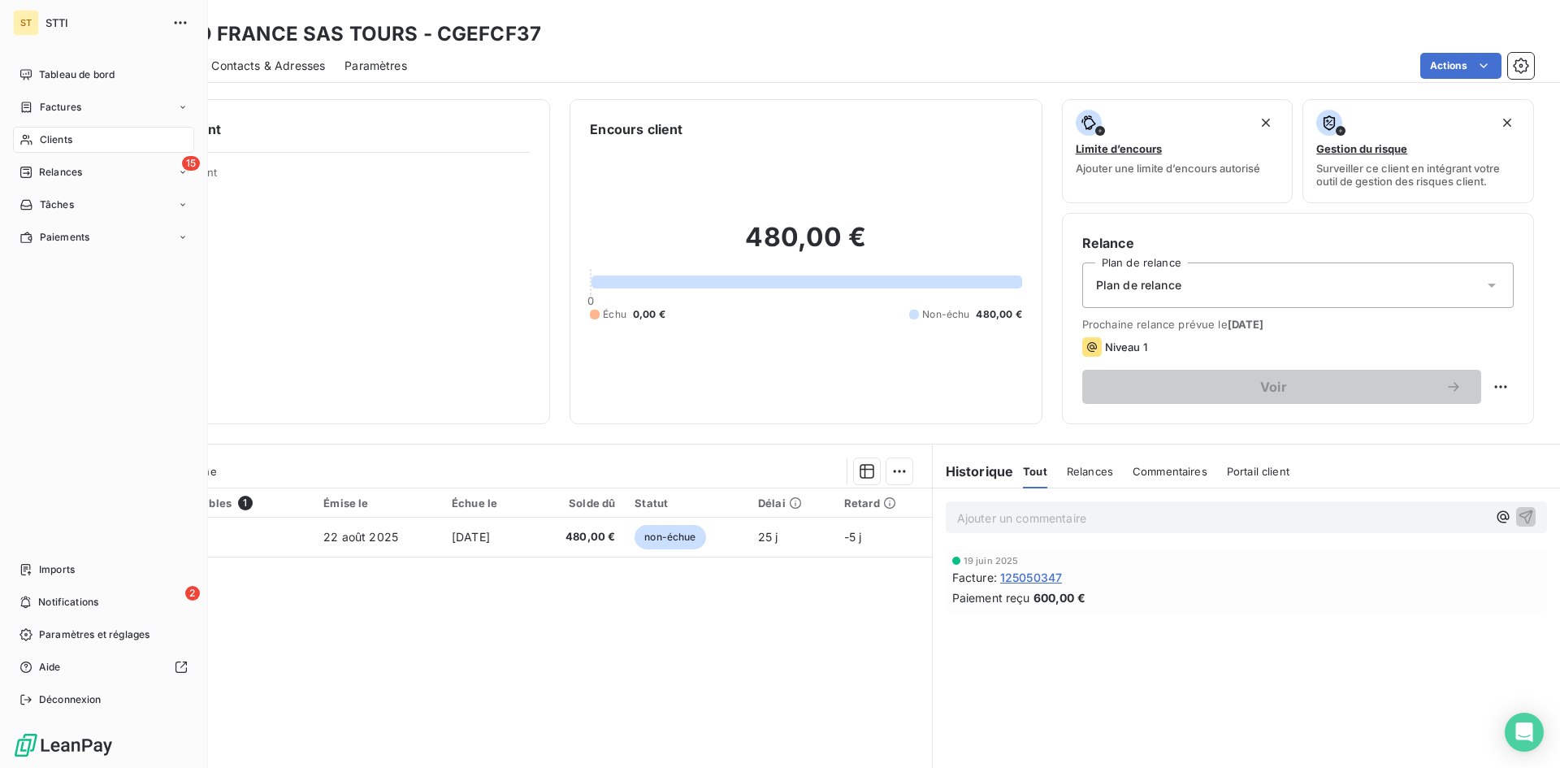
drag, startPoint x: 51, startPoint y: 183, endPoint x: 40, endPoint y: 171, distance: 16.7
click at [40, 171] on span "Relances" at bounding box center [60, 172] width 43 height 15
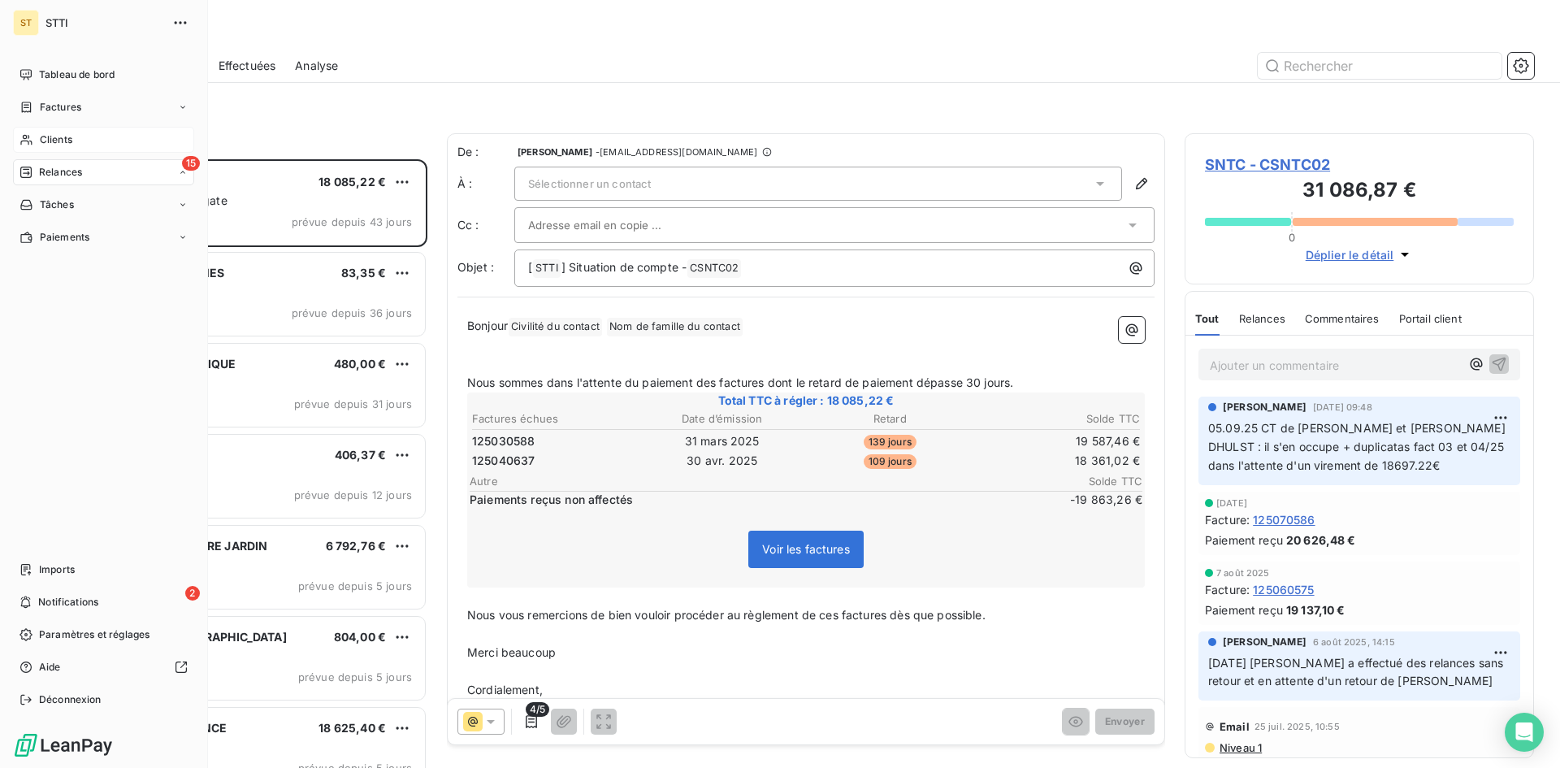
scroll to position [596, 337]
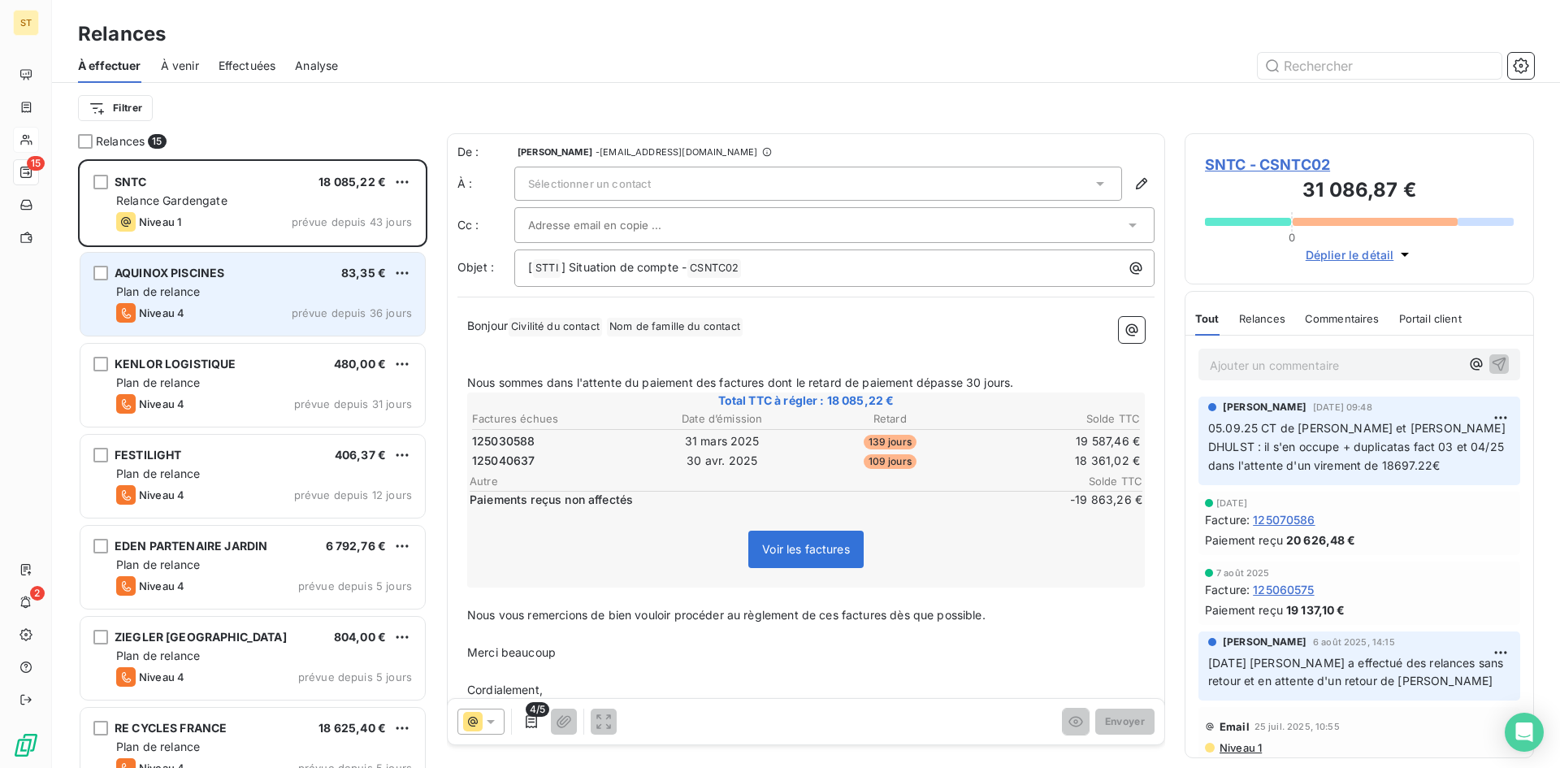
click at [209, 293] on div "Plan de relance" at bounding box center [264, 291] width 296 height 16
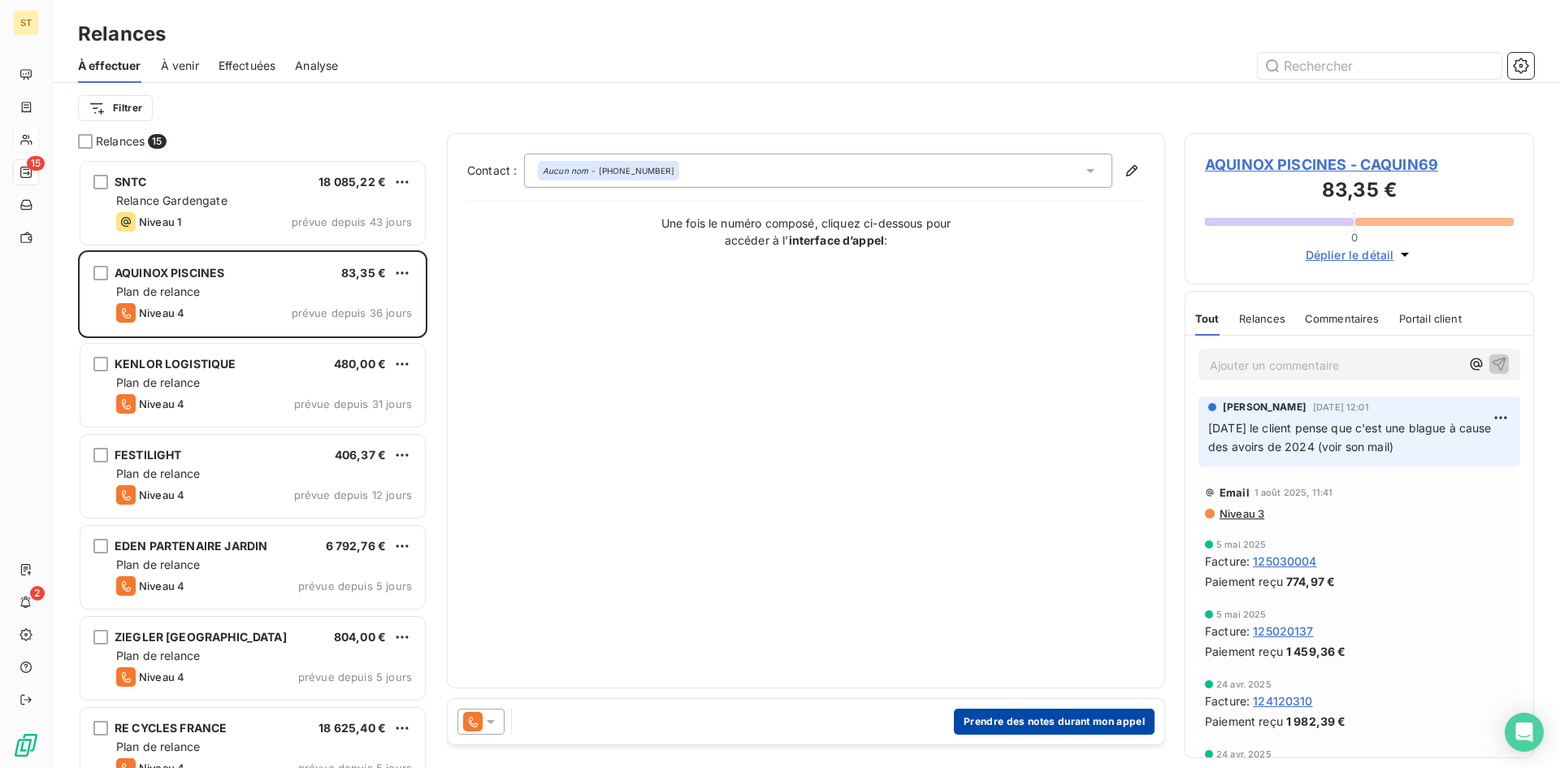
click at [984, 716] on button "Prendre des notes durant mon appel" at bounding box center [1054, 721] width 201 height 26
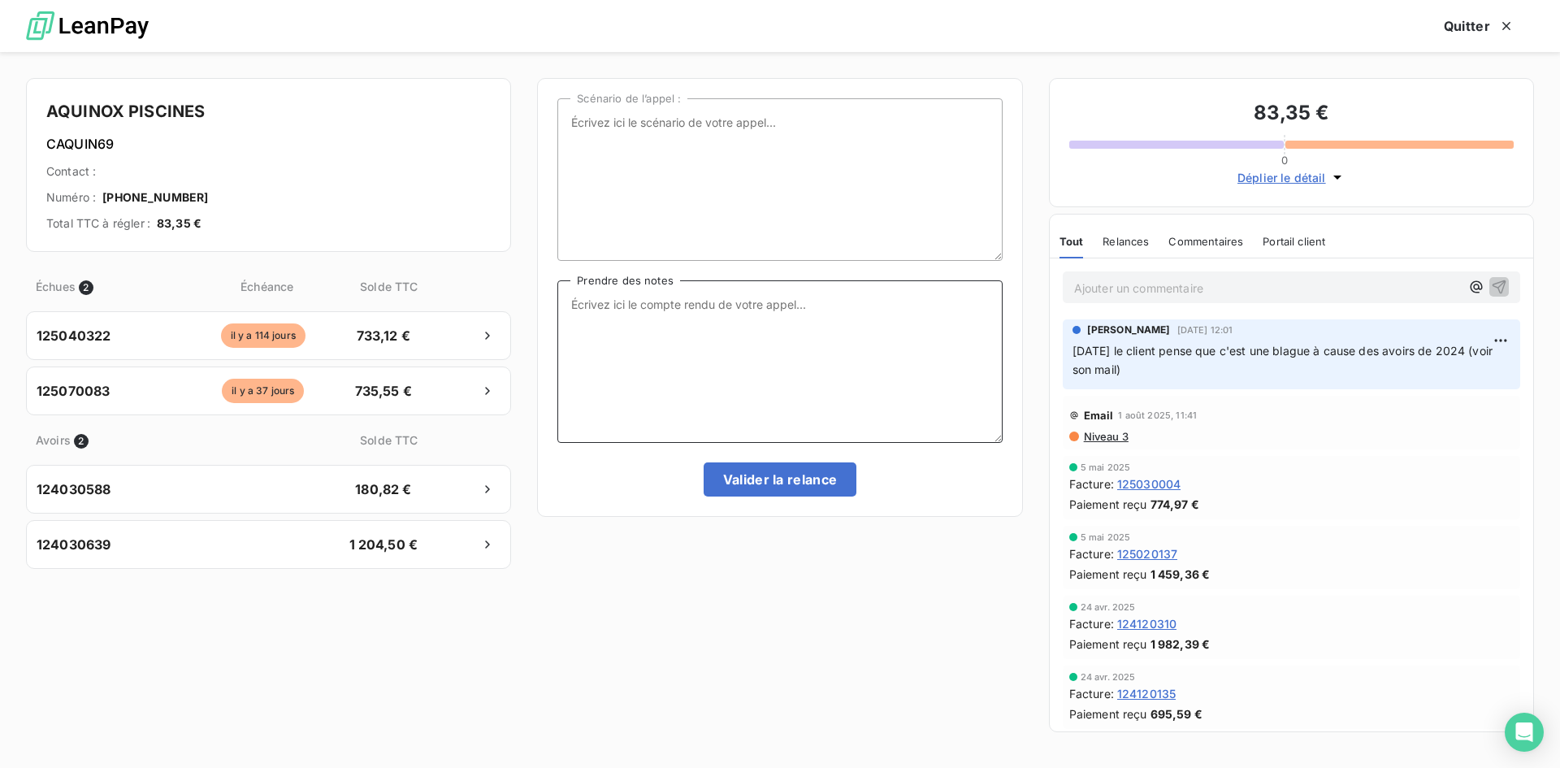
click at [621, 316] on textarea "Prendre des notes" at bounding box center [779, 361] width 444 height 162
type textarea "V"
click at [578, 318] on textarea "ils sont débordés mais le règlement se fera maxi début octobre. Ils sont &galem…" at bounding box center [779, 361] width 444 height 162
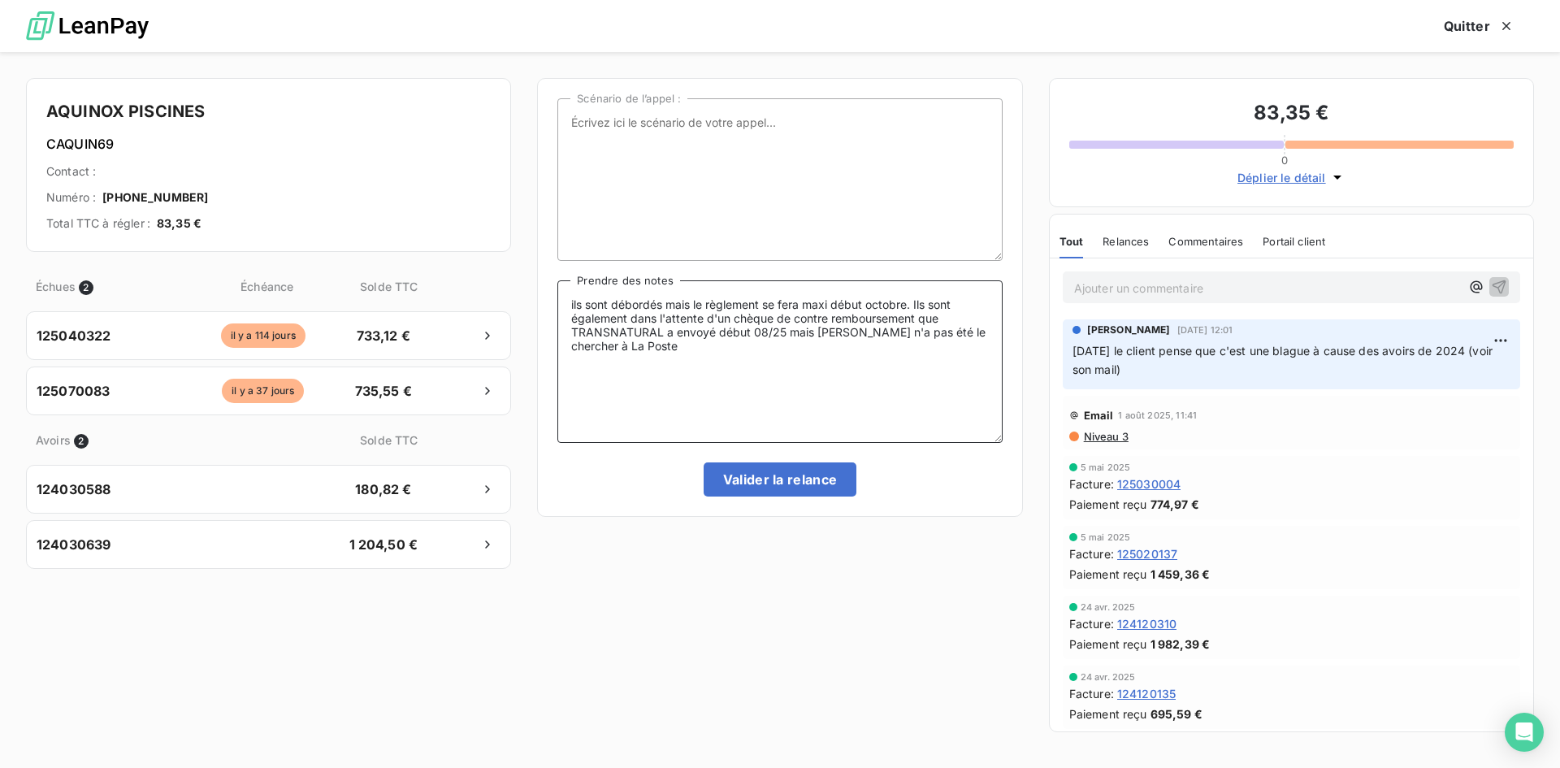
drag, startPoint x: 764, startPoint y: 298, endPoint x: 569, endPoint y: 227, distance: 208.4
click at [764, 298] on textarea "ils sont débordés mais le règlement se fera maxi début octobre. Ils sont égalem…" at bounding box center [779, 361] width 444 height 162
click at [694, 349] on textarea "ils sont débordés mais le règlement de 83.35€ se fera maxi début octobre. Ils s…" at bounding box center [779, 361] width 444 height 162
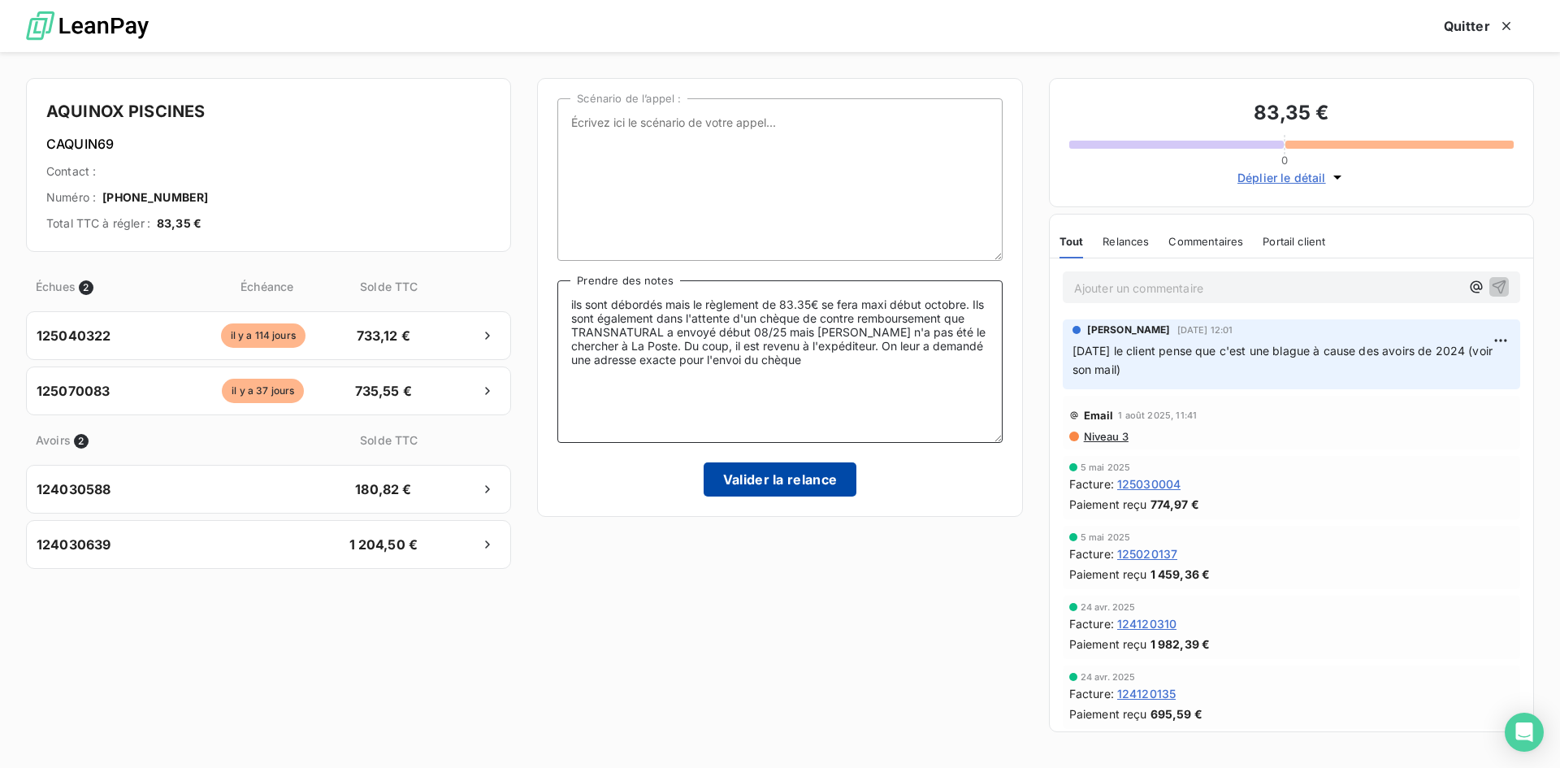
type textarea "ils sont débordés mais le règlement de 83.35€ se fera maxi début octobre. Ils s…"
click at [767, 482] on button "Valider la relance" at bounding box center [780, 479] width 154 height 34
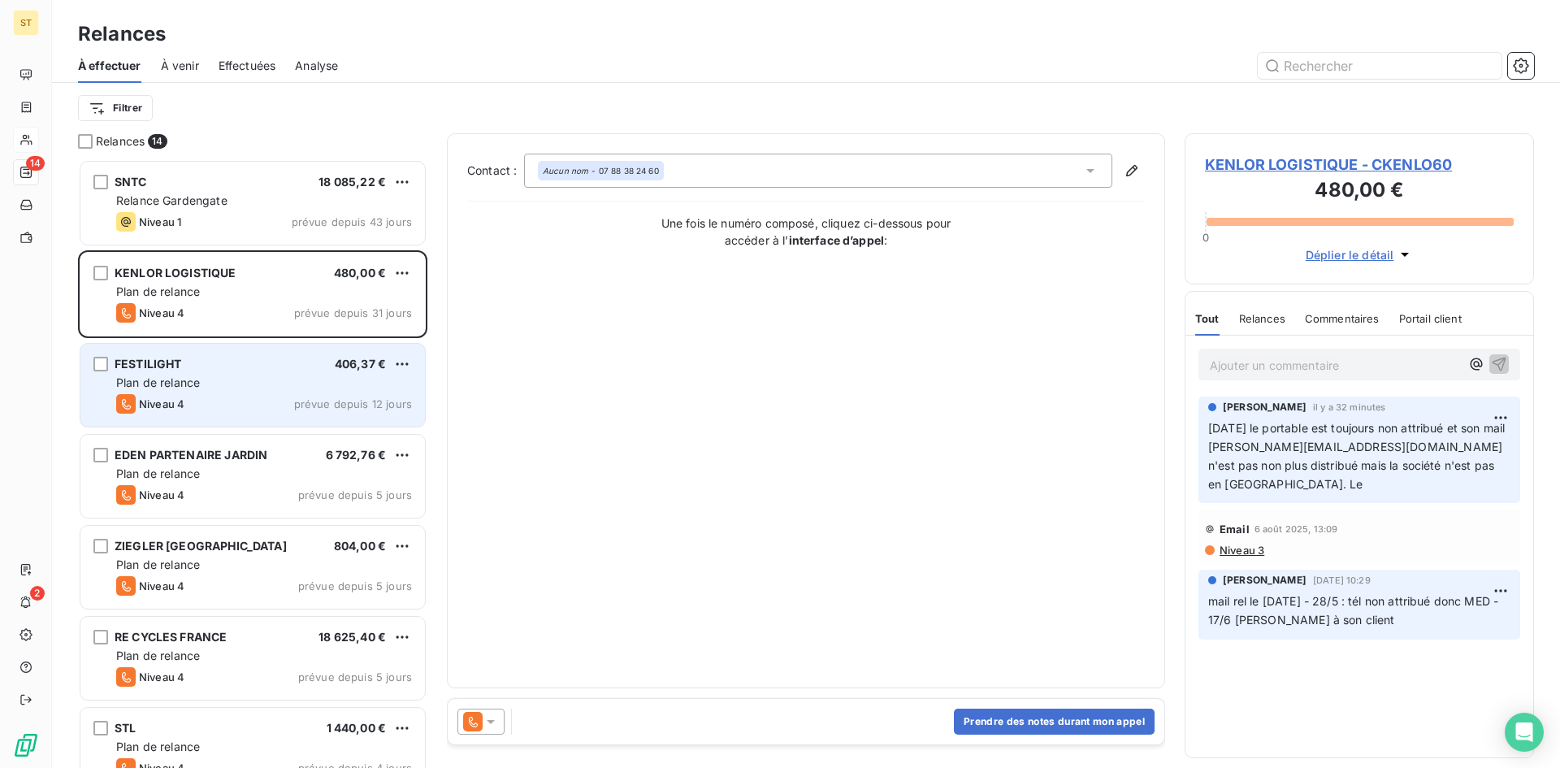
click at [218, 378] on div "Plan de relance" at bounding box center [264, 382] width 296 height 16
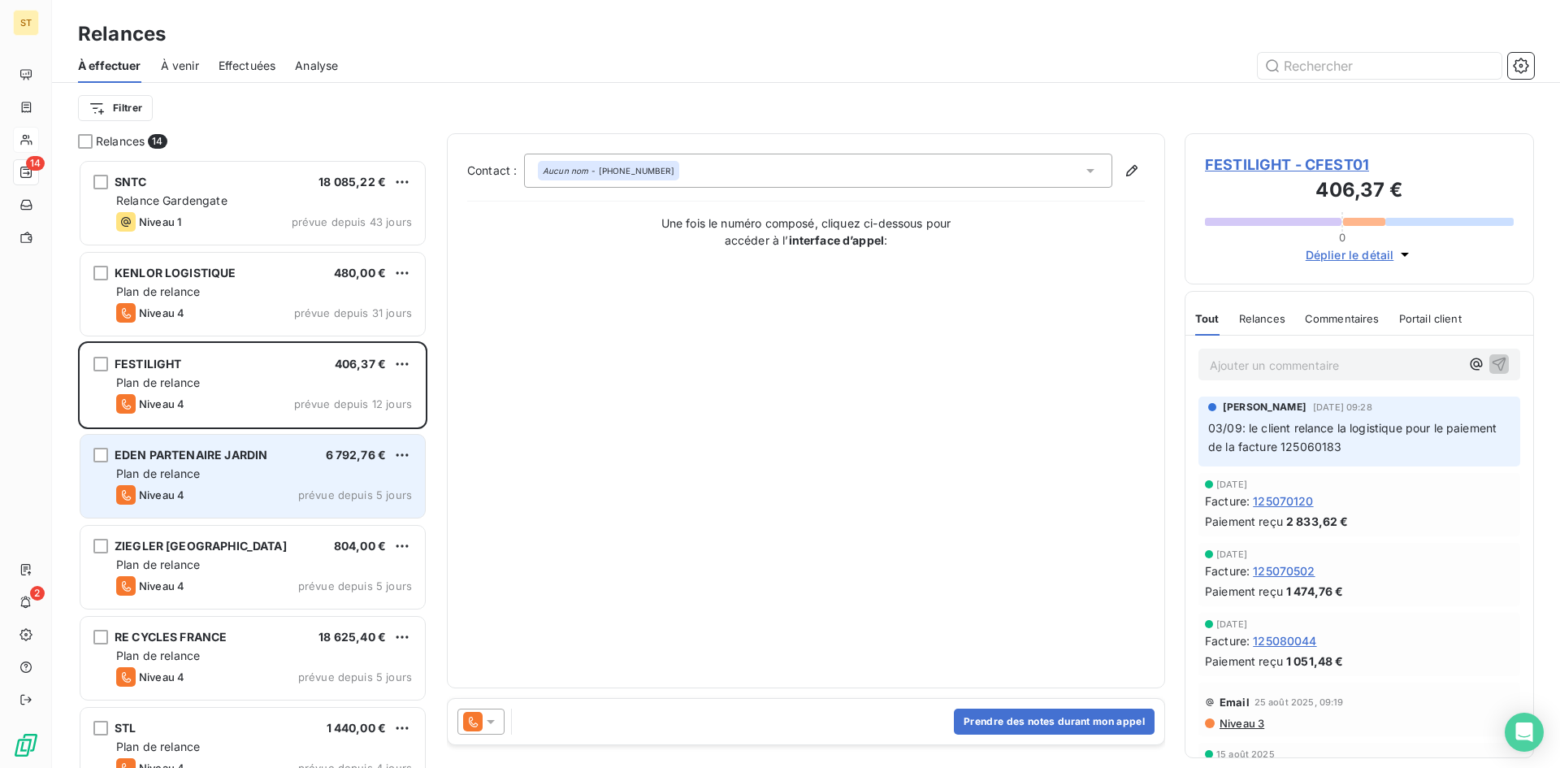
click at [226, 499] on div "Niveau 4 prévue depuis 5 jours" at bounding box center [264, 494] width 296 height 19
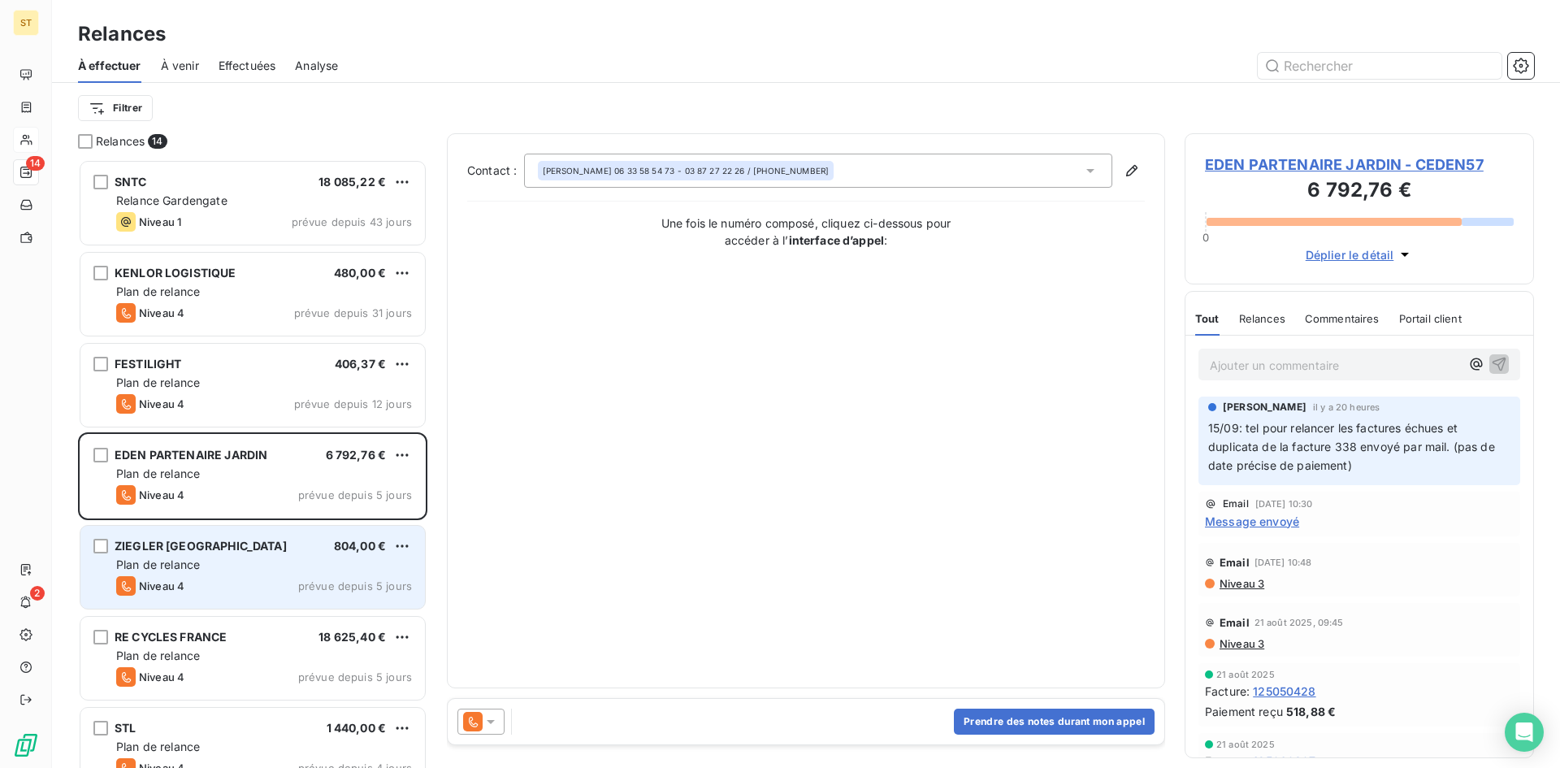
click at [227, 573] on div "ZIEGLER [GEOGRAPHIC_DATA] 804,00 € Plan de relance Niveau 4 prévue depuis 5 jou…" at bounding box center [252, 567] width 344 height 83
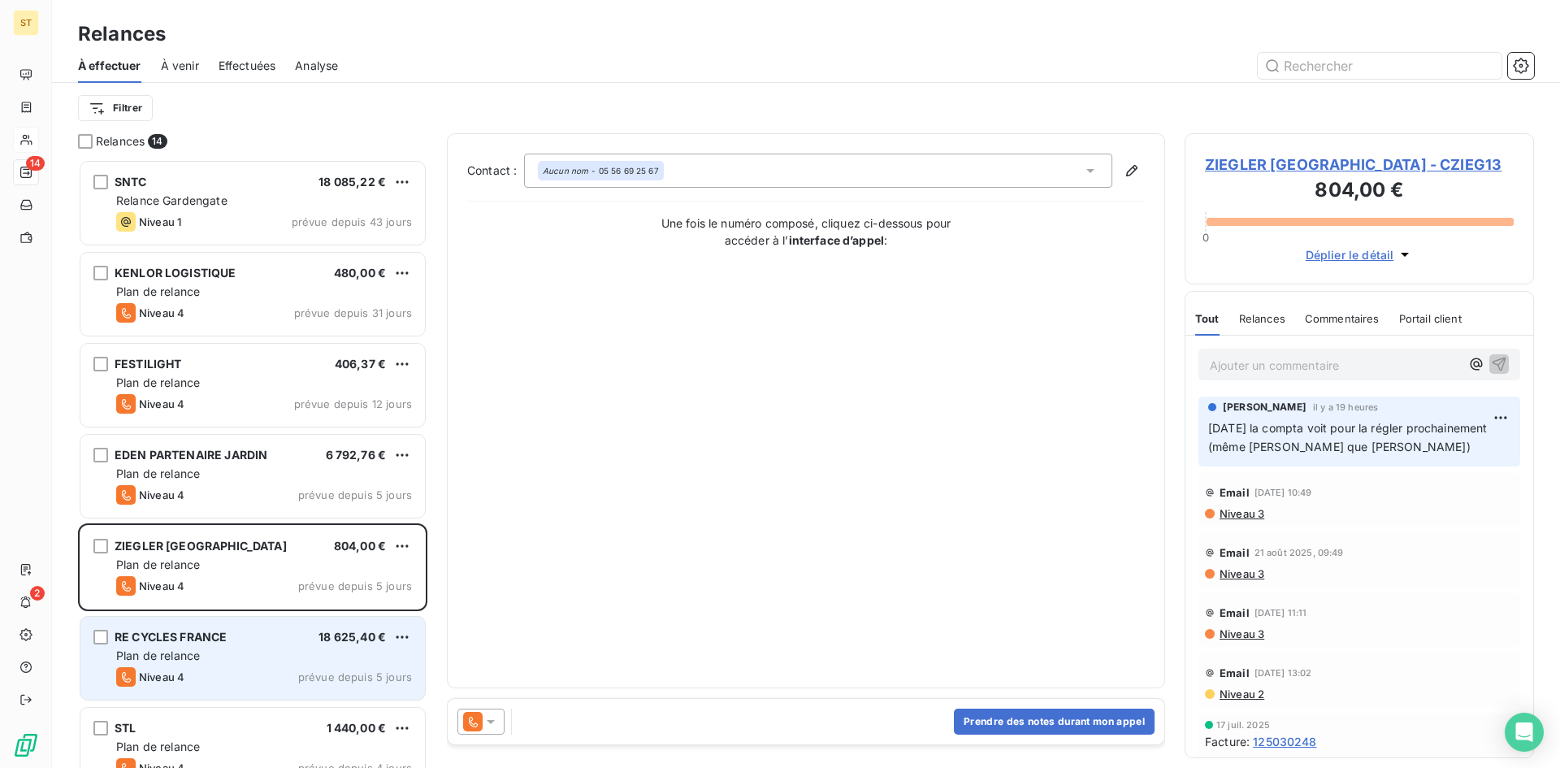
click at [231, 646] on div "RE CYCLES FRANCE 18 625,40 € Plan de relance Niveau 4 prévue depuis 5 jours" at bounding box center [252, 658] width 344 height 83
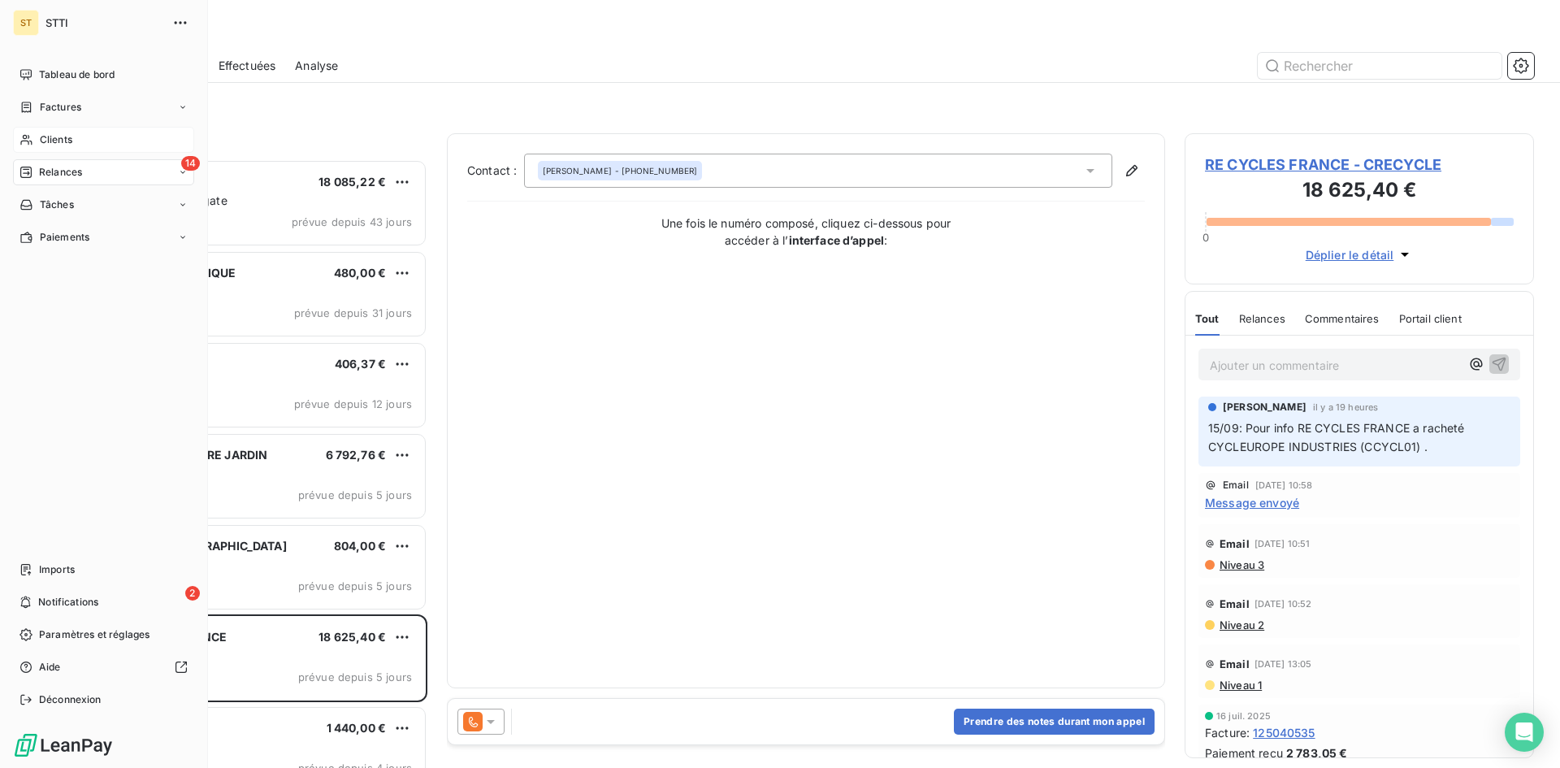
click at [50, 140] on span "Clients" at bounding box center [56, 139] width 32 height 15
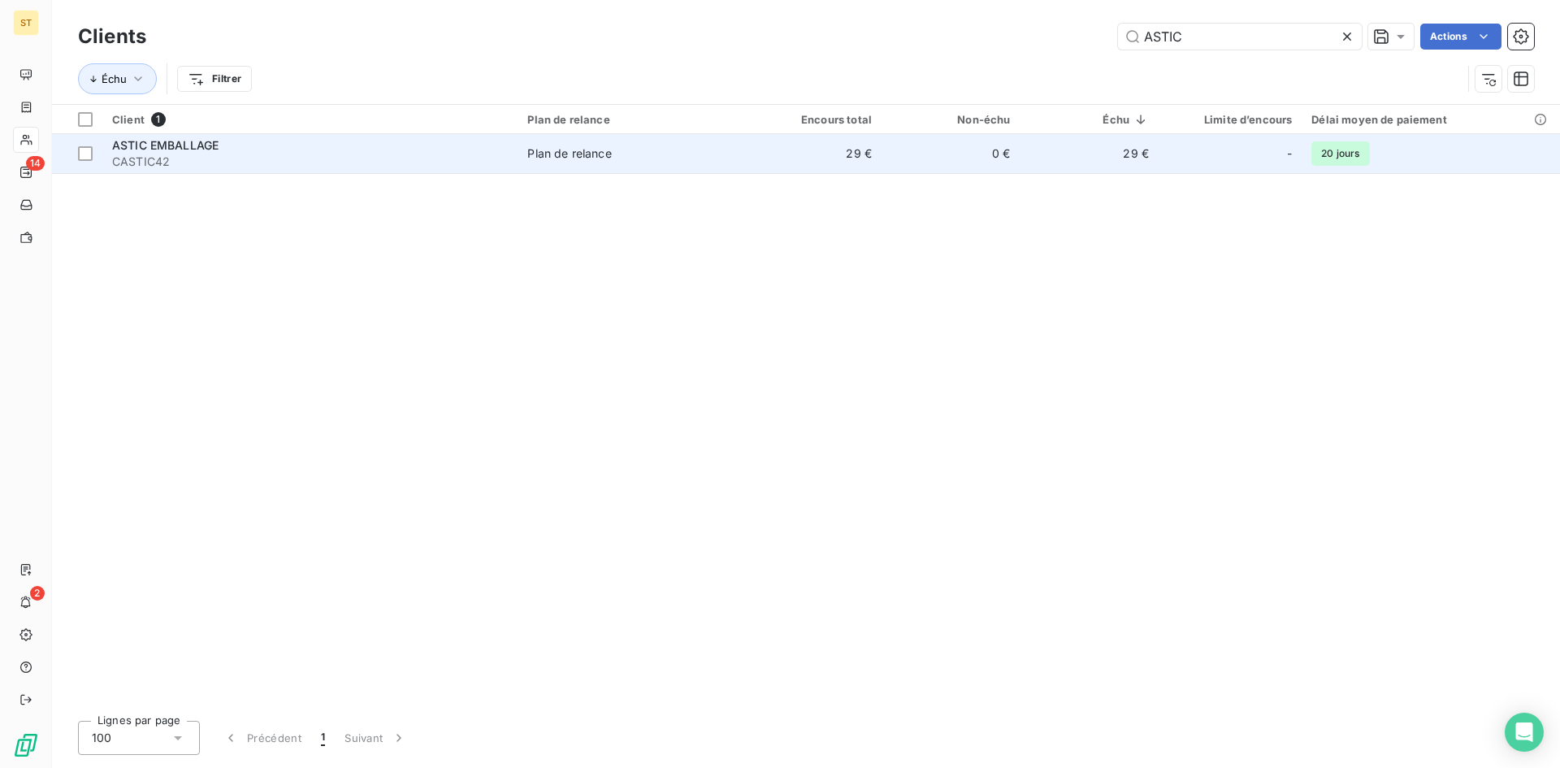
type input "ASTIC"
click at [130, 154] on span "CASTIC42" at bounding box center [310, 162] width 396 height 16
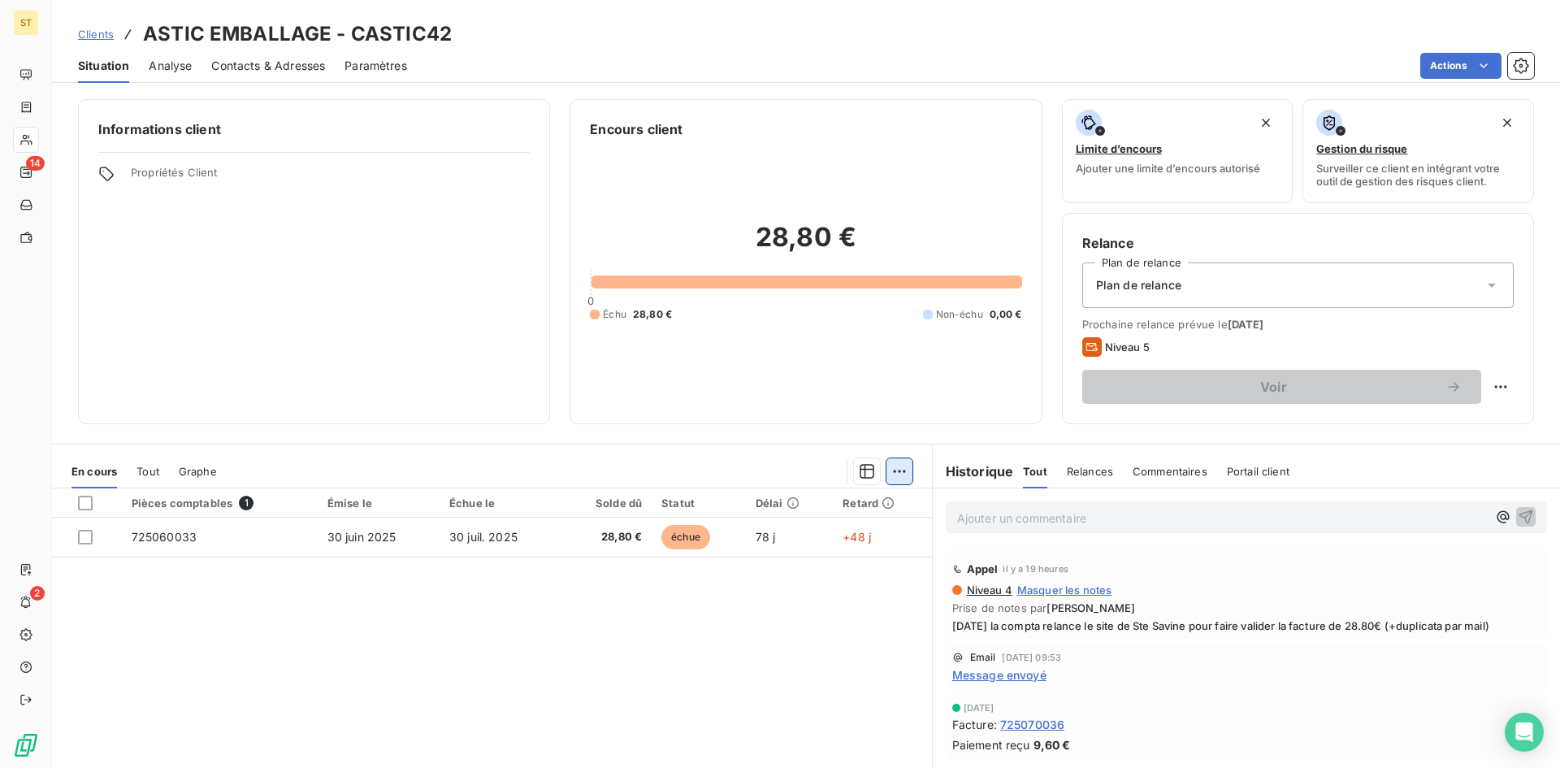
click at [894, 465] on html "ST 14 2 Clients ASTIC EMBALLAGE - CASTIC42 Situation Analyse Contacts & Adresse…" at bounding box center [780, 384] width 1560 height 768
click at [678, 539] on div "Ajouter une promesse de paiement (0 facture)" at bounding box center [752, 536] width 289 height 26
click at [889, 474] on html "ST 14 2 Clients ASTIC EMBALLAGE - CASTIC42 Situation Analyse Contacts & Adresse…" at bounding box center [780, 384] width 1560 height 768
click at [759, 545] on div "Ajouter une promesse de paiement (0 facture)" at bounding box center [752, 536] width 289 height 26
click at [889, 469] on html "ST 14 2 Clients ASTIC EMBALLAGE - CASTIC42 Situation Analyse Contacts & Adresse…" at bounding box center [780, 384] width 1560 height 768
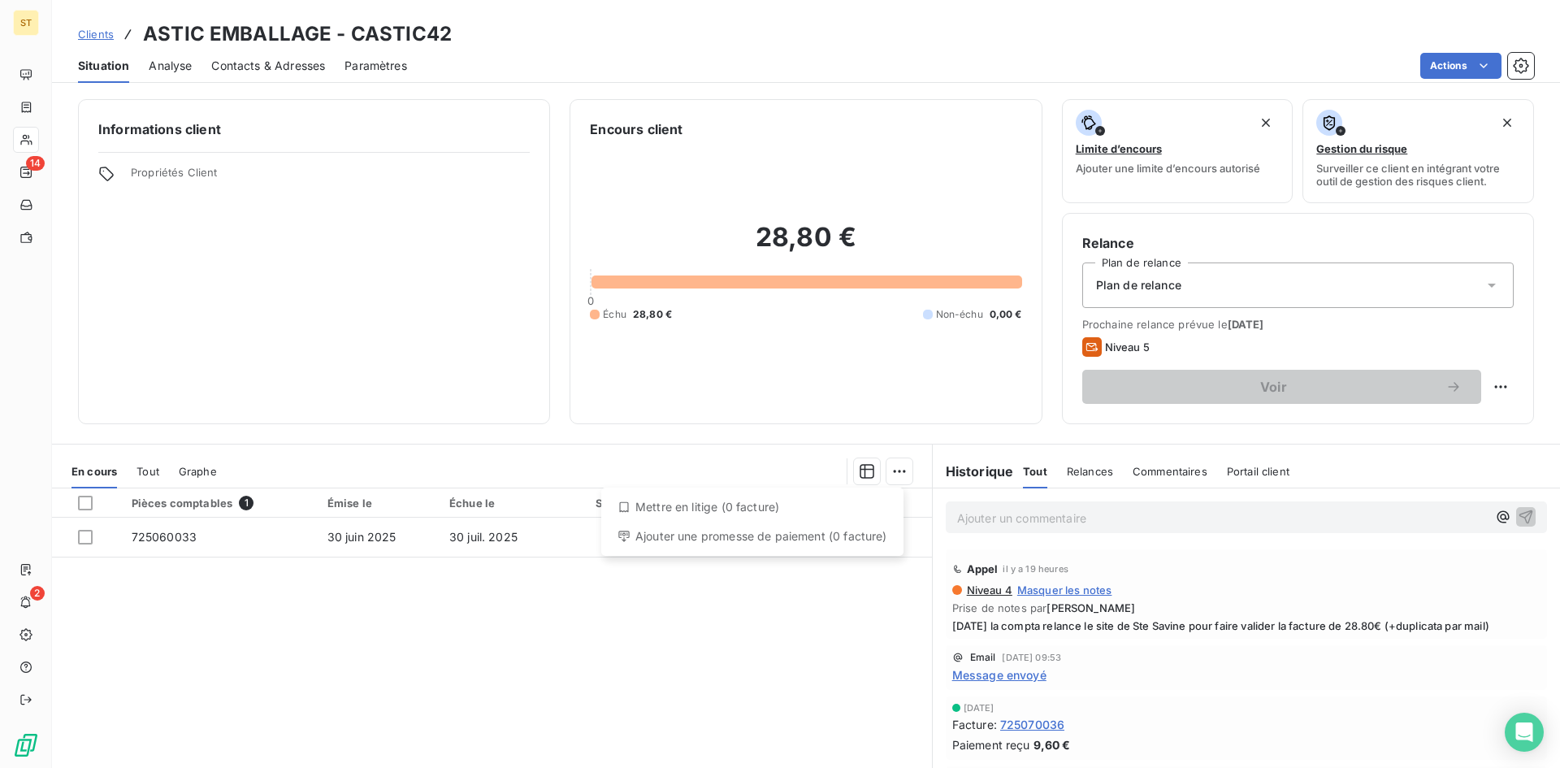
click at [776, 608] on html "ST 14 2 Clients ASTIC EMBALLAGE - CASTIC42 Situation Analyse Contacts & Adresse…" at bounding box center [780, 384] width 1560 height 768
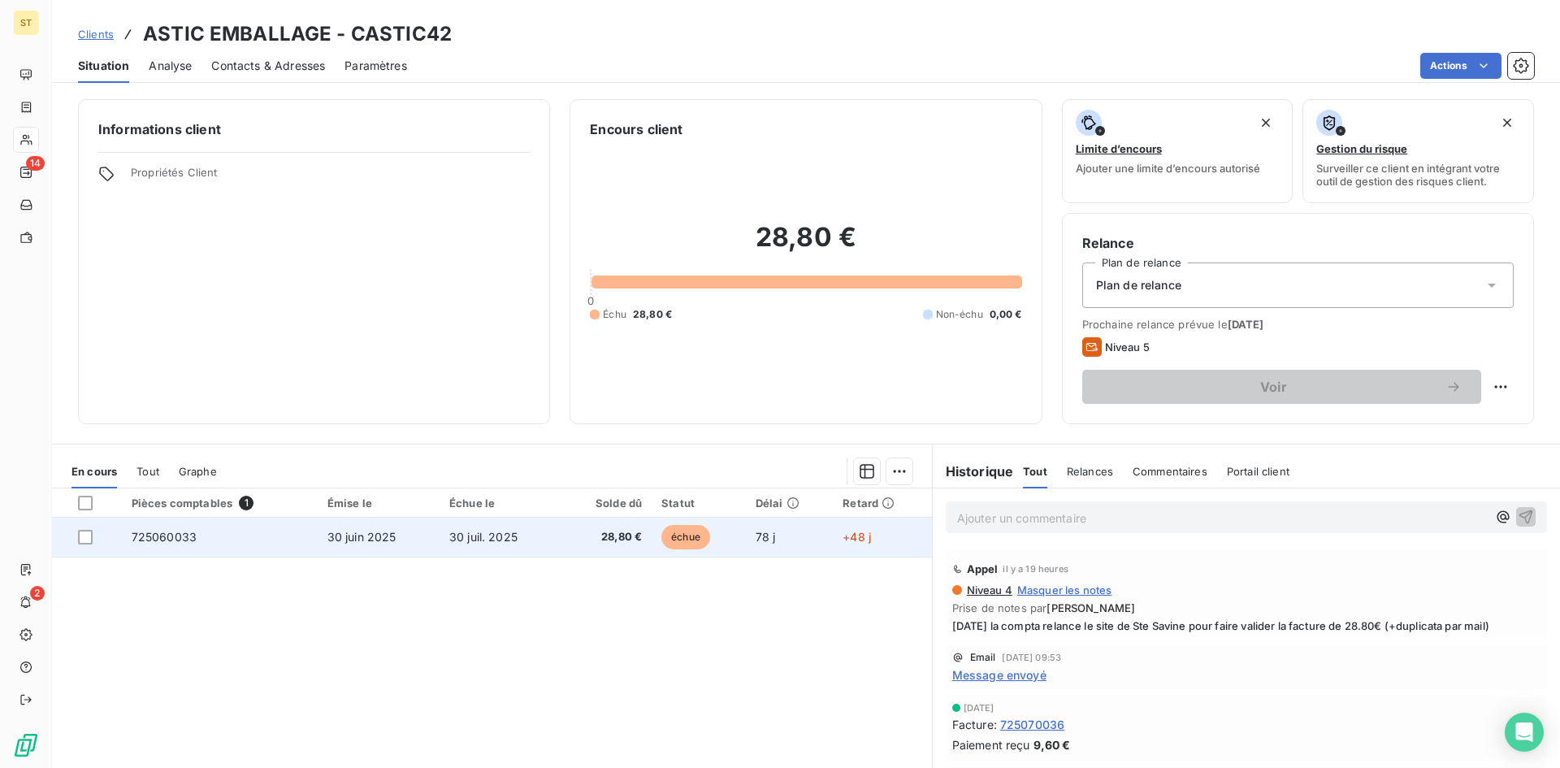
click at [692, 533] on span "échue" at bounding box center [685, 537] width 49 height 24
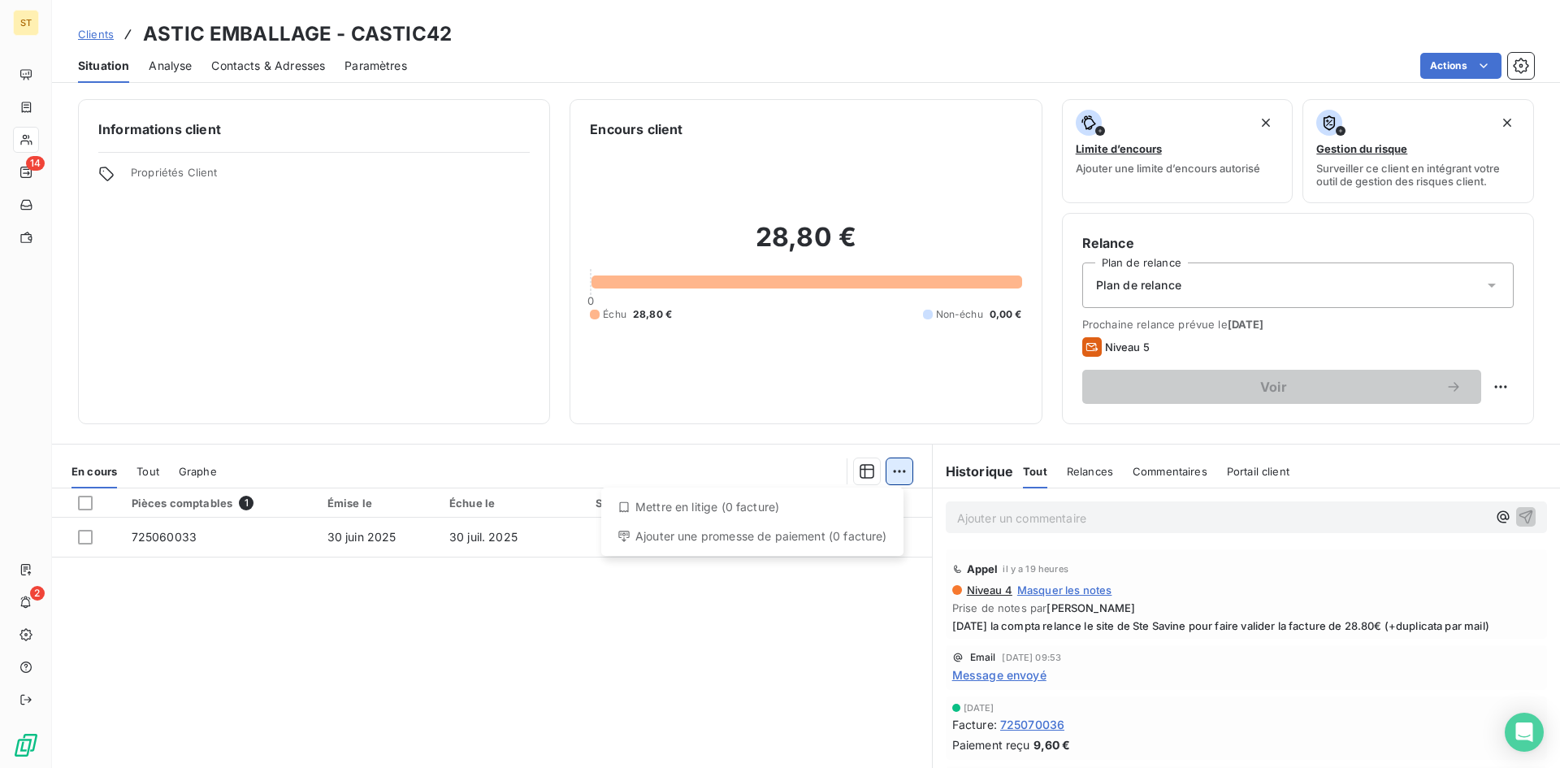
click at [896, 465] on html "ST 14 2 Clients ASTIC EMBALLAGE - CASTIC42 Situation Analyse Contacts & Adresse…" at bounding box center [780, 384] width 1560 height 768
click at [733, 537] on div "Ajouter une promesse de paiement (0 facture)" at bounding box center [752, 536] width 289 height 26
click at [897, 478] on html "ST 14 2 Clients ASTIC EMBALLAGE - CASTIC42 Situation Analyse Contacts & Adresse…" at bounding box center [780, 384] width 1560 height 768
click at [807, 655] on html "ST 14 2 Clients ASTIC EMBALLAGE - CASTIC42 Situation Analyse Contacts & Adresse…" at bounding box center [780, 384] width 1560 height 768
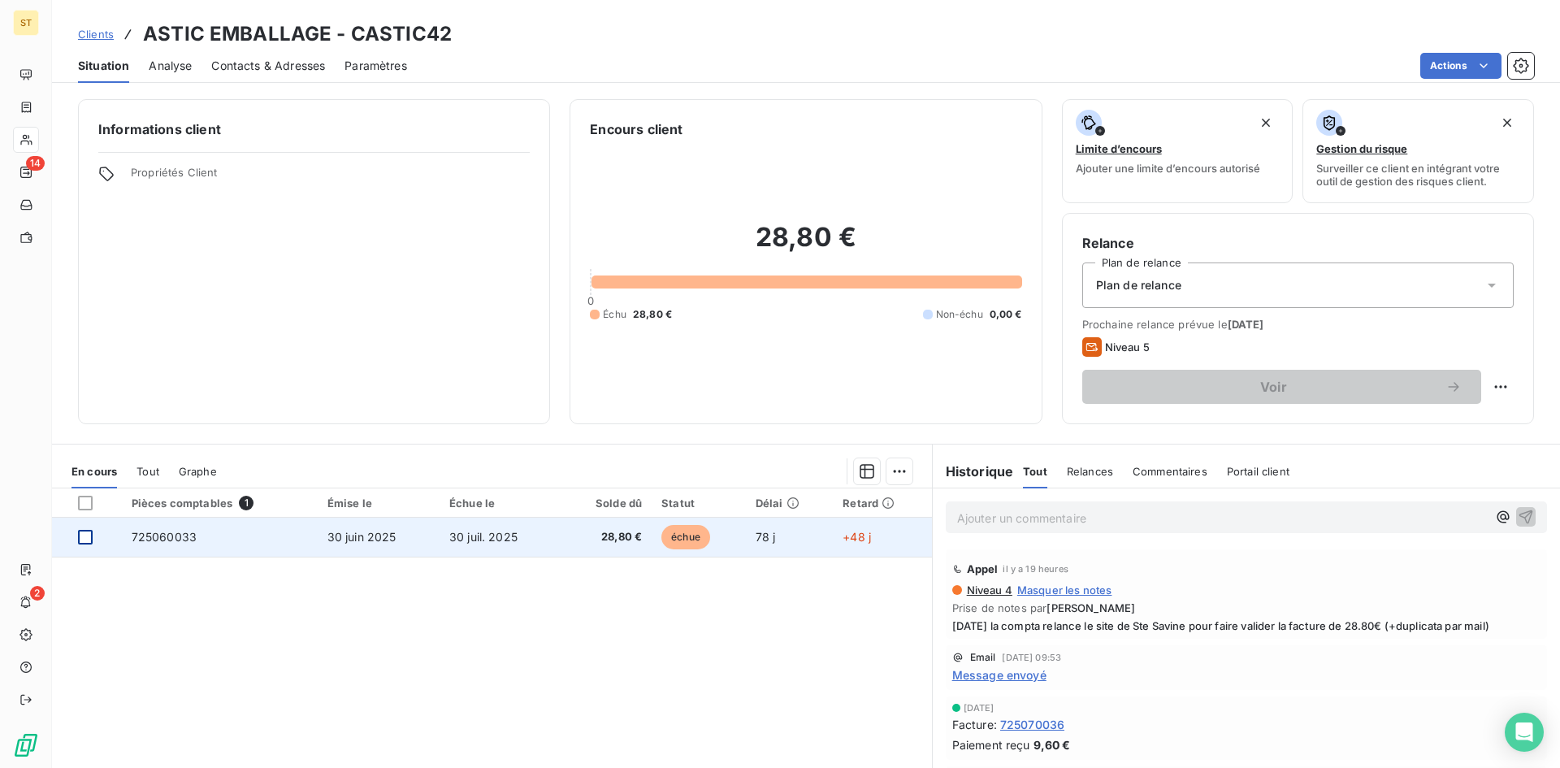
click at [86, 537] on div at bounding box center [85, 537] width 15 height 15
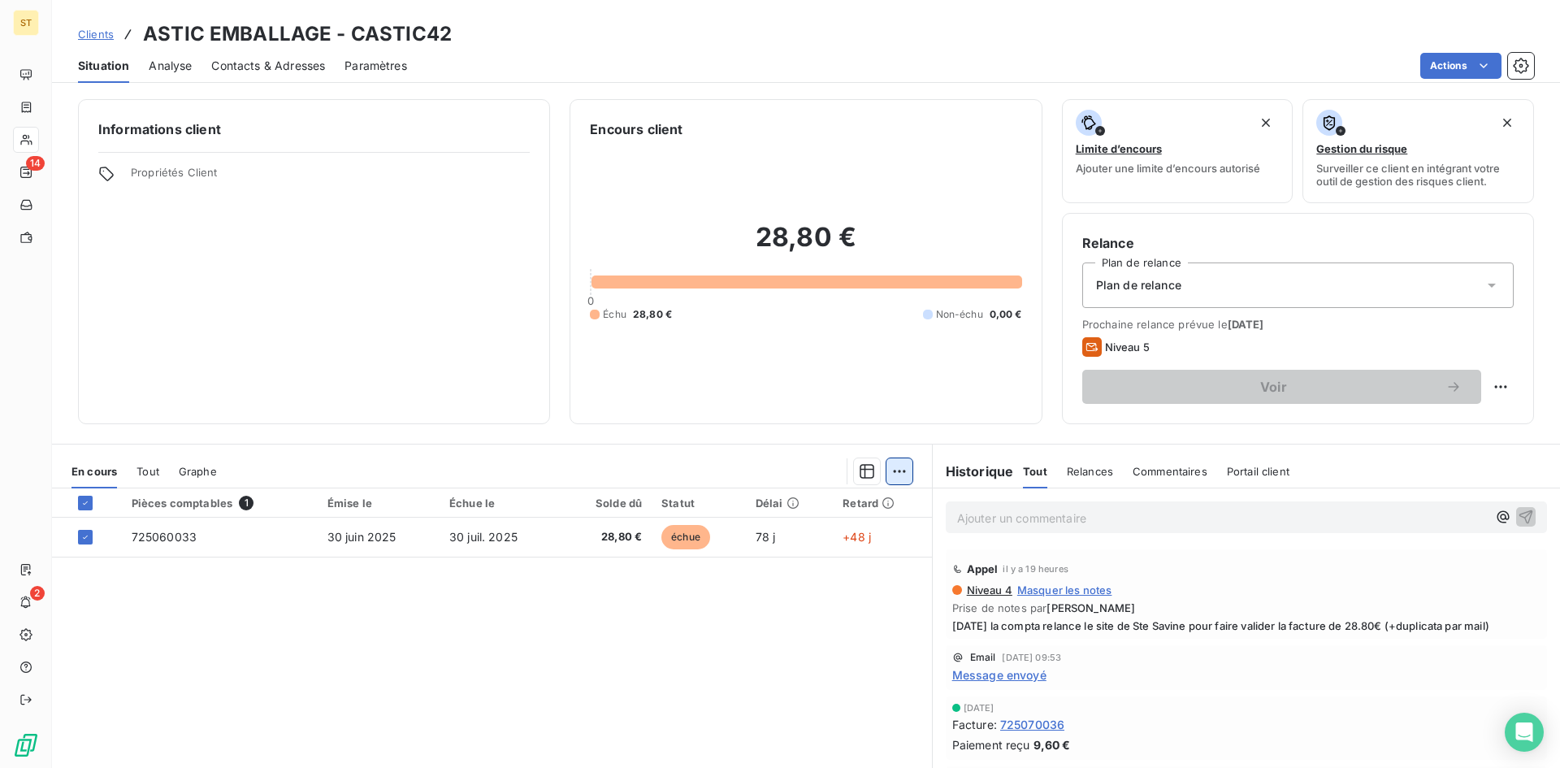
click at [887, 480] on html "ST 14 2 Clients ASTIC EMBALLAGE - CASTIC42 Situation Analyse Contacts & Adresse…" at bounding box center [780, 384] width 1560 height 768
click at [764, 534] on div "Ajouter une promesse de paiement (1 facture)" at bounding box center [753, 536] width 287 height 26
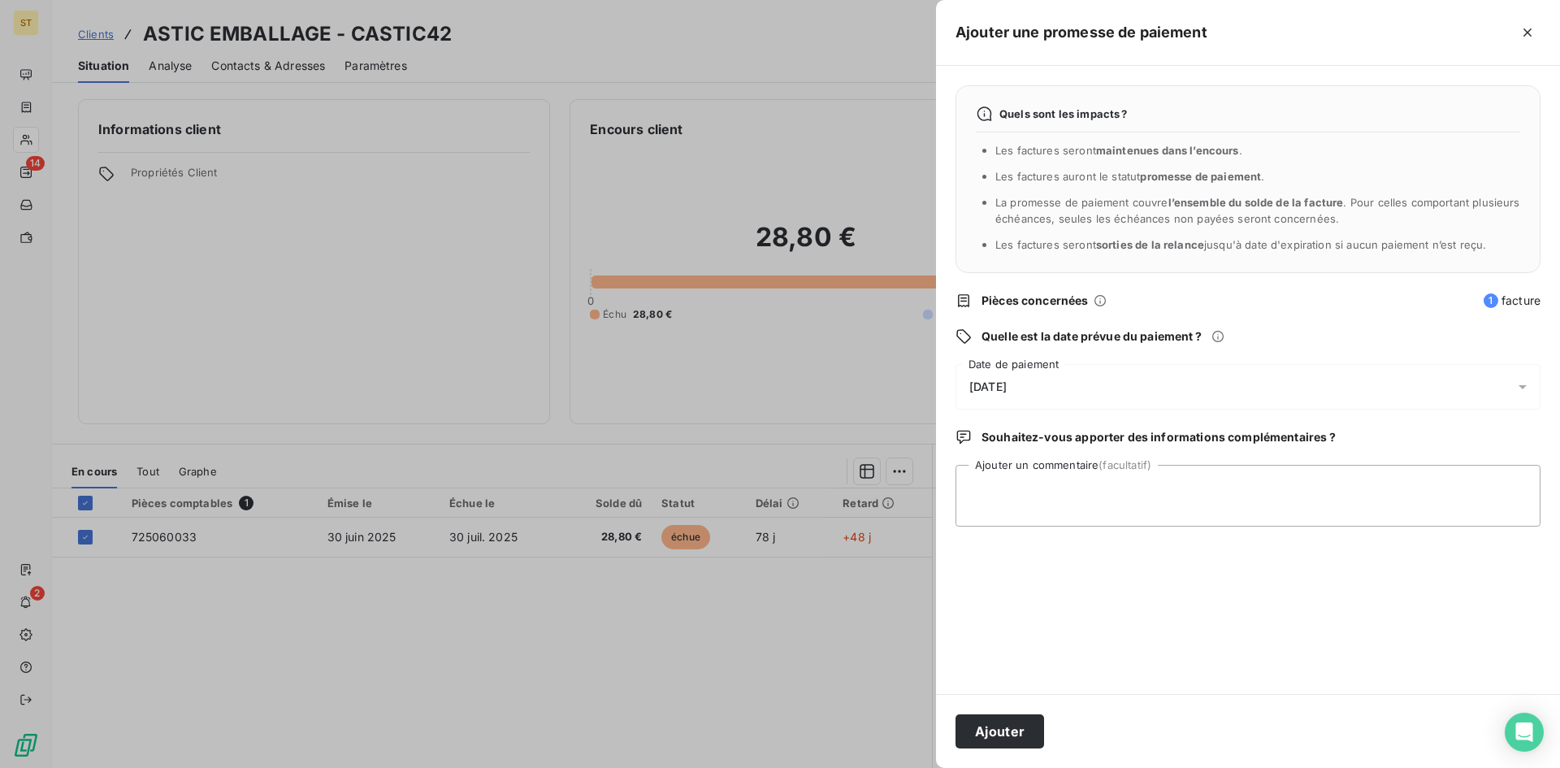
click at [1517, 379] on icon at bounding box center [1522, 387] width 16 height 16
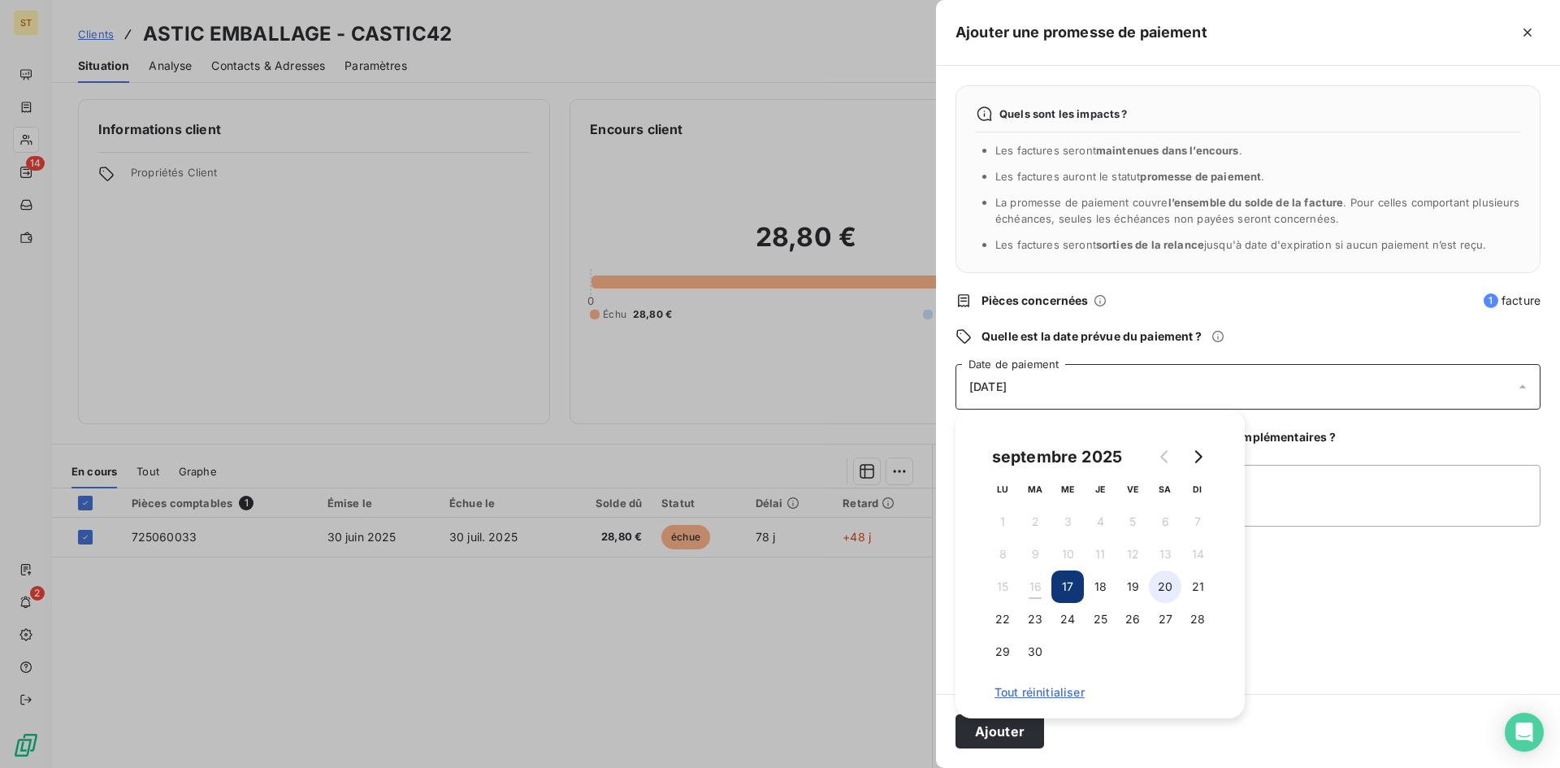
click at [1157, 590] on button "20" at bounding box center [1165, 586] width 32 height 32
click at [1145, 587] on button "19" at bounding box center [1132, 586] width 32 height 32
click at [1005, 738] on button "Ajouter" at bounding box center [999, 731] width 89 height 34
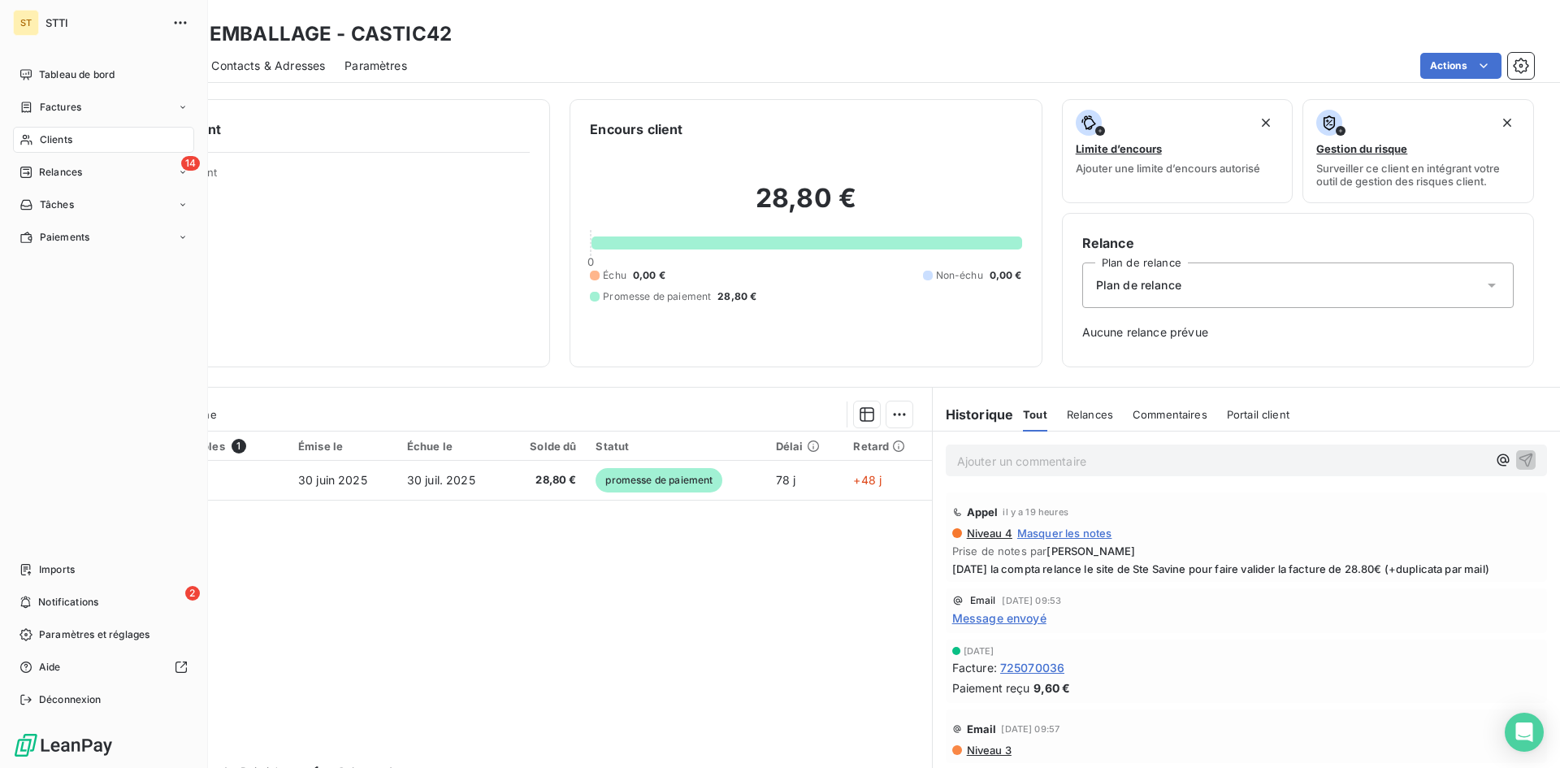
click at [68, 179] on span "Relances" at bounding box center [60, 172] width 43 height 15
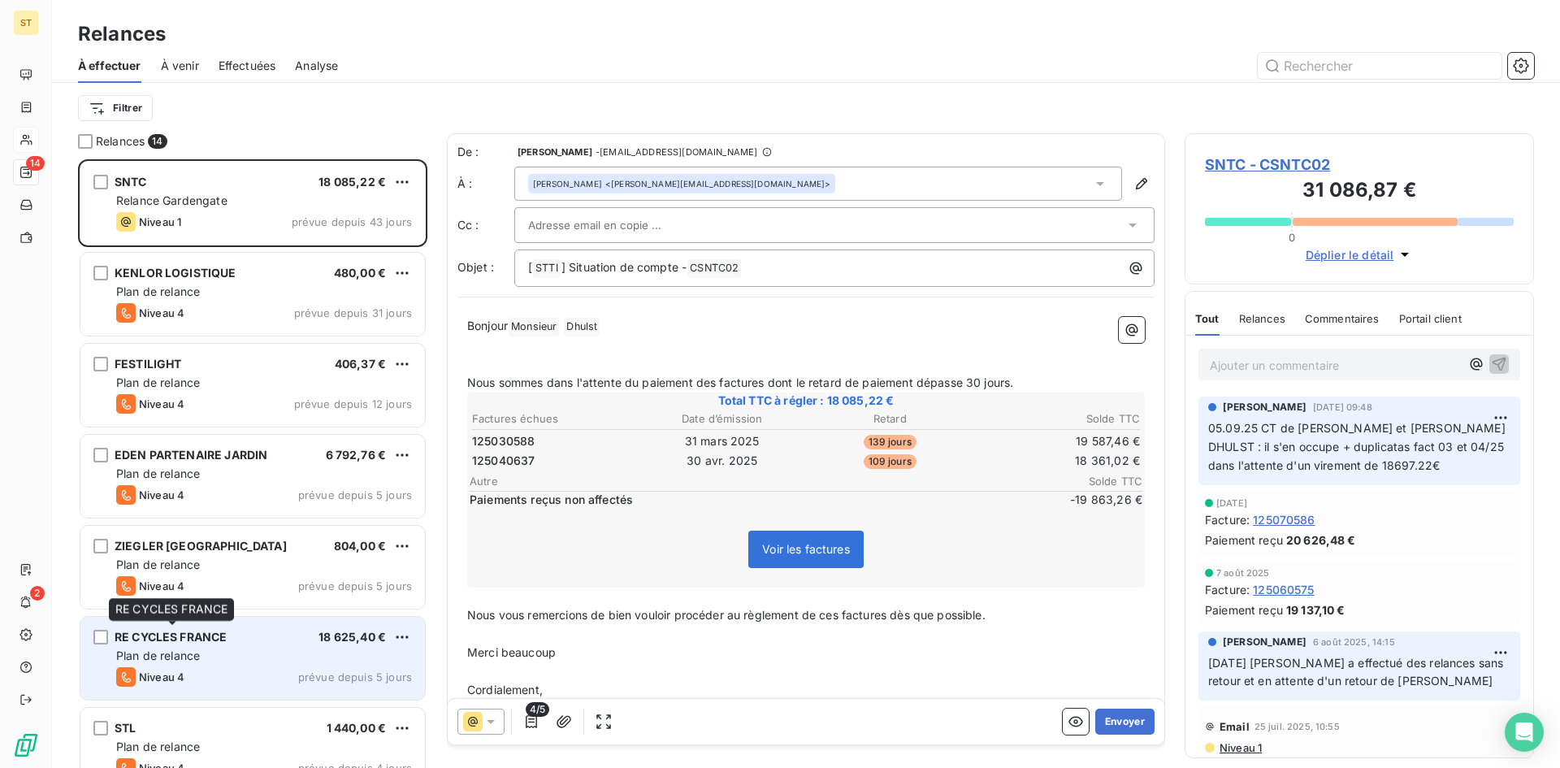
scroll to position [163, 0]
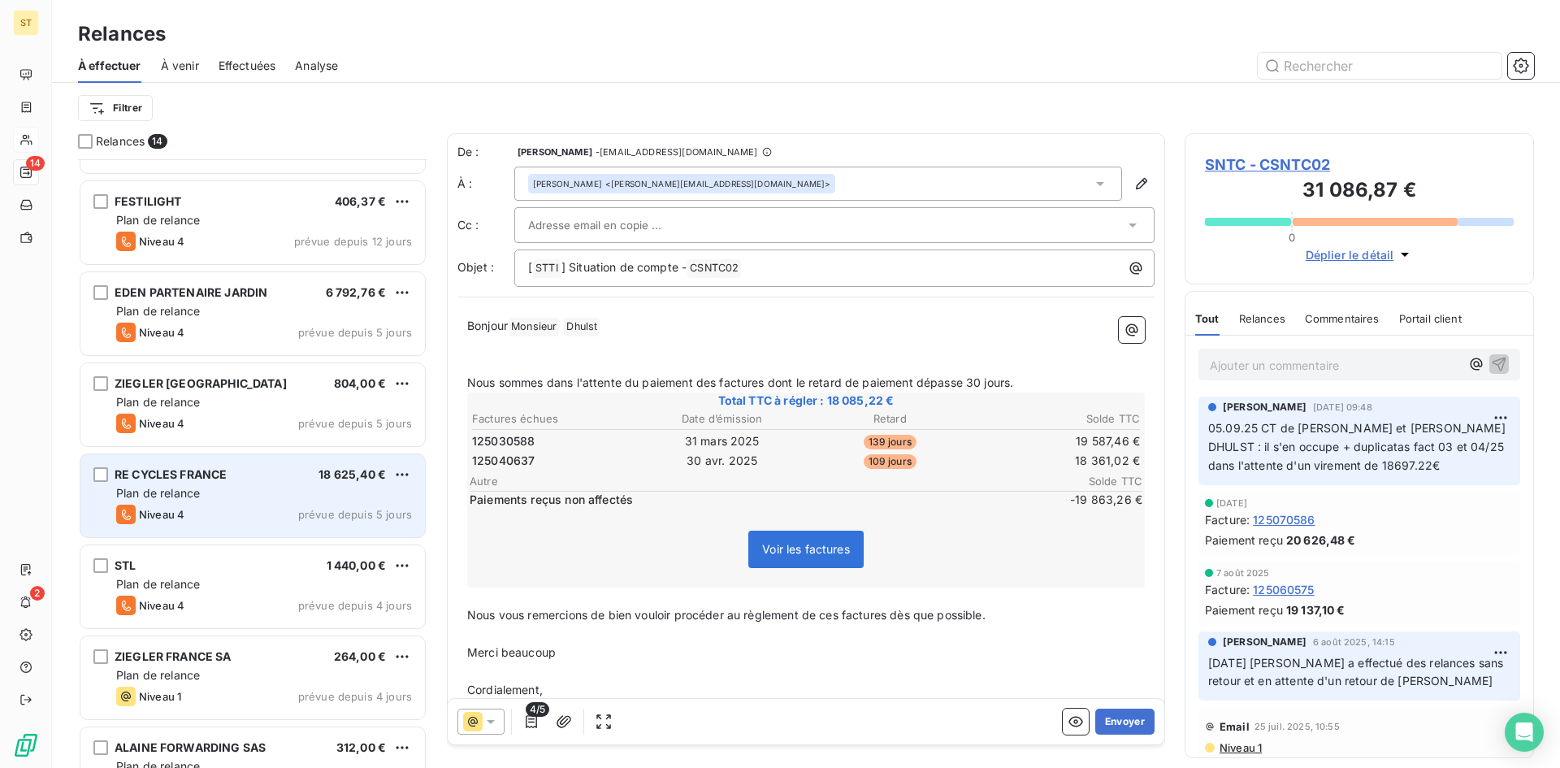
click at [243, 507] on div "Niveau 4 prévue depuis 5 jours" at bounding box center [264, 513] width 296 height 19
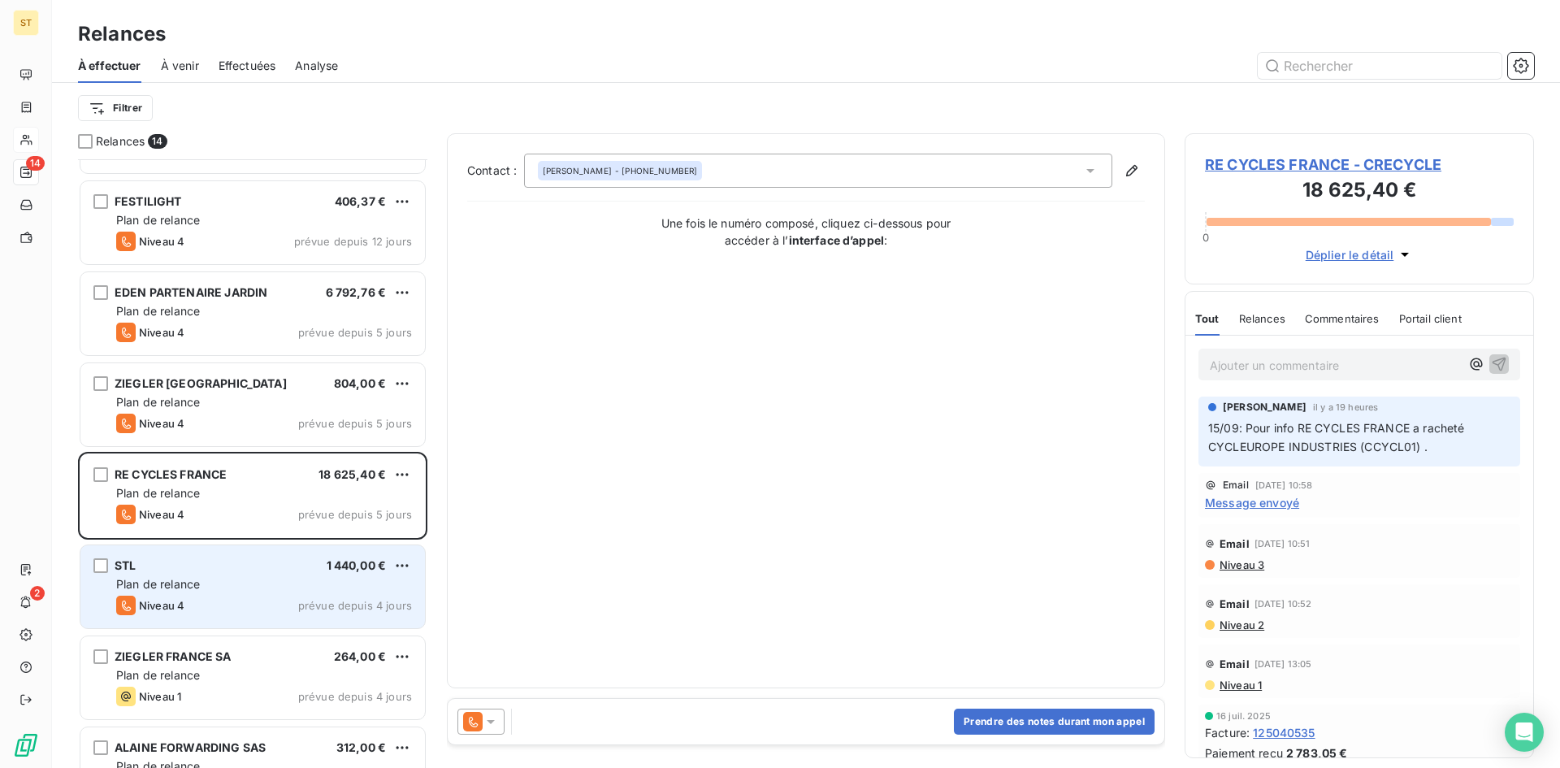
click at [240, 602] on div "Niveau 4 prévue depuis 4 jours" at bounding box center [264, 604] width 296 height 19
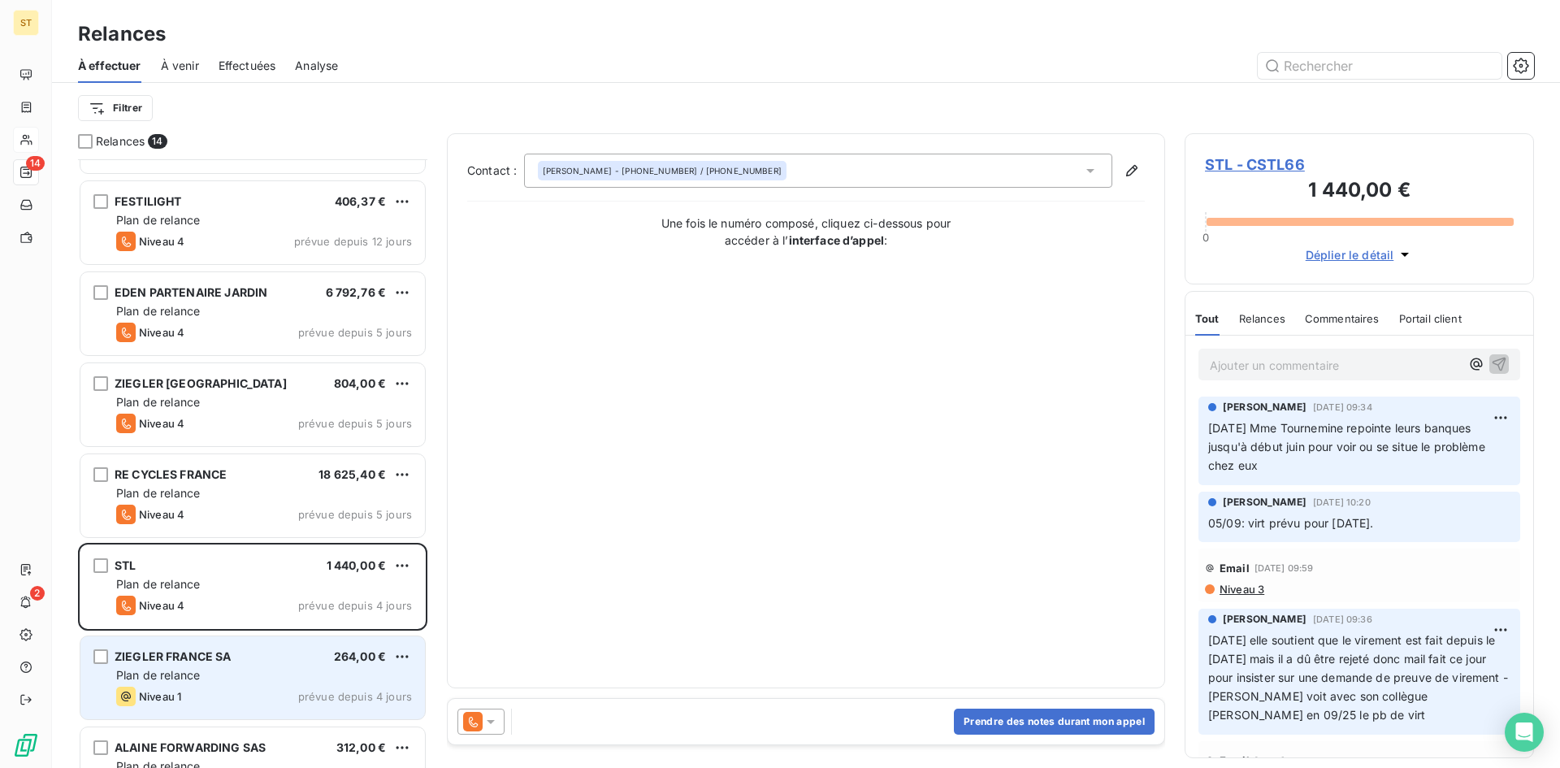
click at [246, 669] on div "Plan de relance" at bounding box center [264, 675] width 296 height 16
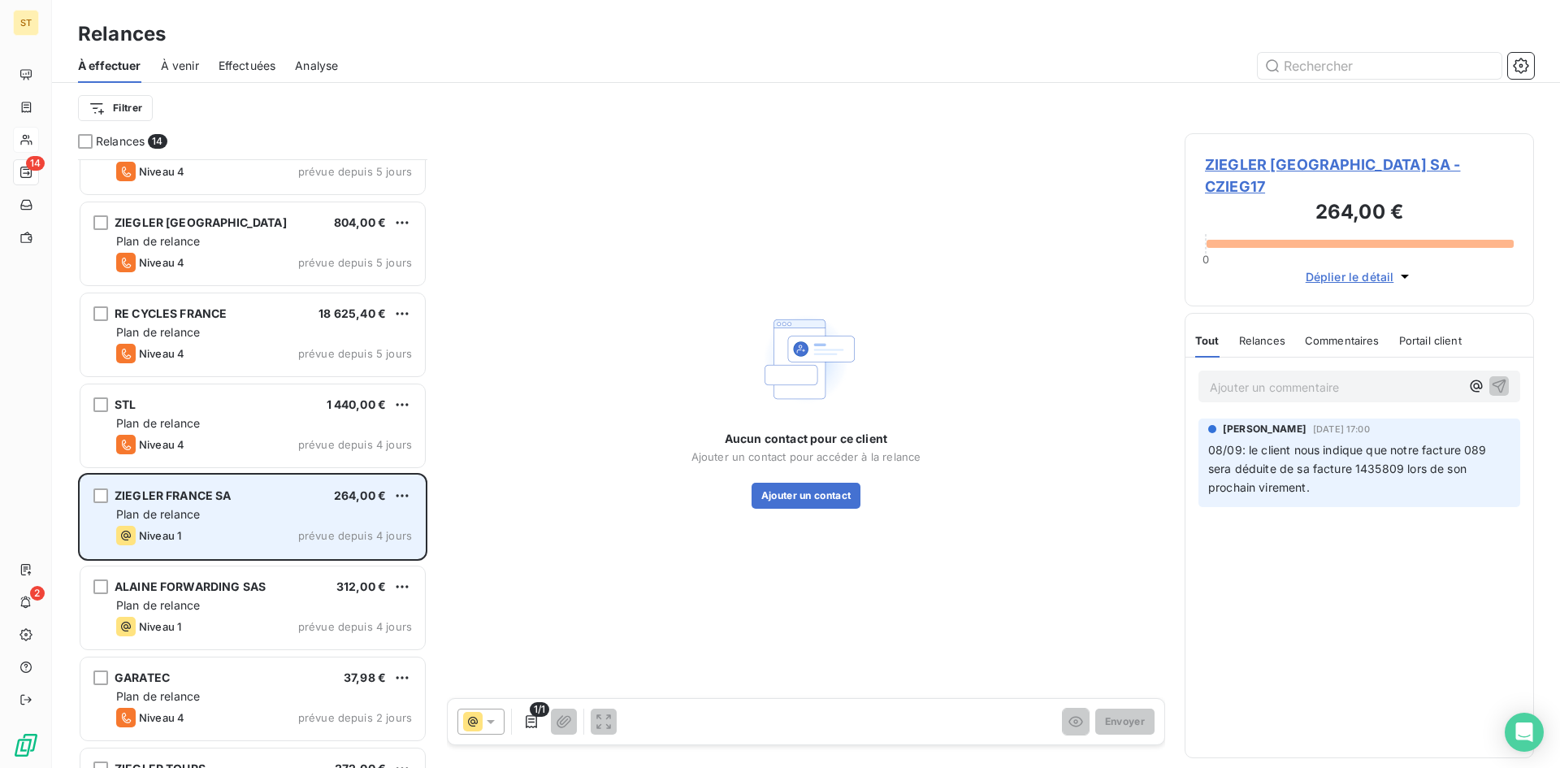
scroll to position [407, 0]
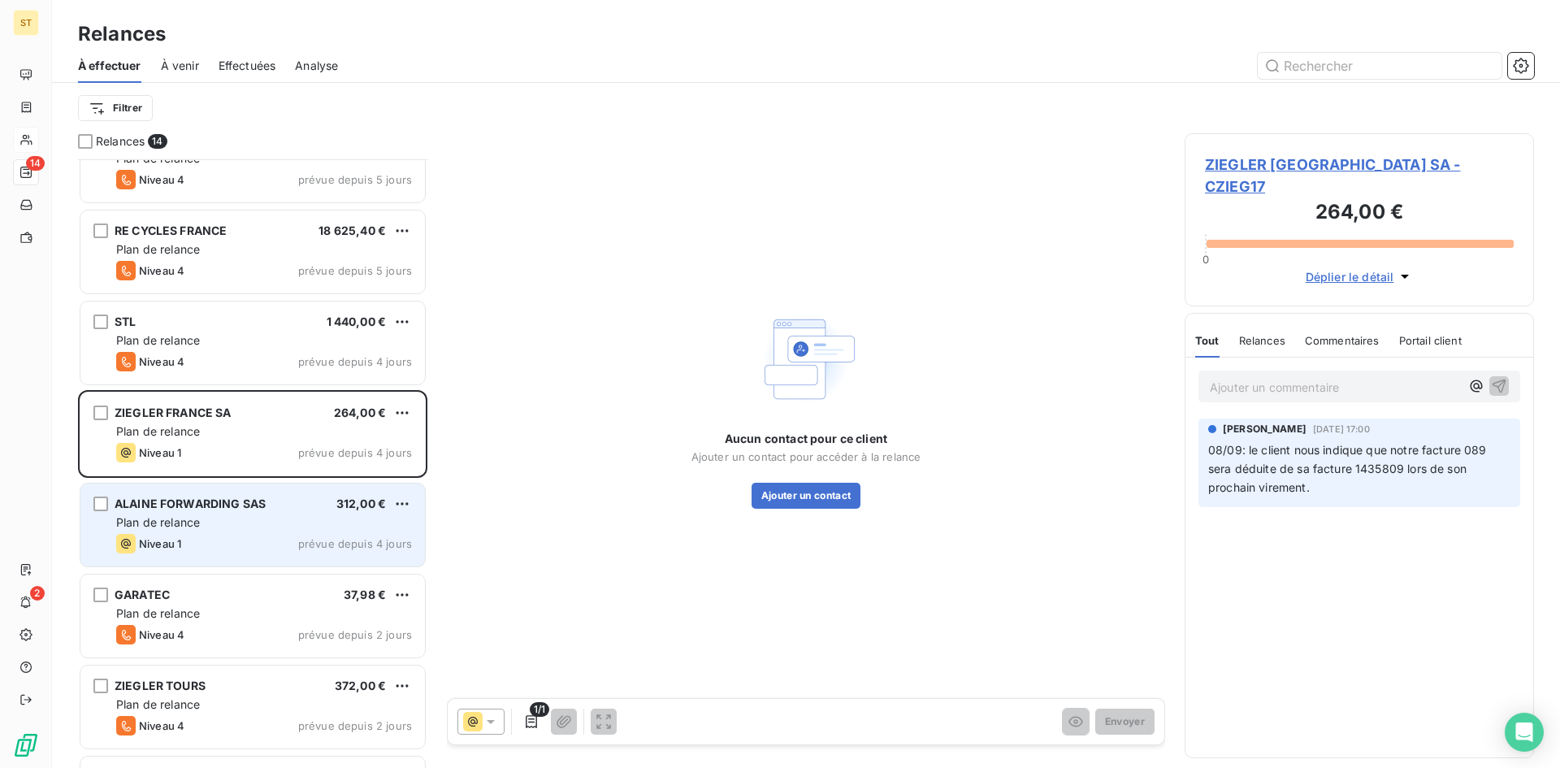
click at [239, 517] on div "Plan de relance" at bounding box center [264, 522] width 296 height 16
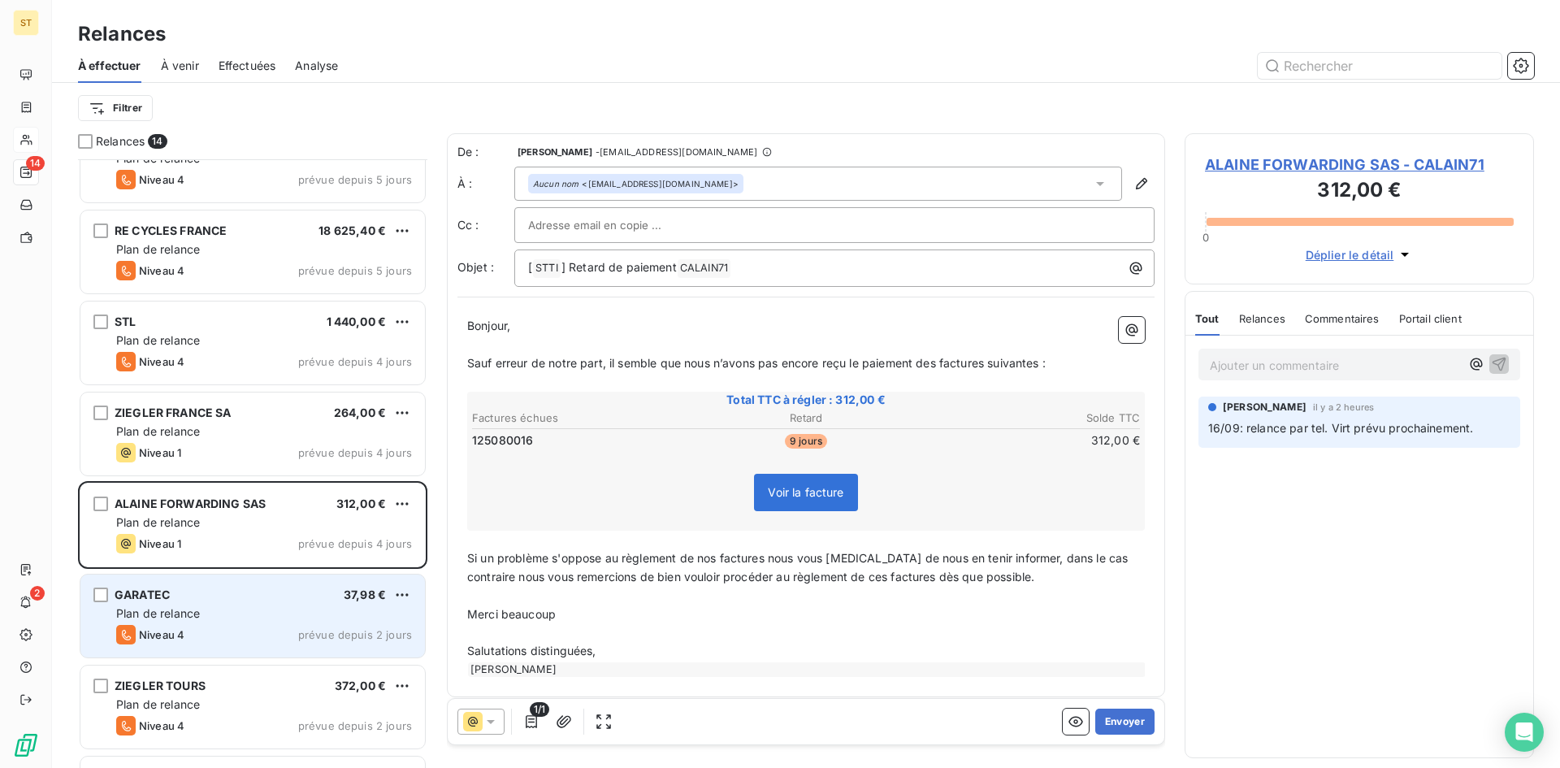
click at [260, 616] on div "Plan de relance" at bounding box center [264, 613] width 296 height 16
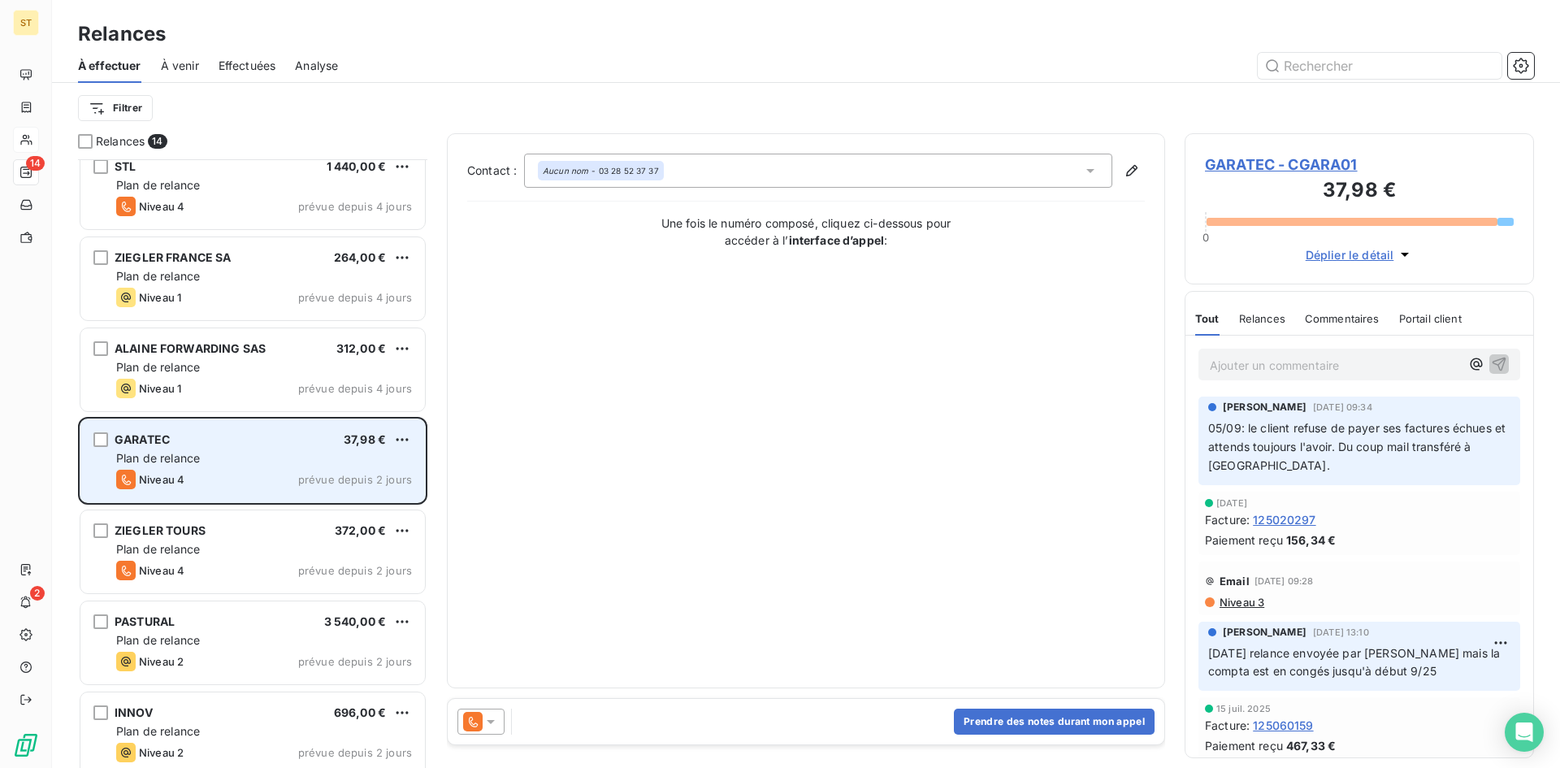
scroll to position [569, 0]
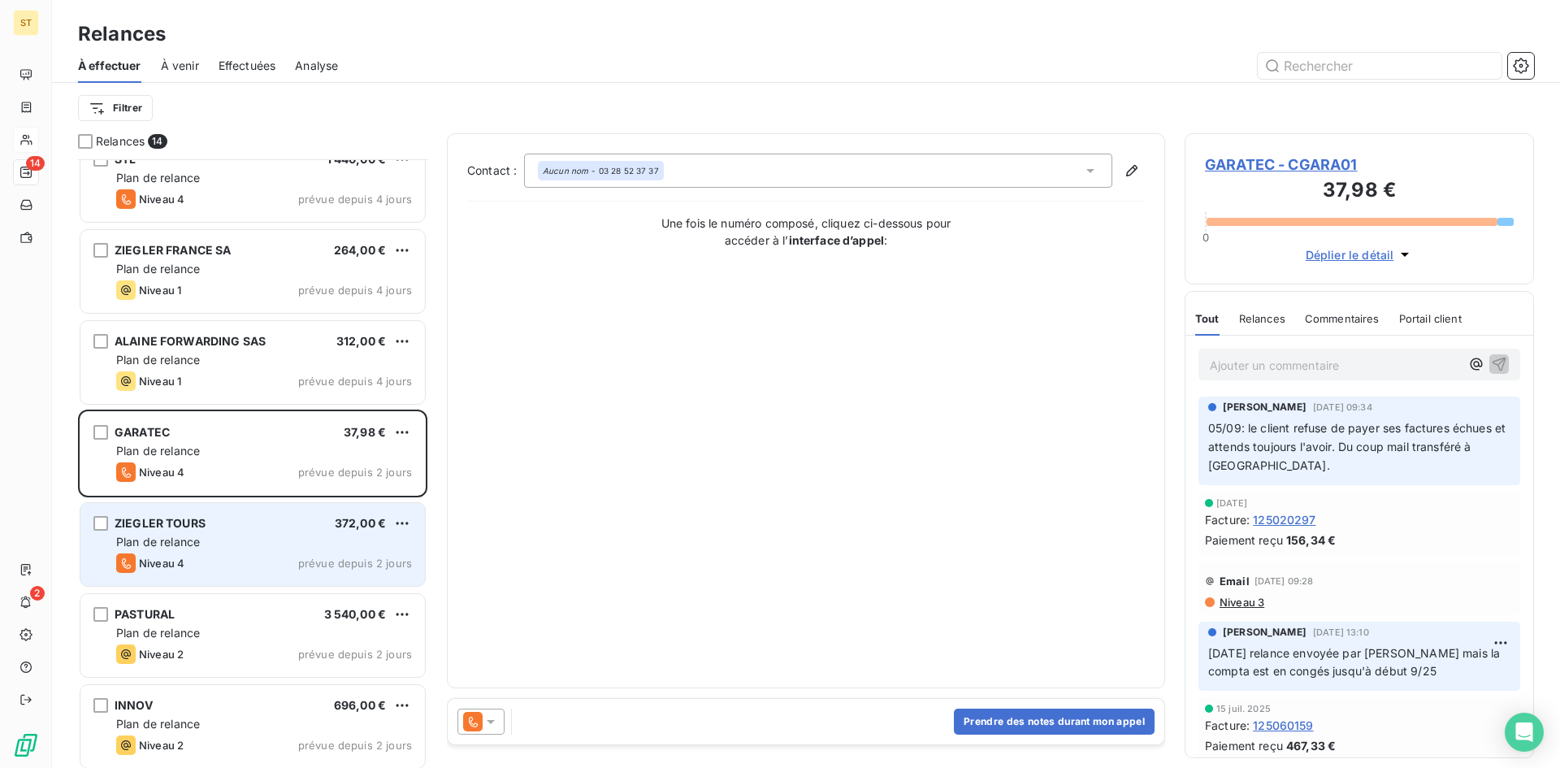
click at [264, 542] on div "Plan de relance" at bounding box center [264, 542] width 296 height 16
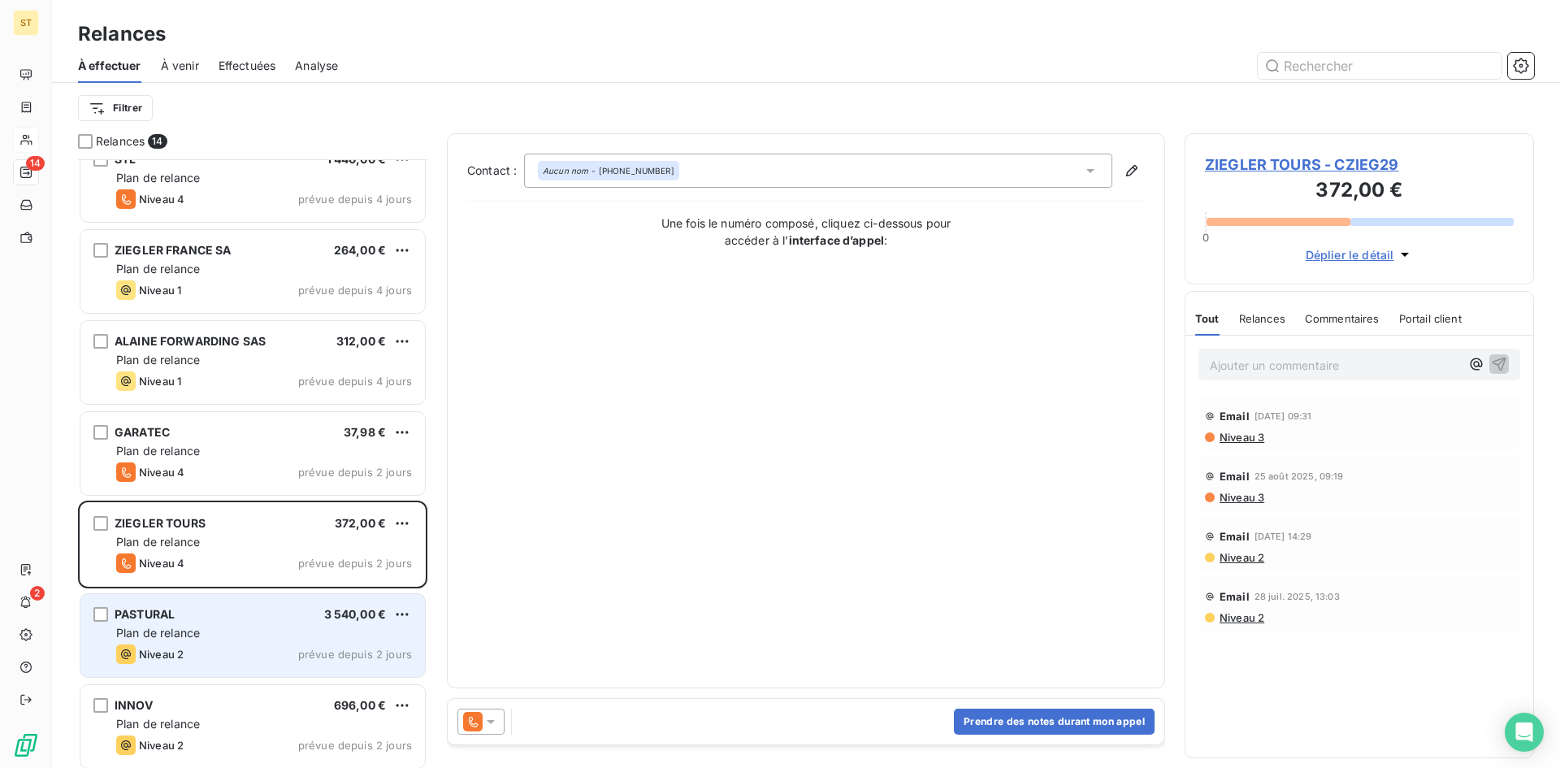
scroll to position [651, 0]
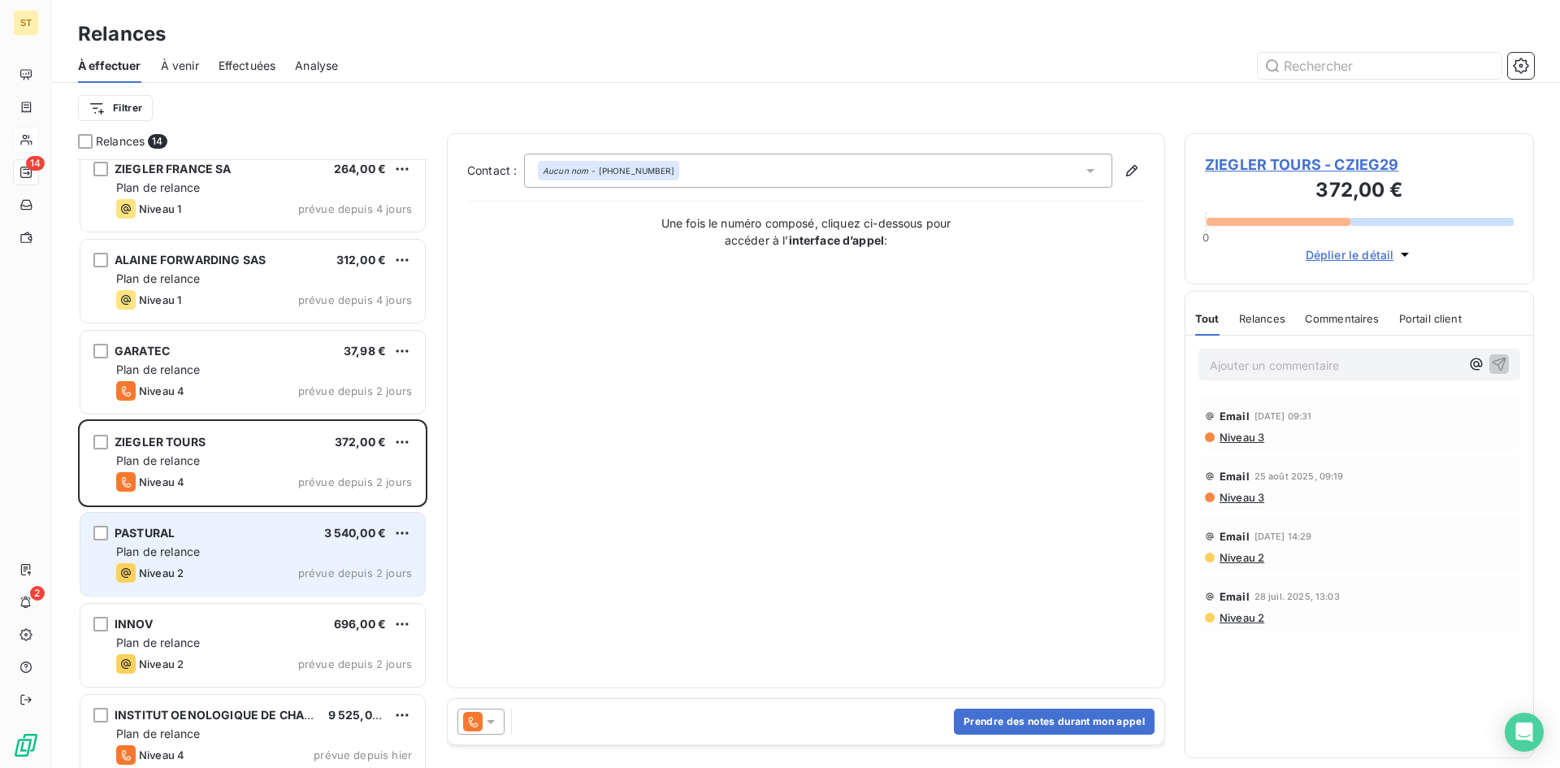
click at [213, 553] on div "Plan de relance" at bounding box center [264, 551] width 296 height 16
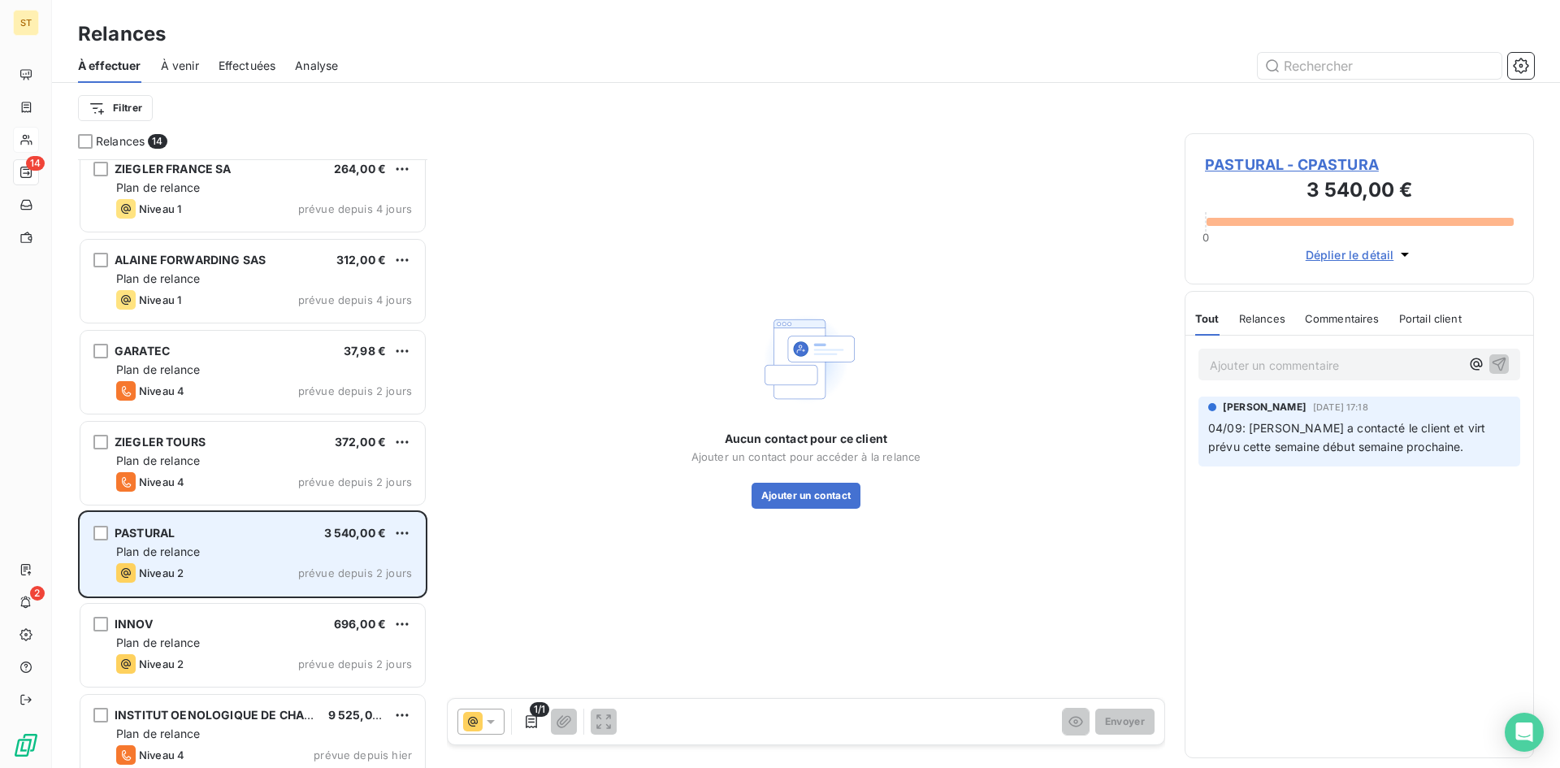
scroll to position [666, 0]
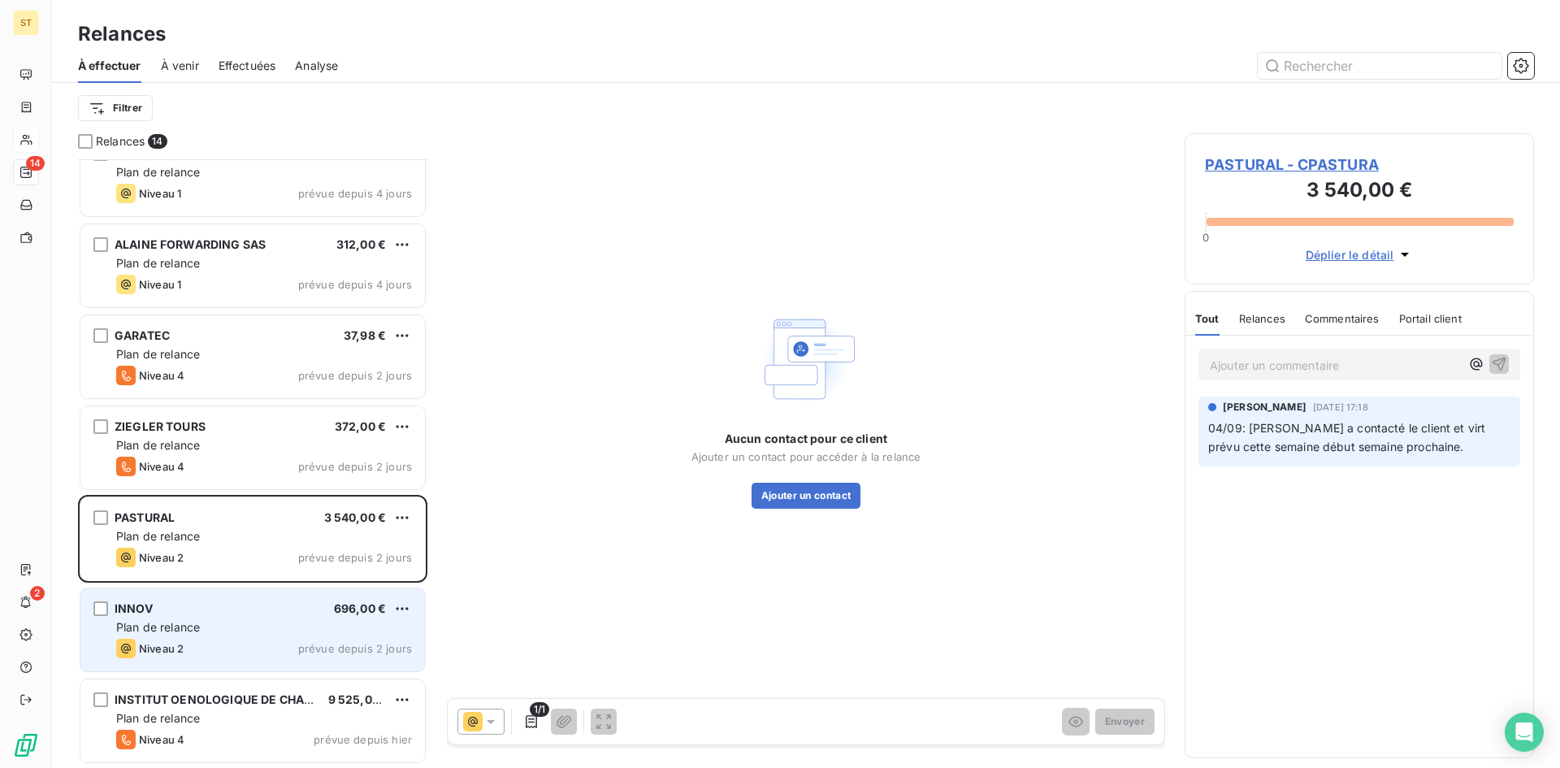
click at [247, 629] on div "Plan de relance" at bounding box center [264, 627] width 296 height 16
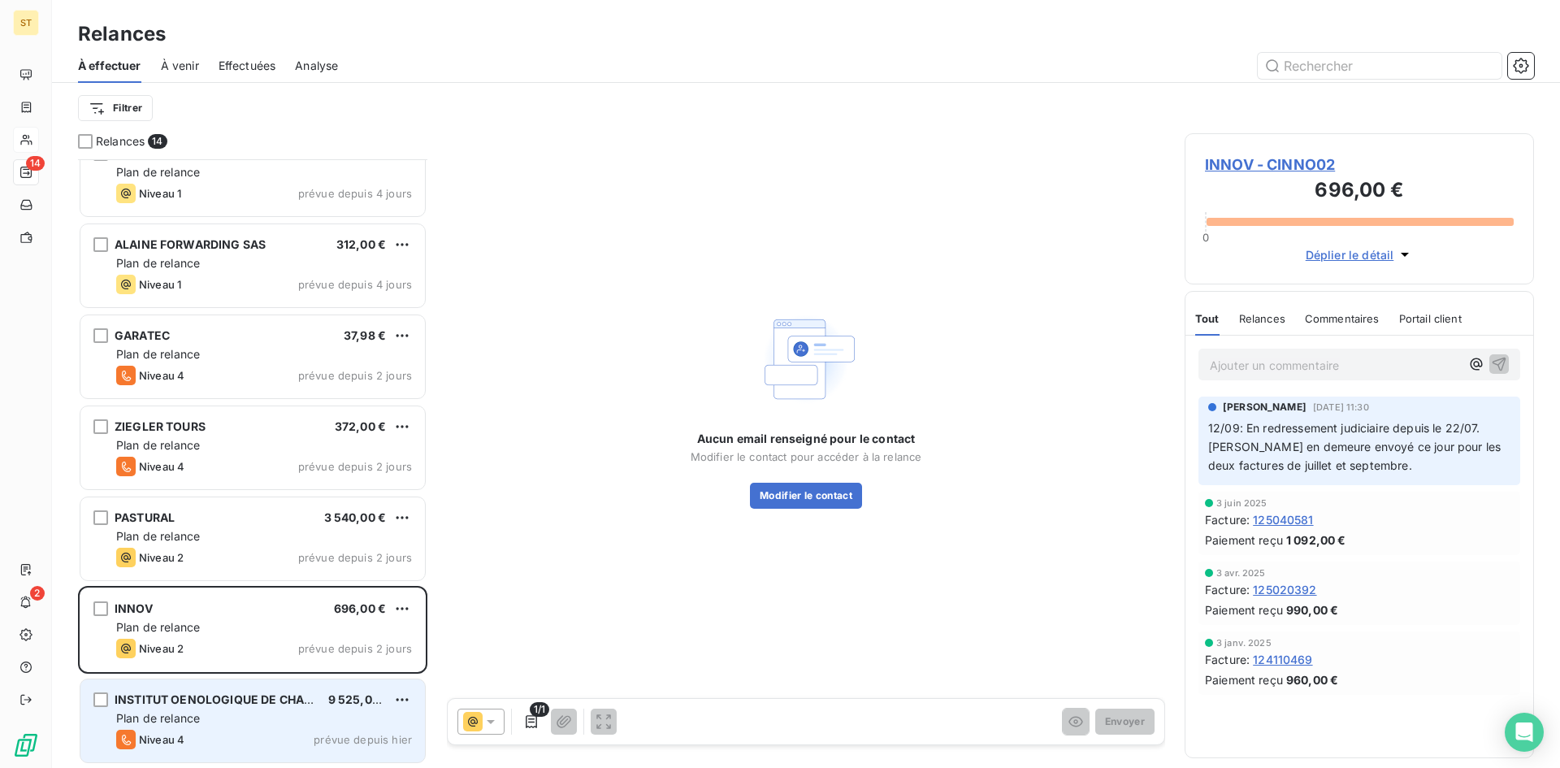
click at [236, 728] on div "INSTITUT OENOLOGIQUE DE CHAMPA 9 525,00 € Plan de relance Niveau 4 prévue depui…" at bounding box center [252, 720] width 344 height 83
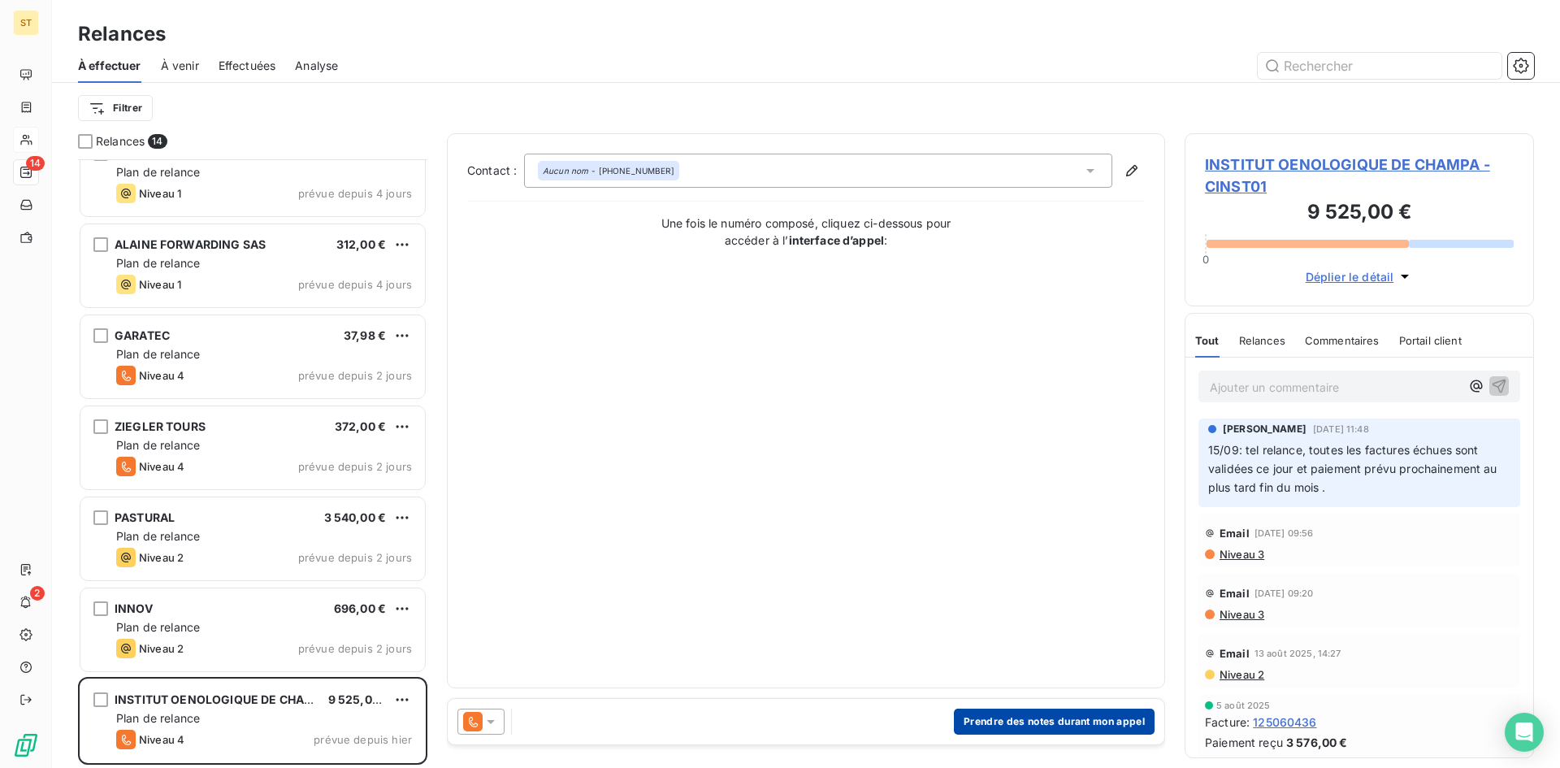
click at [1027, 725] on button "Prendre des notes durant mon appel" at bounding box center [1054, 721] width 201 height 26
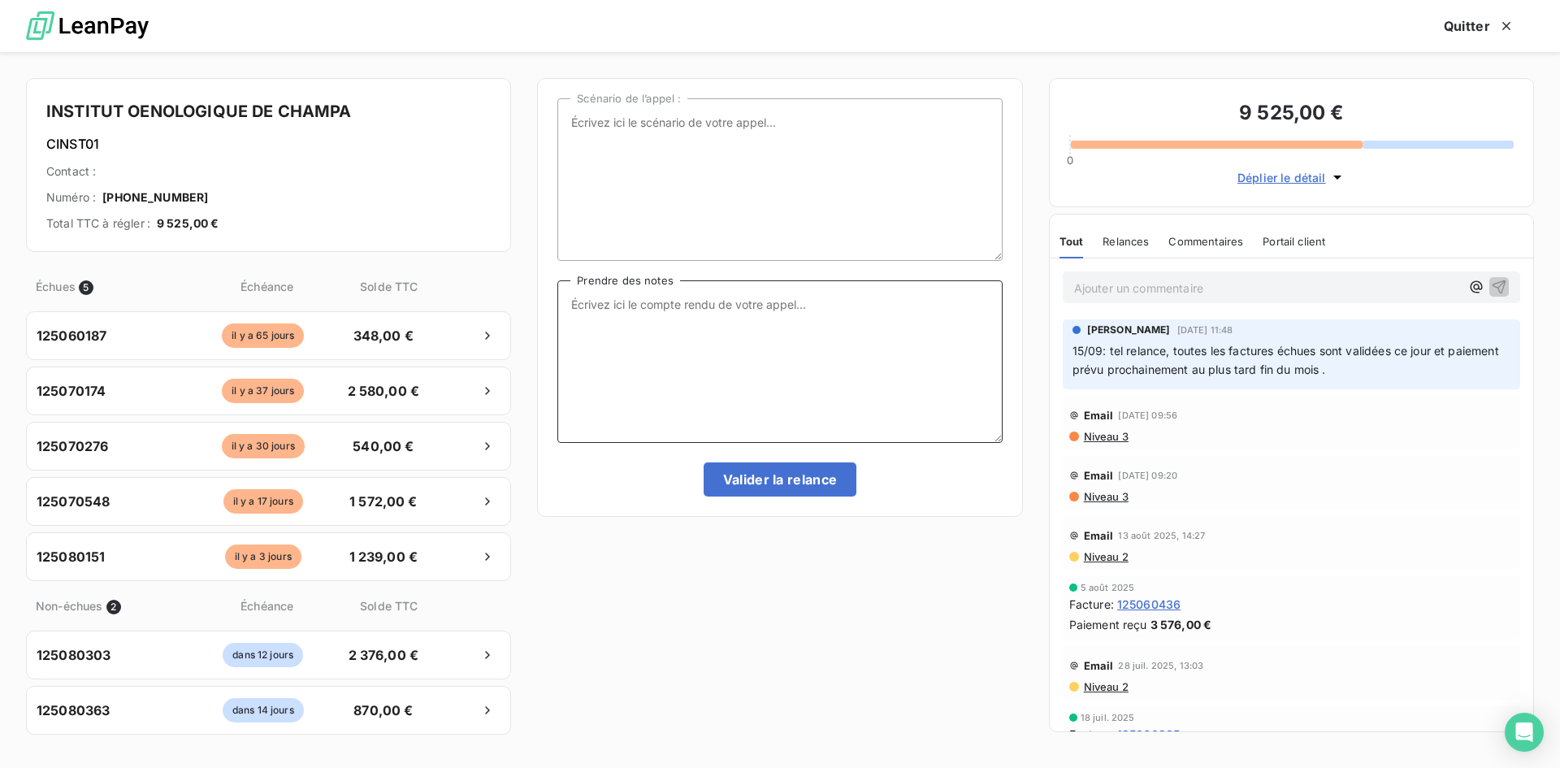
click at [679, 314] on textarea "Prendre des notes" at bounding box center [779, 361] width 444 height 162
type textarea "R"
click at [720, 313] on textarea "règlement fin de mois" at bounding box center [779, 361] width 444 height 162
click at [696, 317] on textarea "règlement fin de mois" at bounding box center [779, 361] width 444 height 162
click at [696, 305] on textarea "règlement fin de mois" at bounding box center [779, 361] width 444 height 162
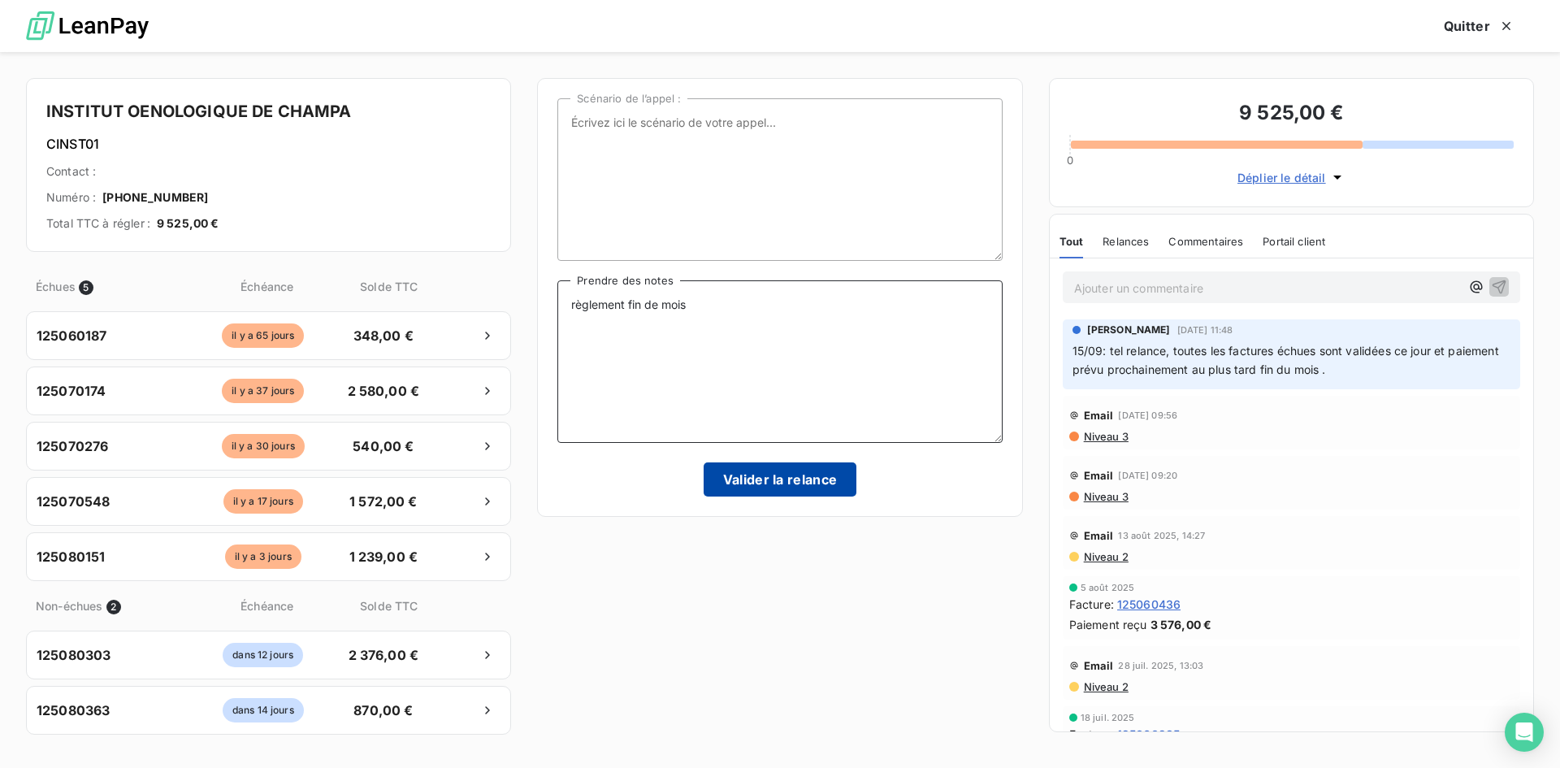
type textarea "règlement fin de mois"
click at [745, 477] on button "Valider la relance" at bounding box center [780, 479] width 154 height 34
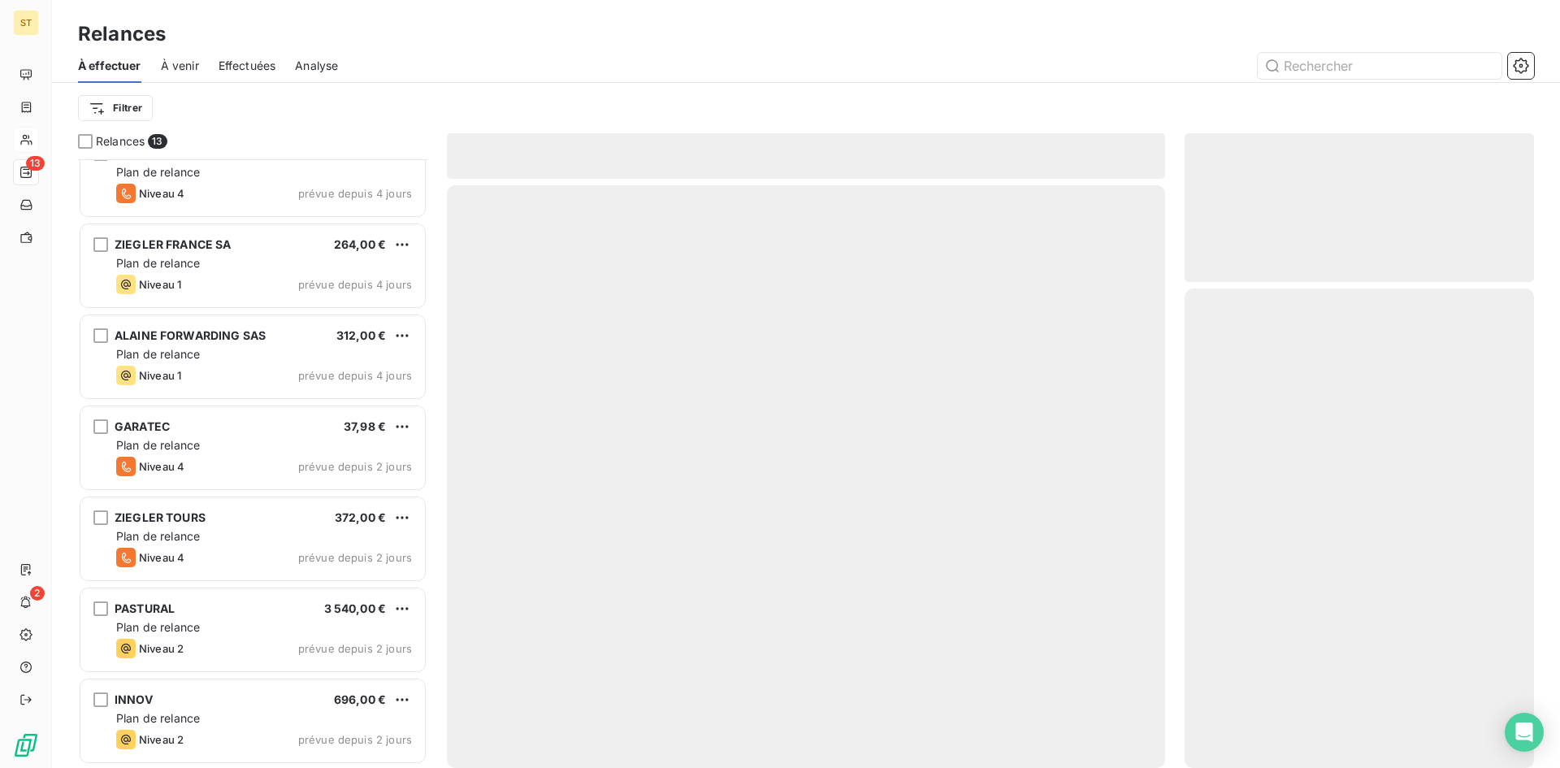
scroll to position [574, 0]
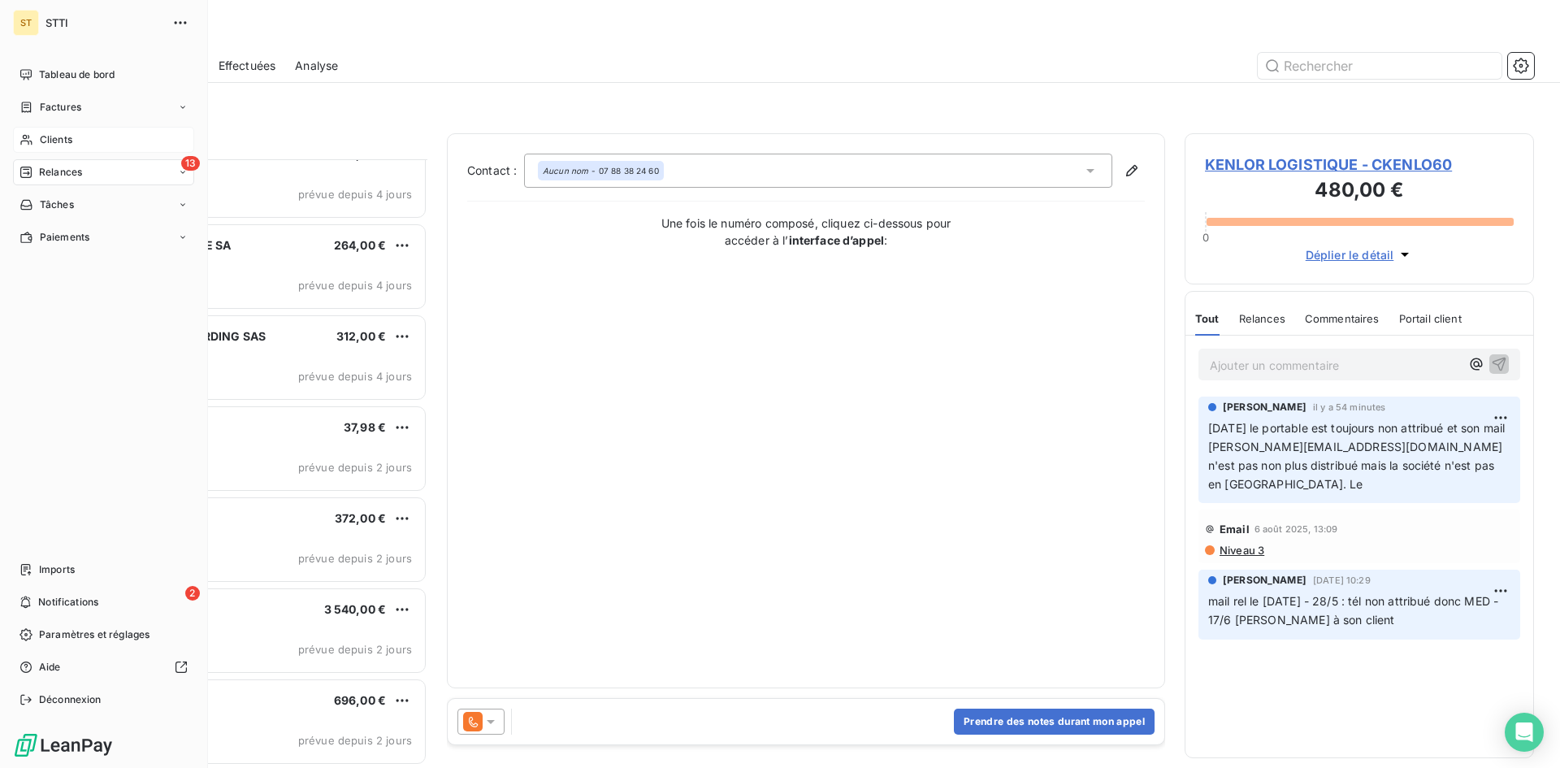
click at [38, 141] on div "Clients" at bounding box center [103, 140] width 181 height 26
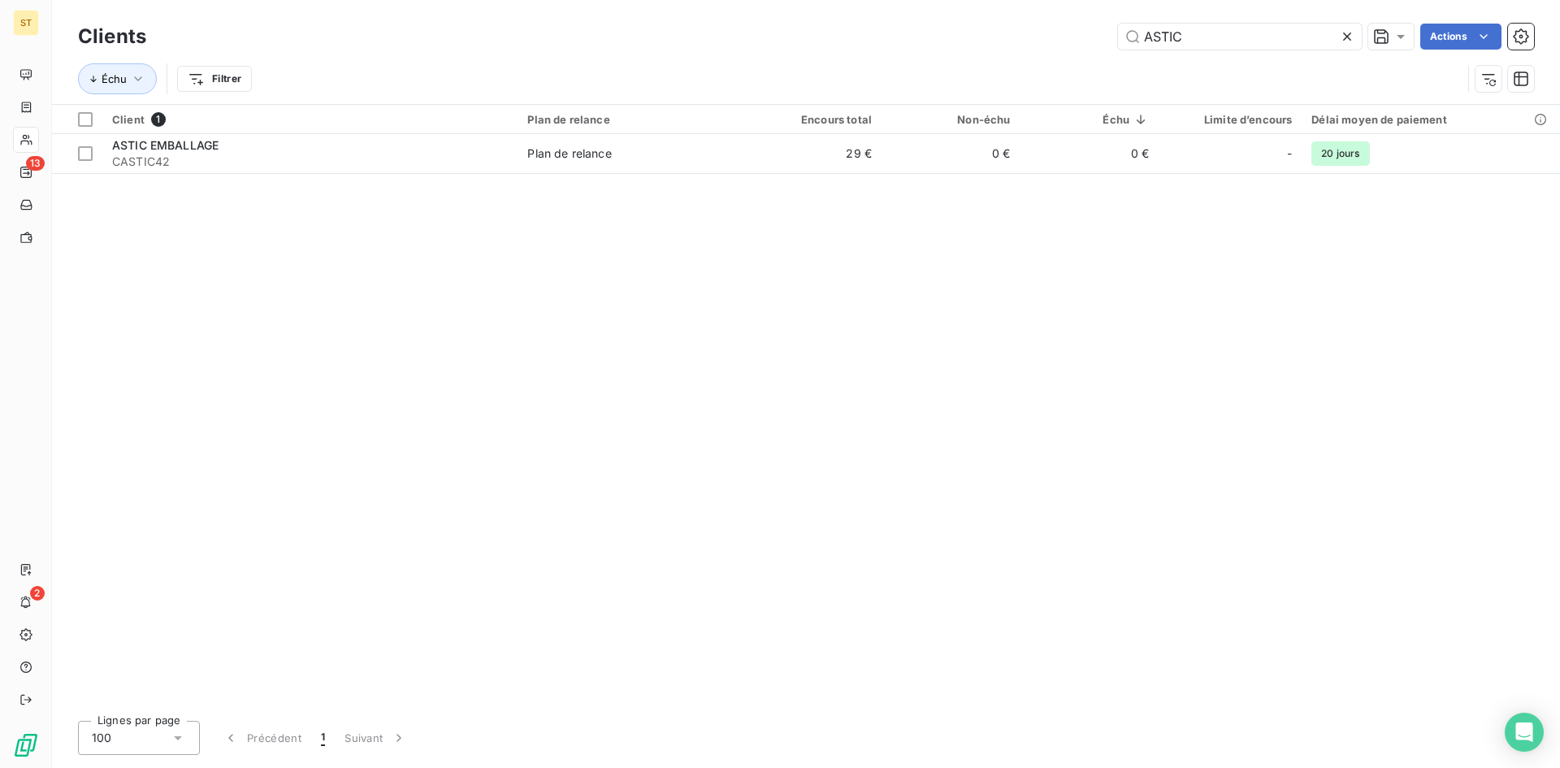
drag, startPoint x: 1231, startPoint y: 38, endPoint x: 1067, endPoint y: 18, distance: 165.3
click at [1067, 18] on div "Clients ASTIC Actions Échu Filtrer" at bounding box center [806, 52] width 1508 height 104
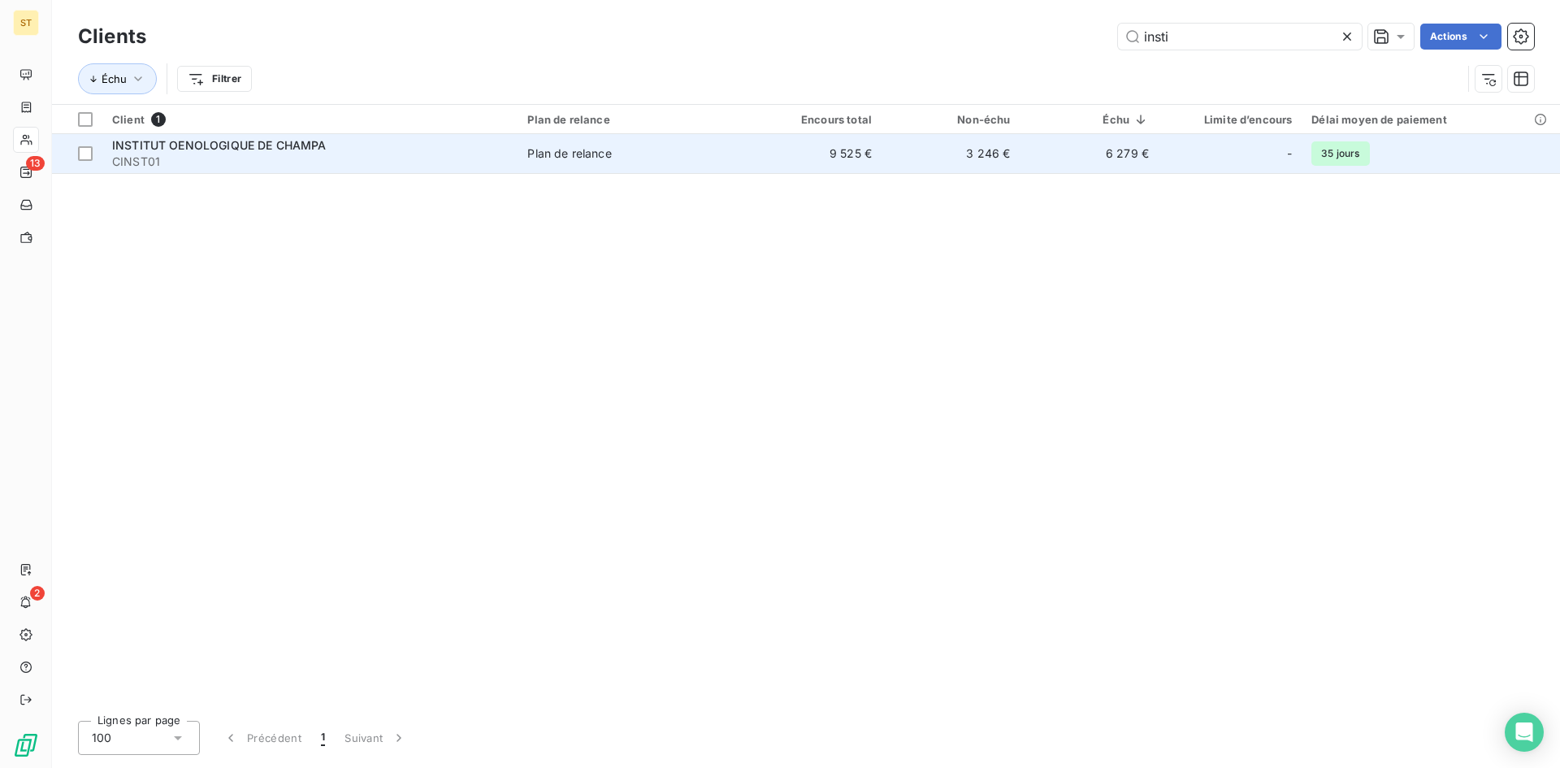
type input "insti"
click at [201, 158] on span "CINST01" at bounding box center [310, 162] width 396 height 16
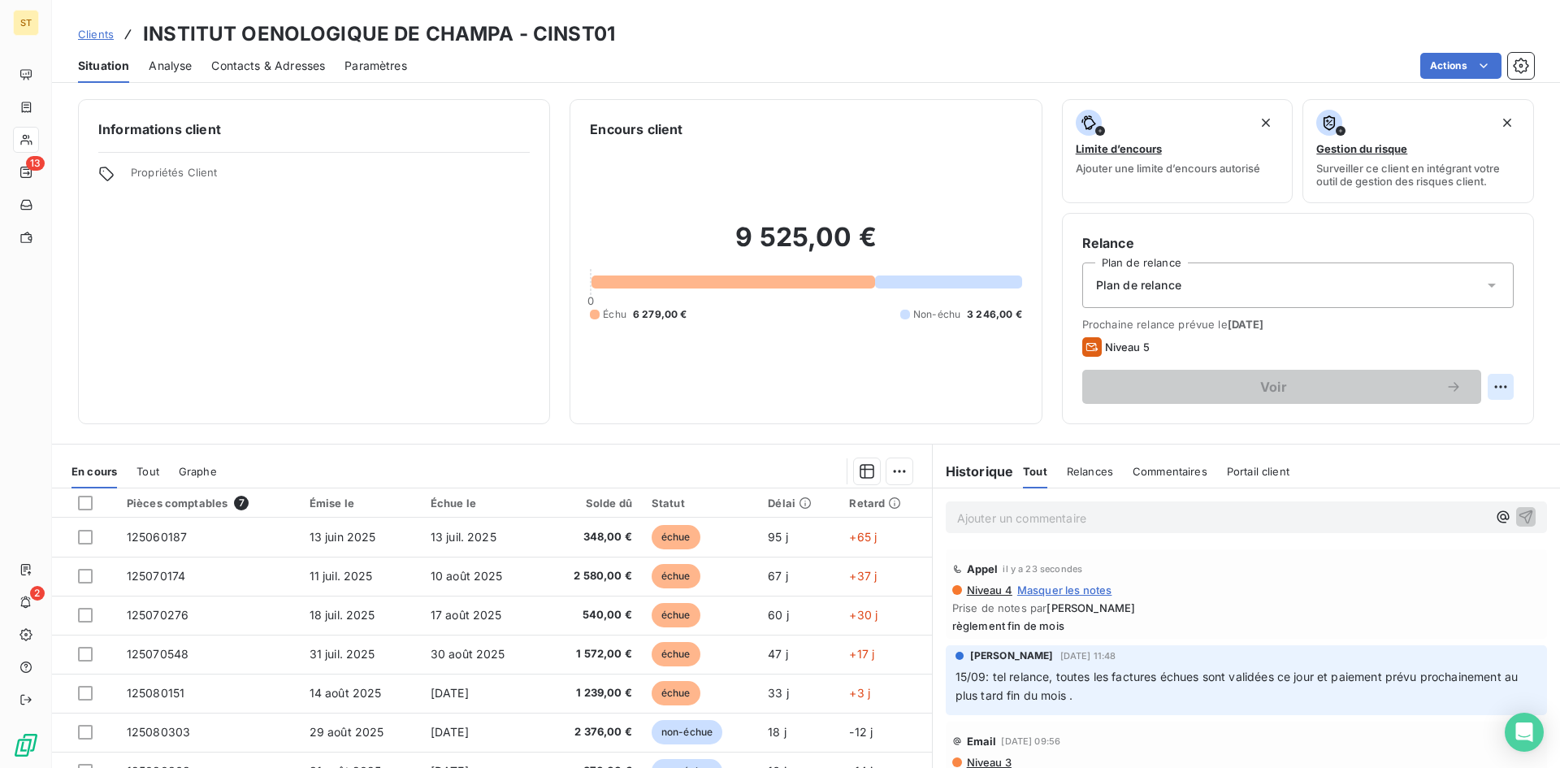
click at [1493, 386] on html "ST 13 2 Clients INSTITUT OENOLOGIQUE DE CHAMPA - CINST01 Situation Analyse Cont…" at bounding box center [780, 384] width 1560 height 768
click at [1440, 421] on div "Replanifier cette action" at bounding box center [1420, 422] width 145 height 26
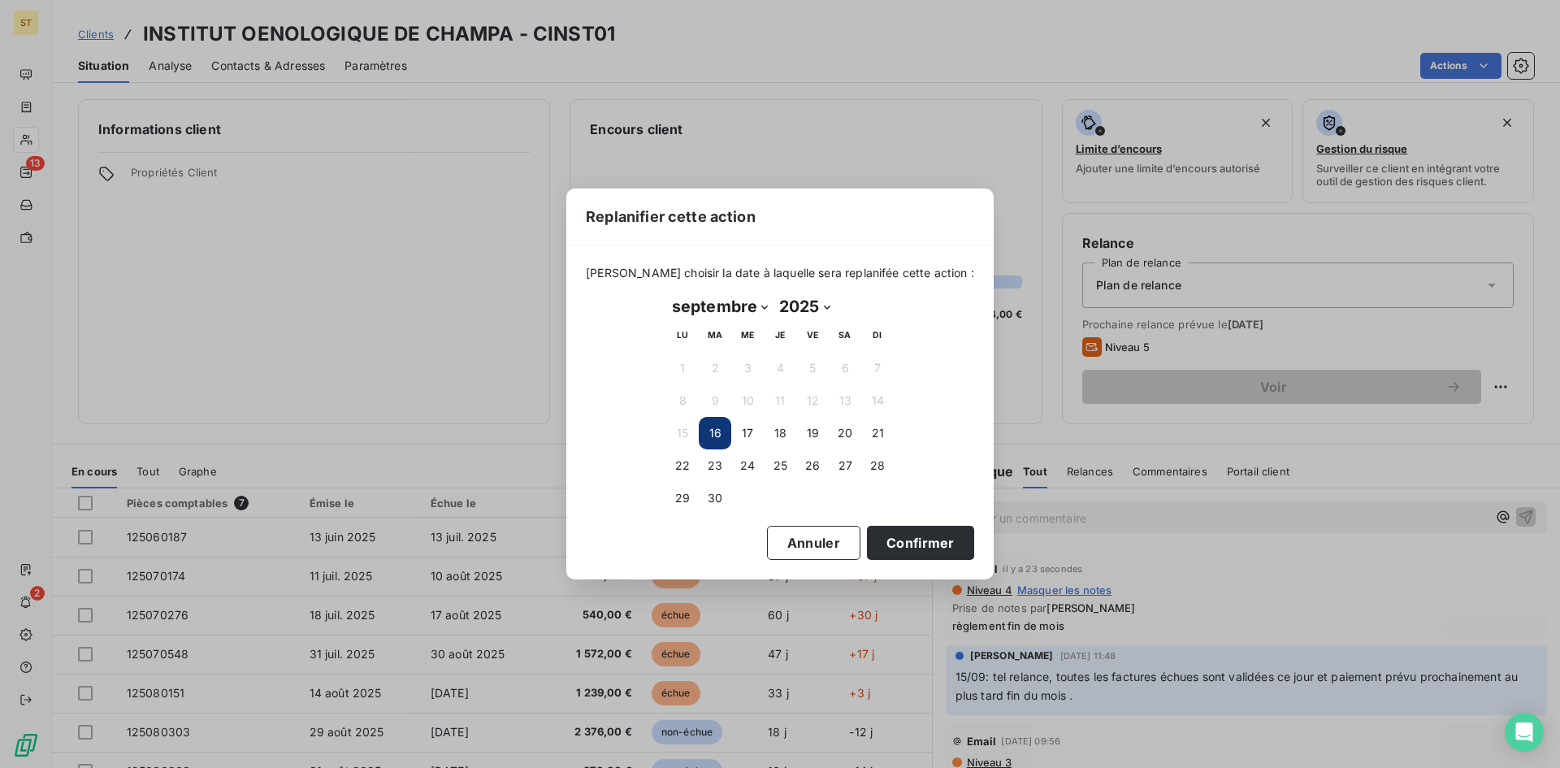
click at [764, 308] on select "janvier février mars avril mai juin juillet août septembre octobre novembre déc…" at bounding box center [719, 306] width 107 height 26
select select "9"
click at [666, 293] on select "janvier février mars avril mai juin juillet août septembre octobre novembre déc…" at bounding box center [719, 306] width 107 height 26
click at [813, 375] on button "3" at bounding box center [812, 368] width 32 height 32
click at [885, 543] on button "Confirmer" at bounding box center [920, 543] width 107 height 34
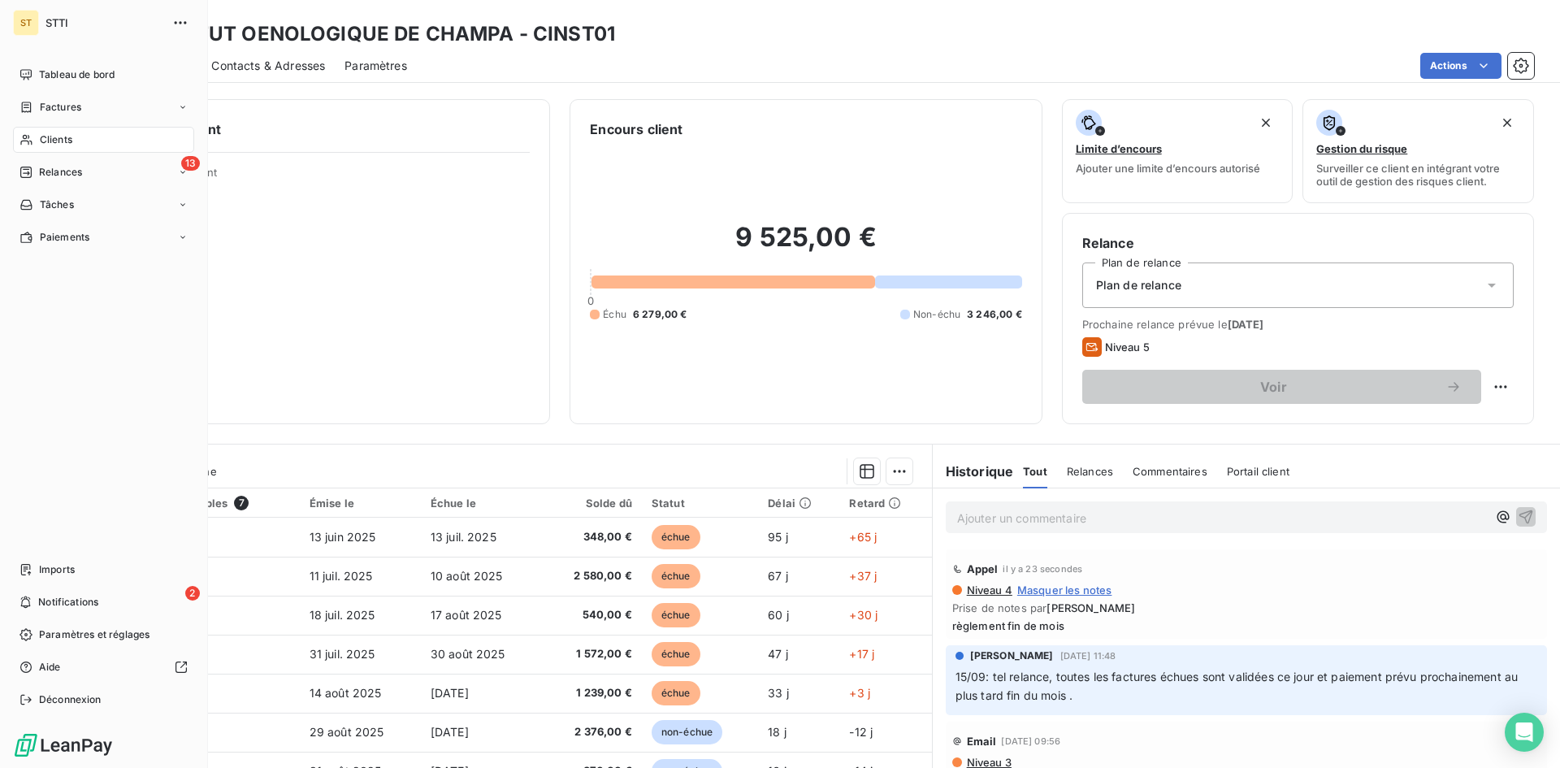
click at [55, 171] on span "Relances" at bounding box center [60, 172] width 43 height 15
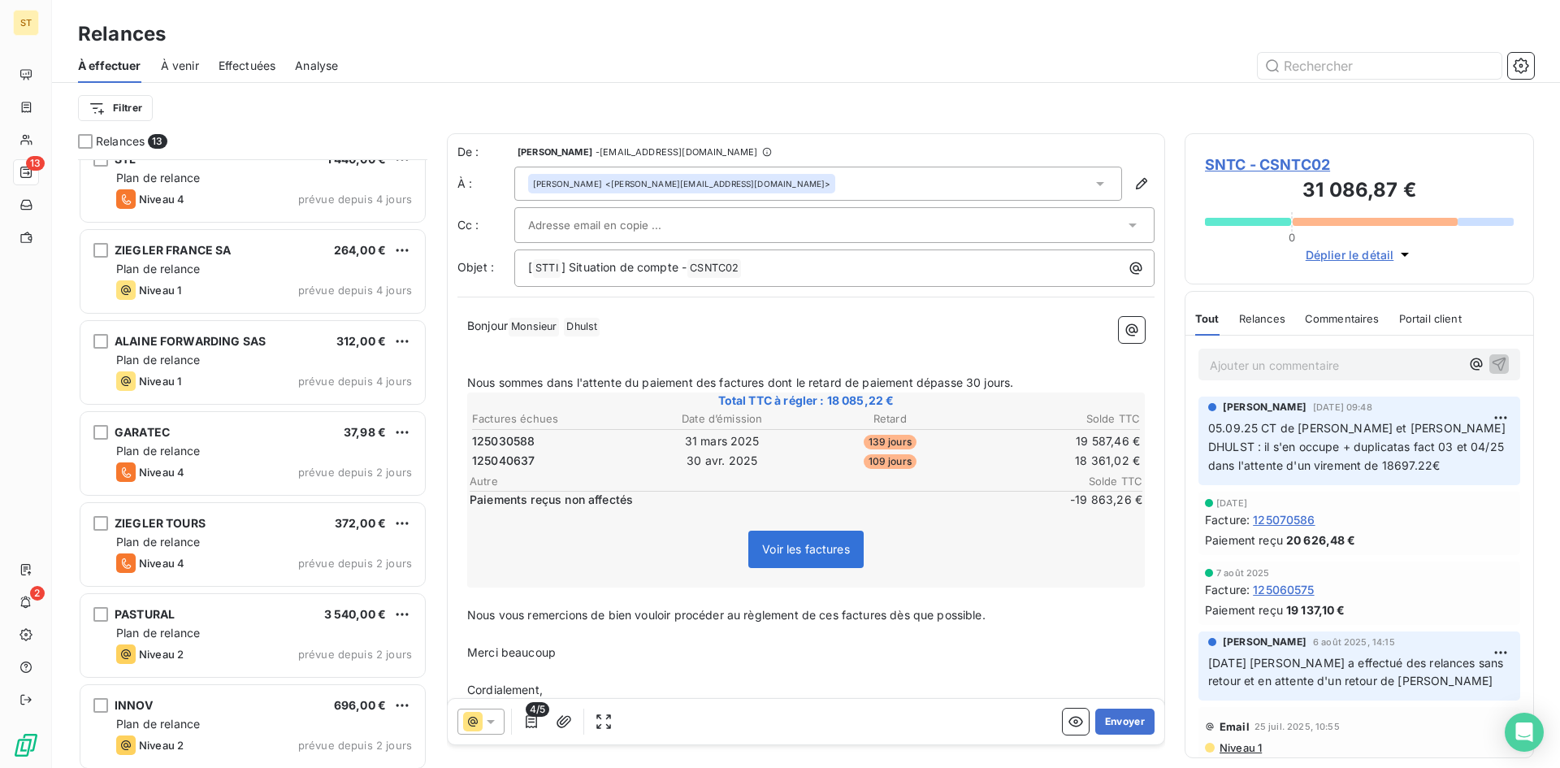
scroll to position [575, 0]
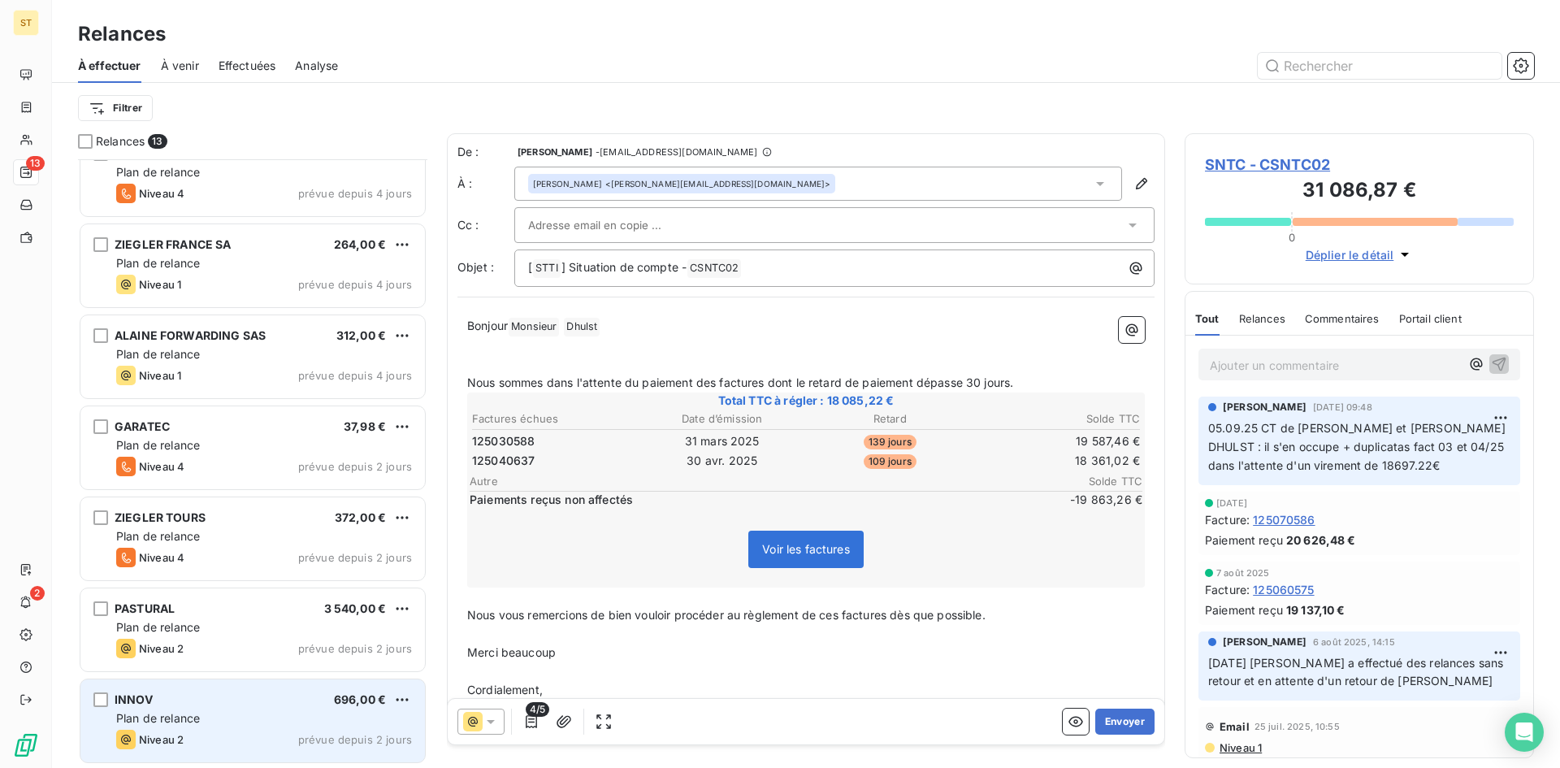
click at [203, 724] on div "Plan de relance" at bounding box center [264, 718] width 296 height 16
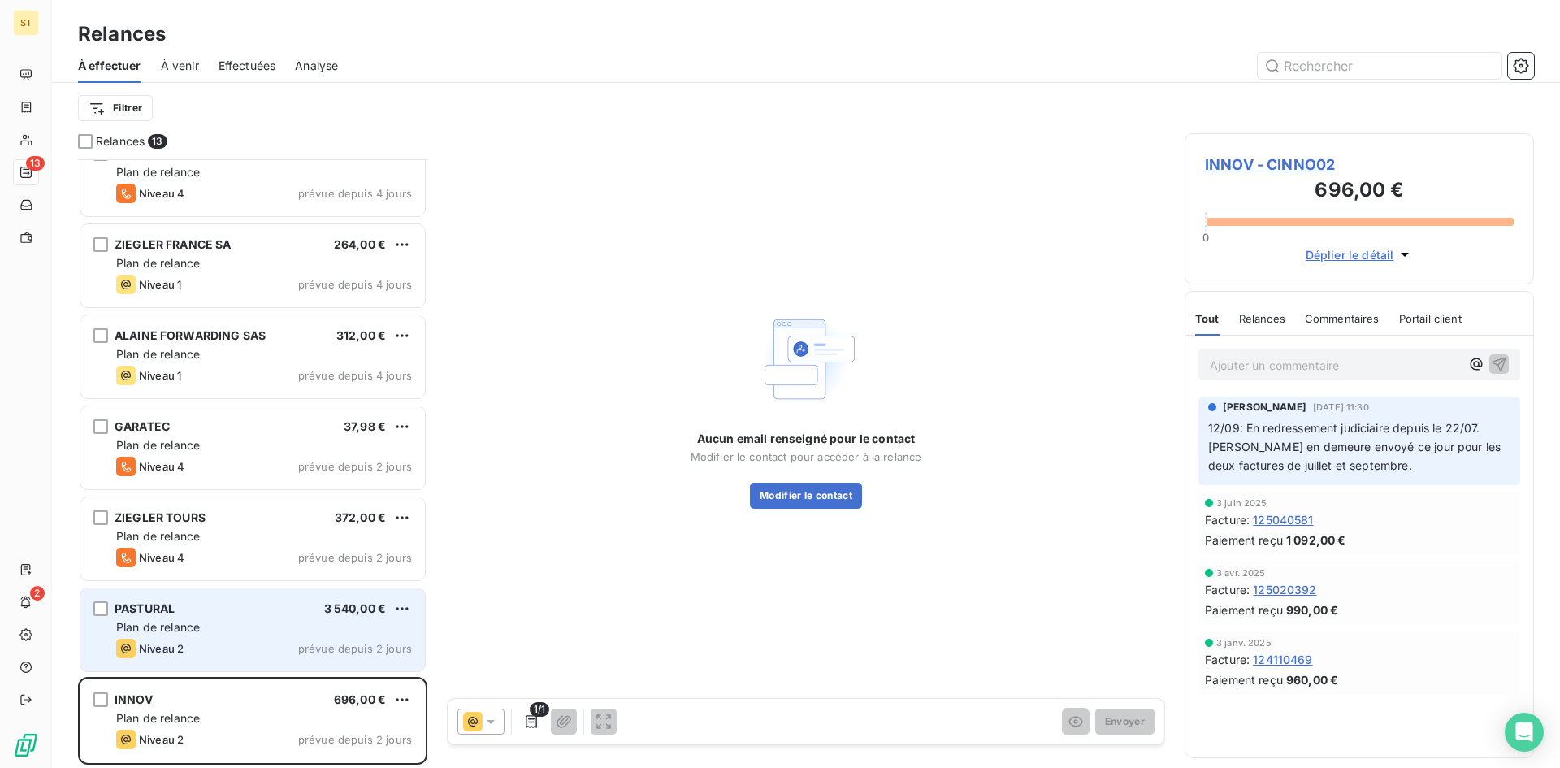
click at [197, 641] on div "Niveau 2 prévue depuis 2 jours" at bounding box center [264, 647] width 296 height 19
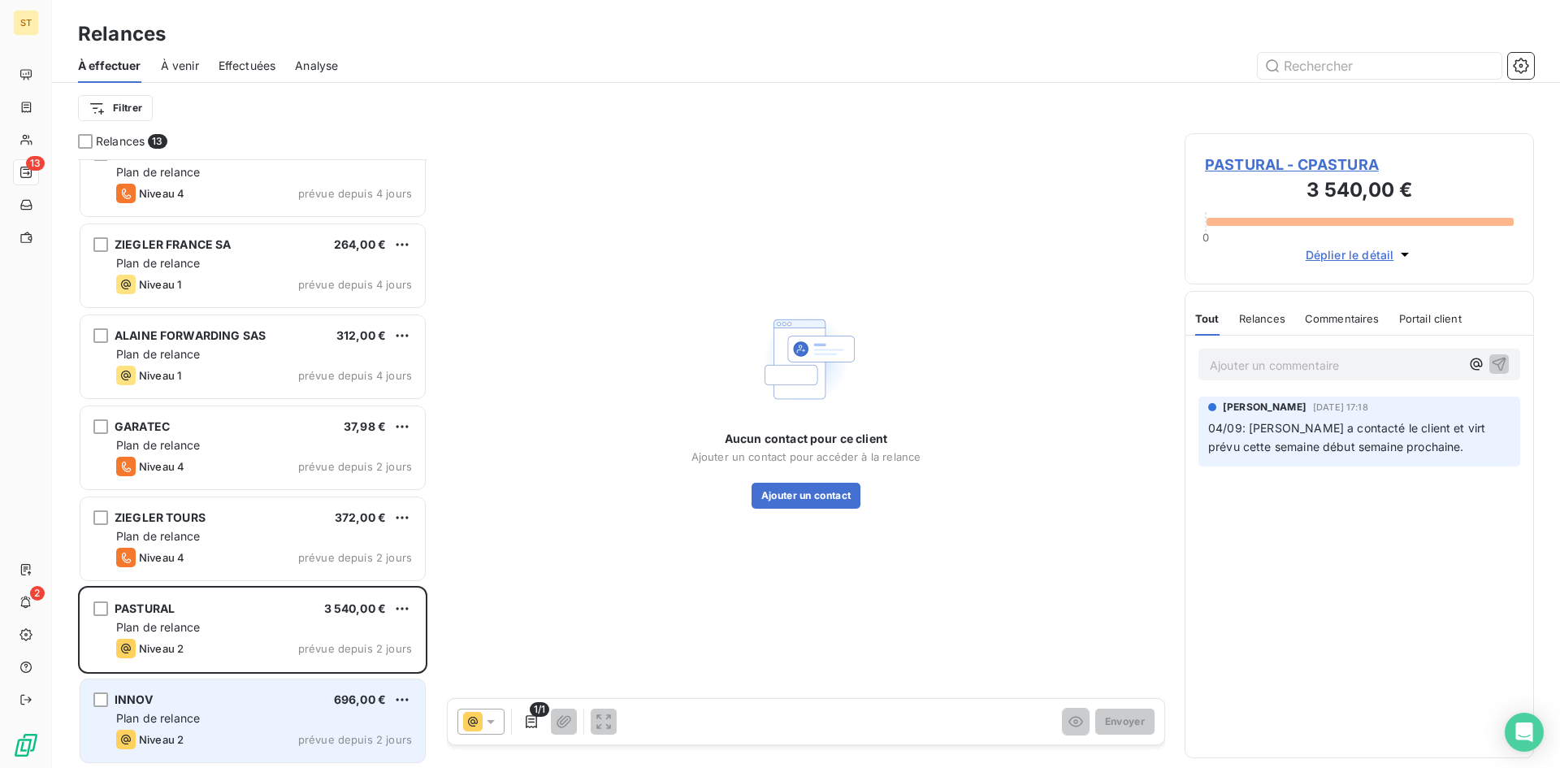
click at [218, 733] on div "Niveau 2 prévue depuis 2 jours" at bounding box center [264, 738] width 296 height 19
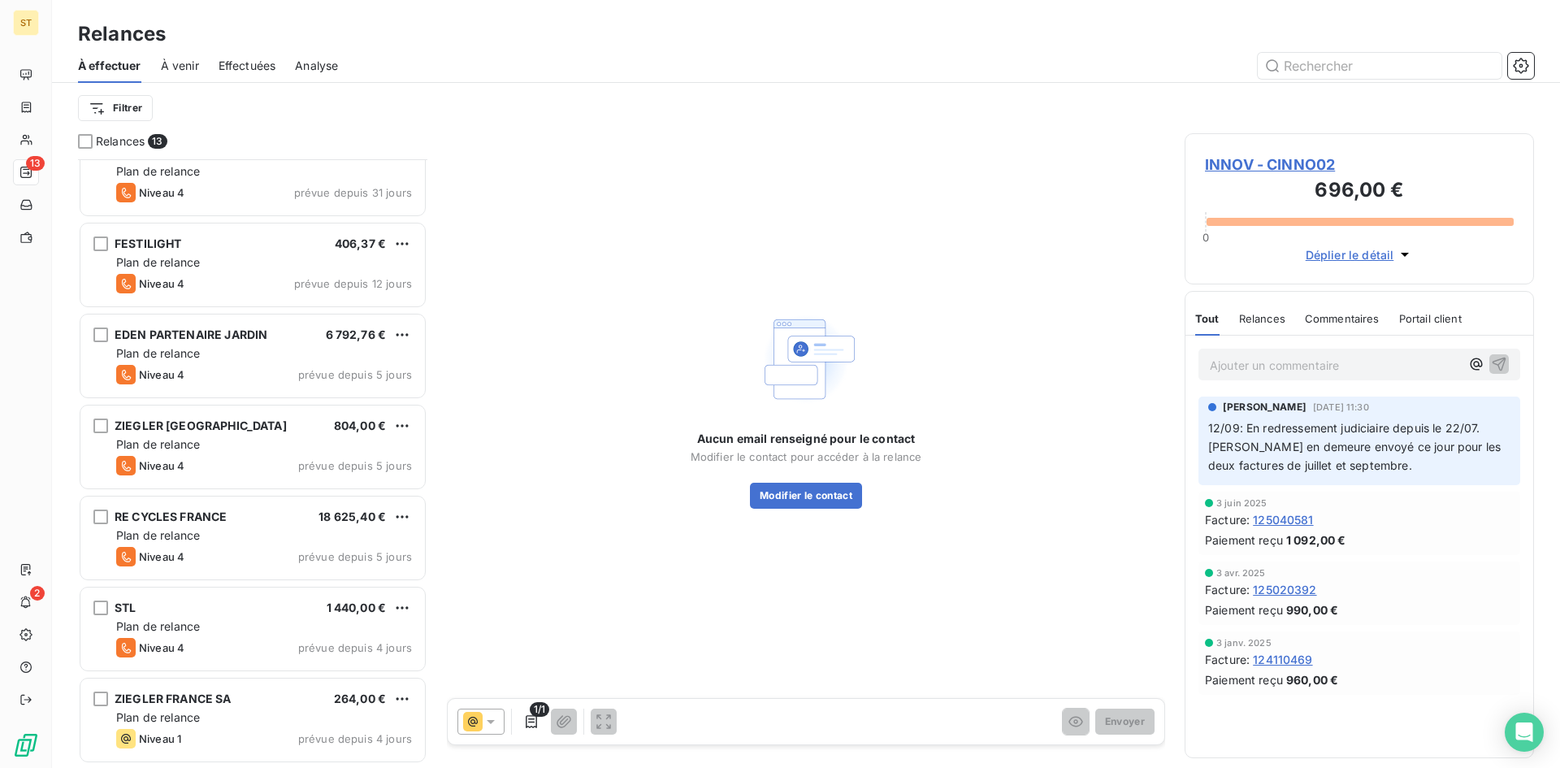
scroll to position [88, 0]
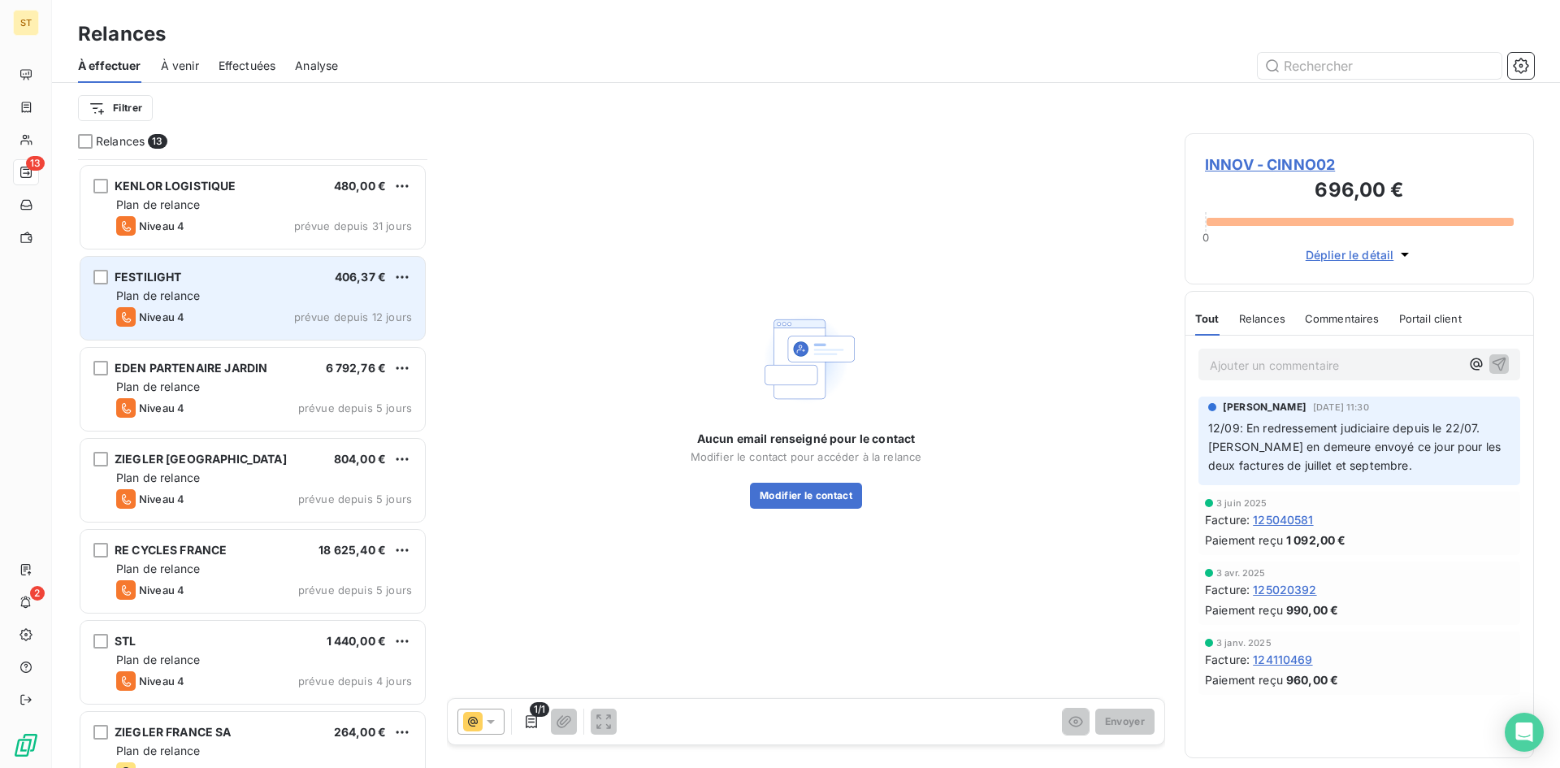
click at [216, 298] on div "Plan de relance" at bounding box center [264, 296] width 296 height 16
